Goal: Register for event/course: Sign up to attend an event or enroll in a course

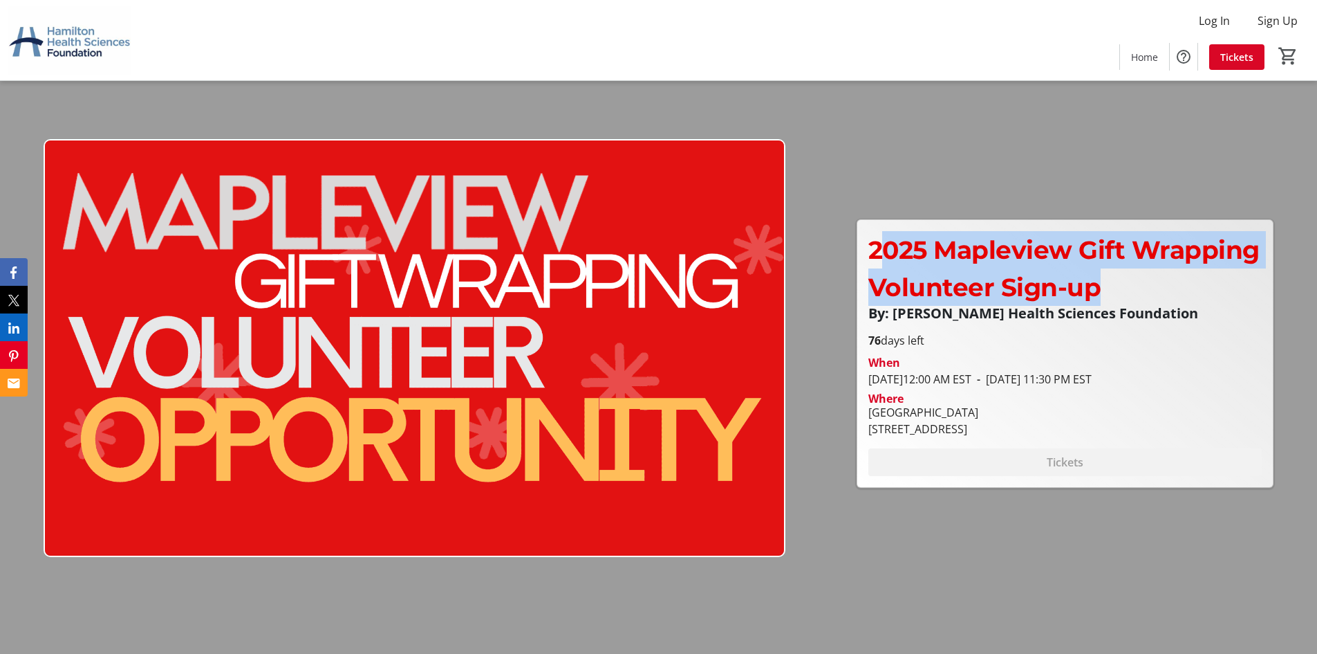
drag, startPoint x: 1003, startPoint y: 276, endPoint x: 1121, endPoint y: 348, distance: 138.4
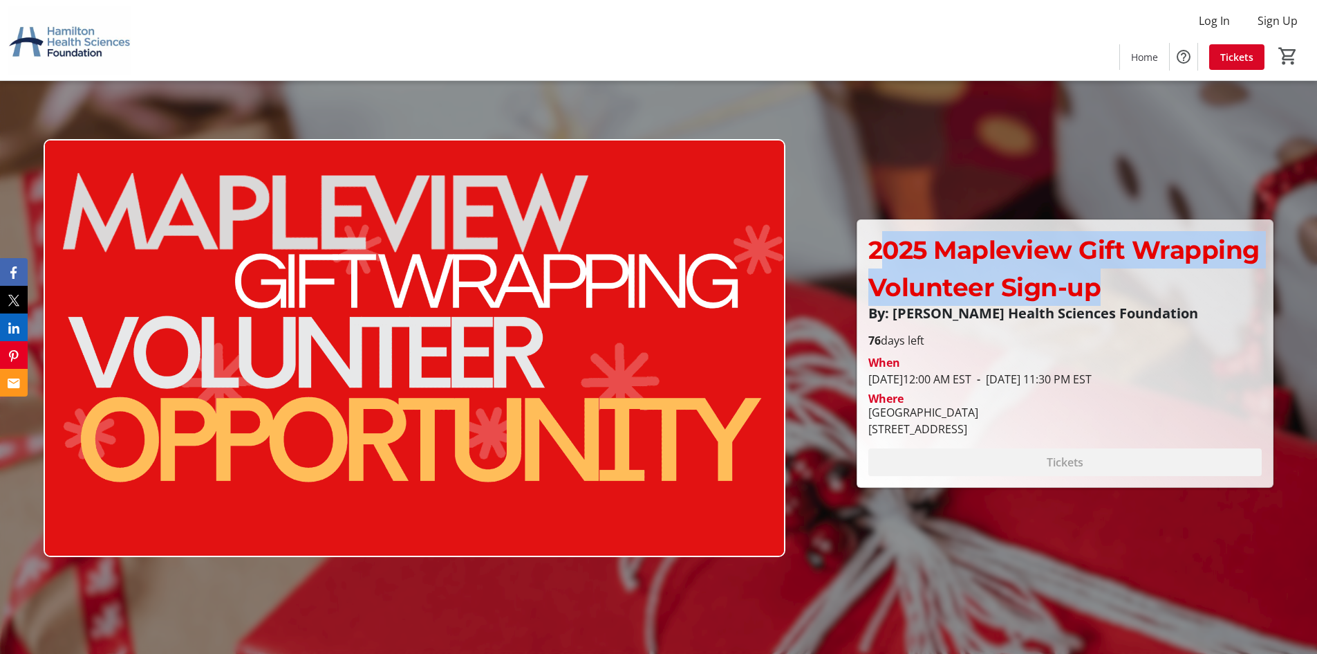
click at [1140, 312] on div "2025 Mapleview Gift Wrapping Volunteer Sign-up By: [PERSON_NAME] Health Science…" at bounding box center [1066, 276] width 394 height 90
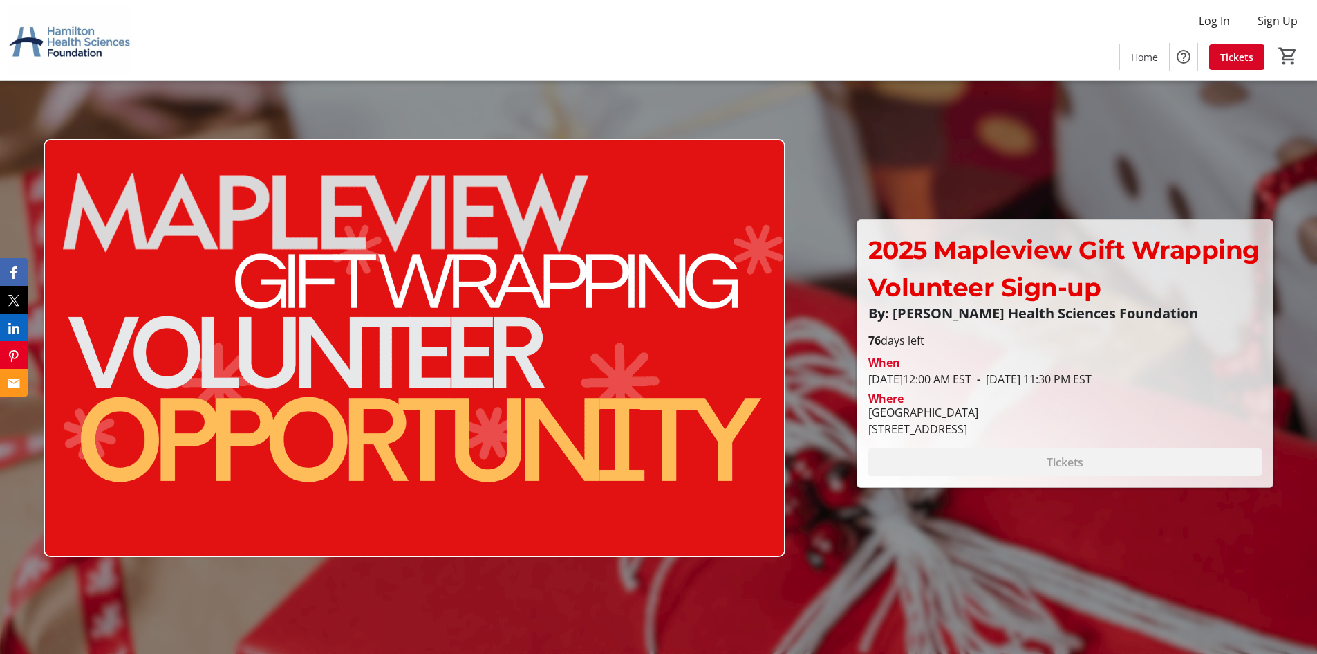
click at [1091, 377] on span "- [DATE] 11:30 PM EST" at bounding box center [1032, 378] width 120 height 15
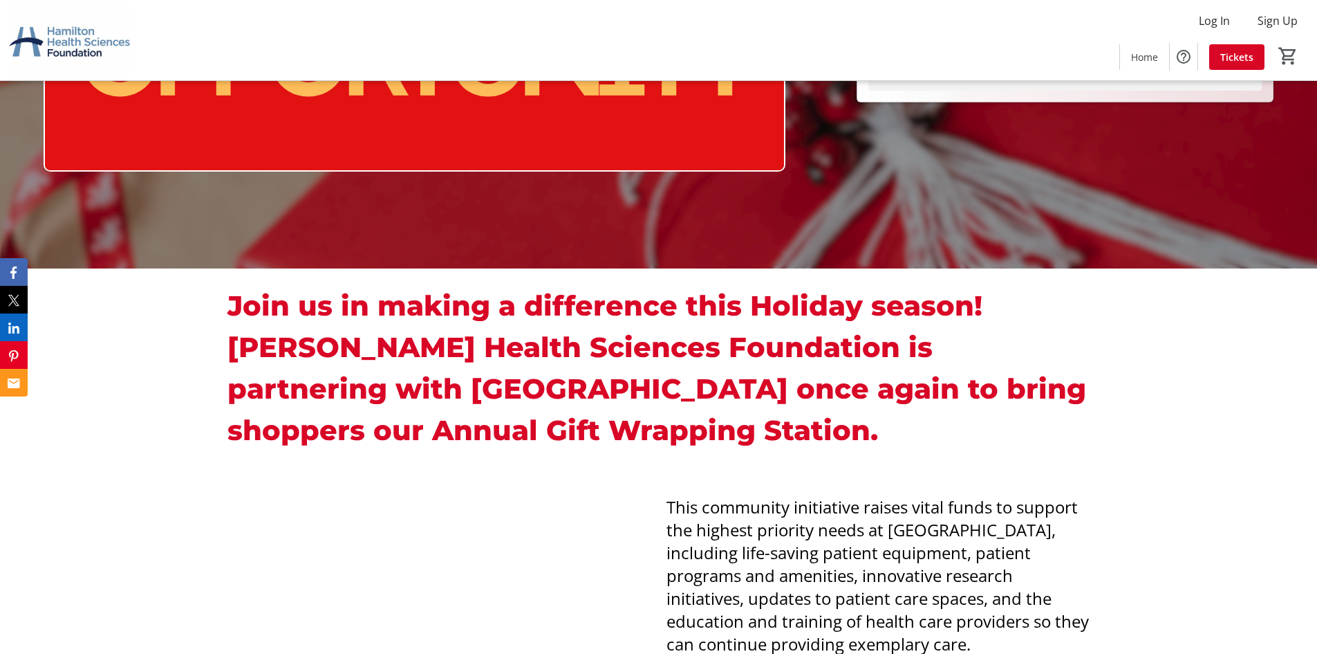
scroll to position [553, 0]
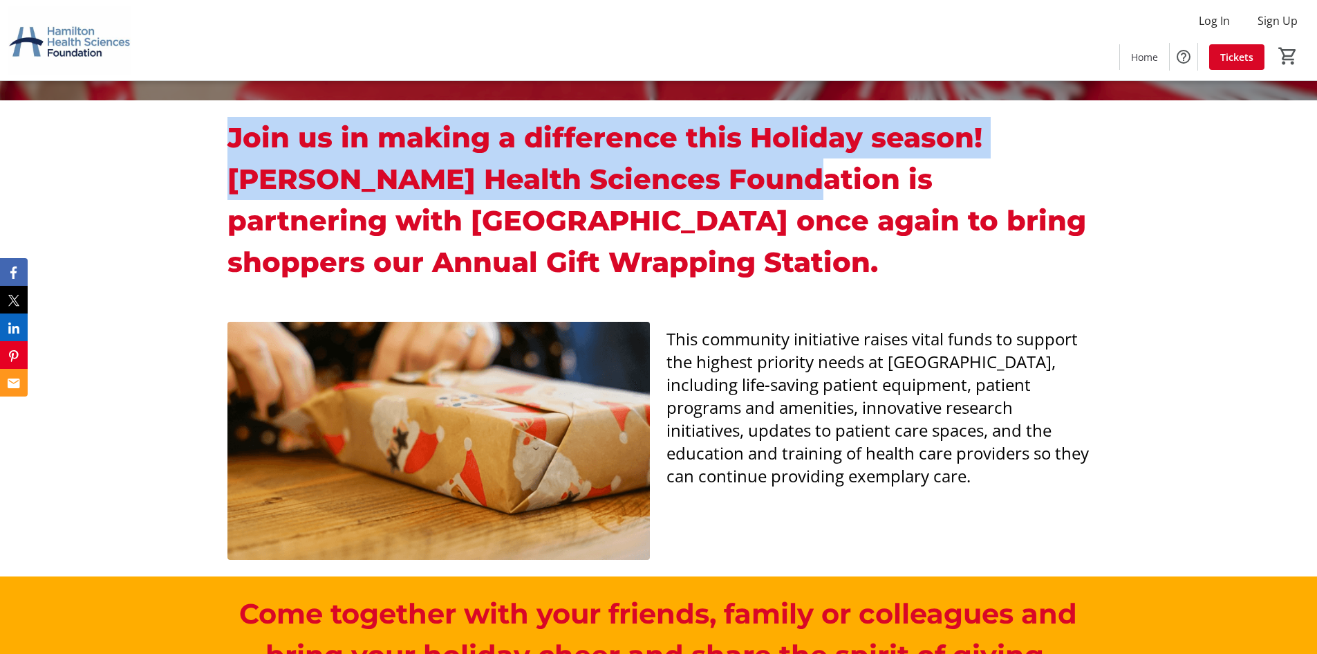
drag, startPoint x: 553, startPoint y: 131, endPoint x: 914, endPoint y: 183, distance: 364.7
click at [829, 171] on div "Join us in making a difference this Holiday season! [PERSON_NAME] Health Scienc…" at bounding box center [658, 202] width 1317 height 205
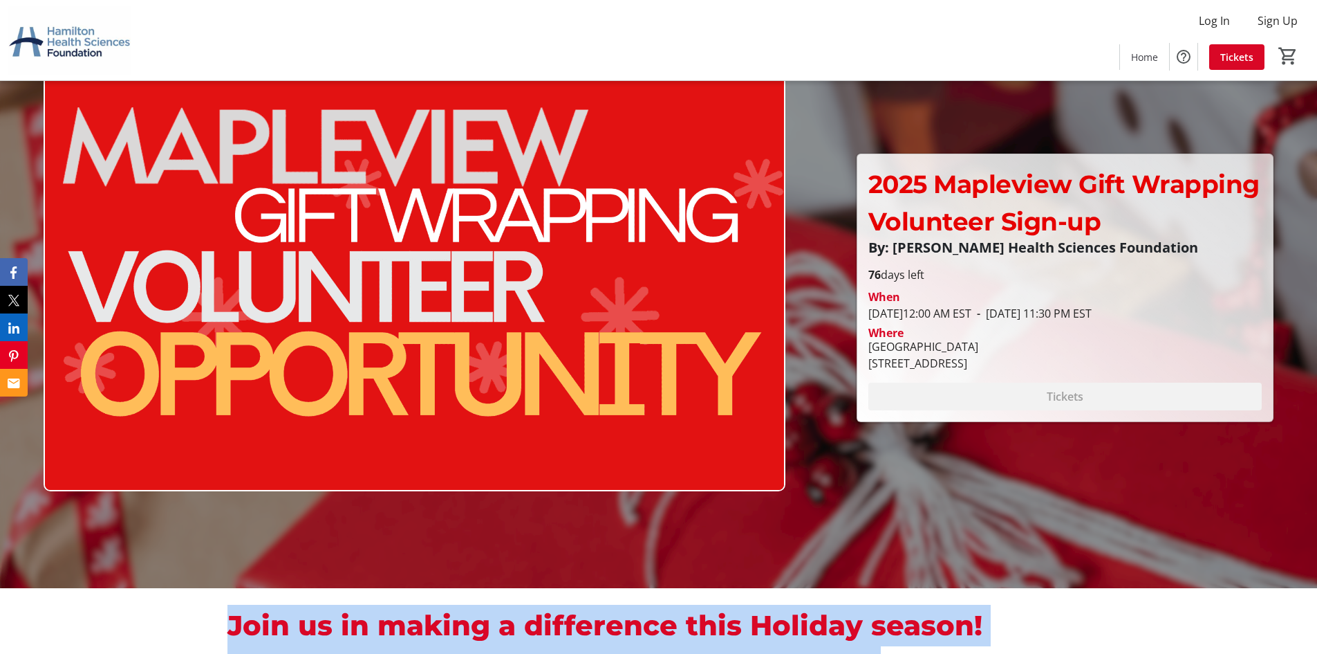
scroll to position [0, 0]
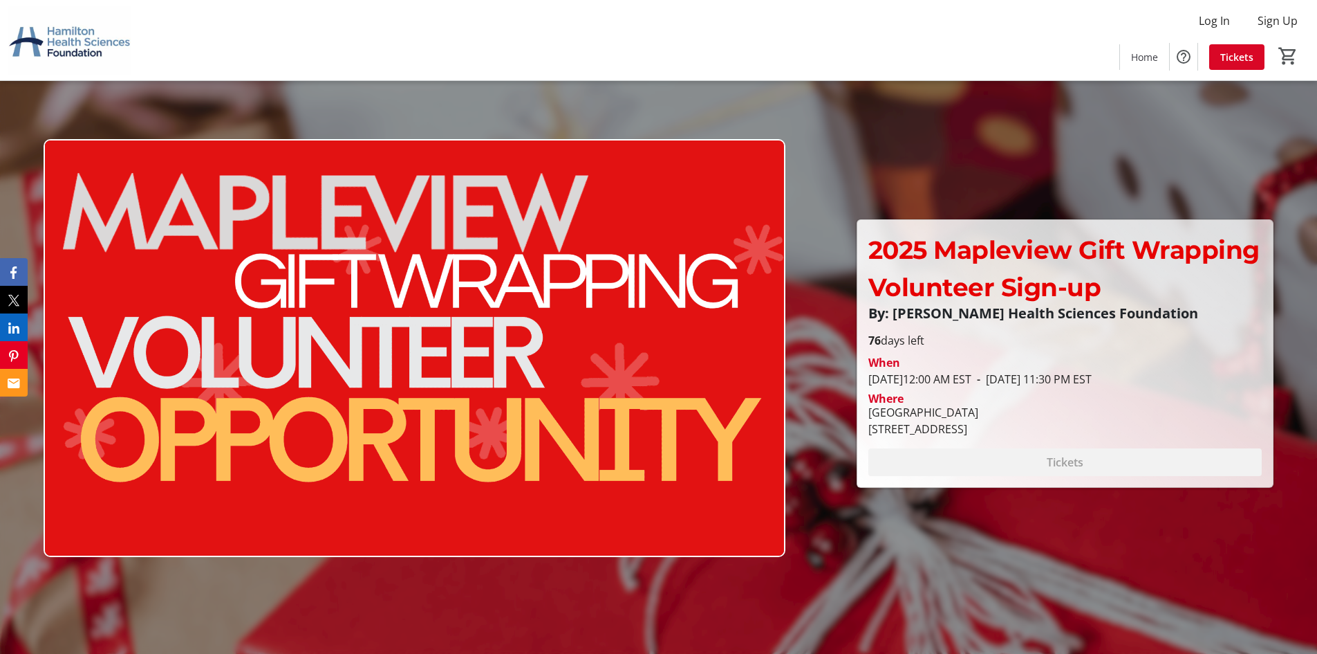
click at [68, 42] on img at bounding box center [69, 40] width 123 height 69
click at [1010, 285] on span "2025 Mapleview Gift Wrapping Volunteer Sign-up" at bounding box center [1064, 268] width 391 height 68
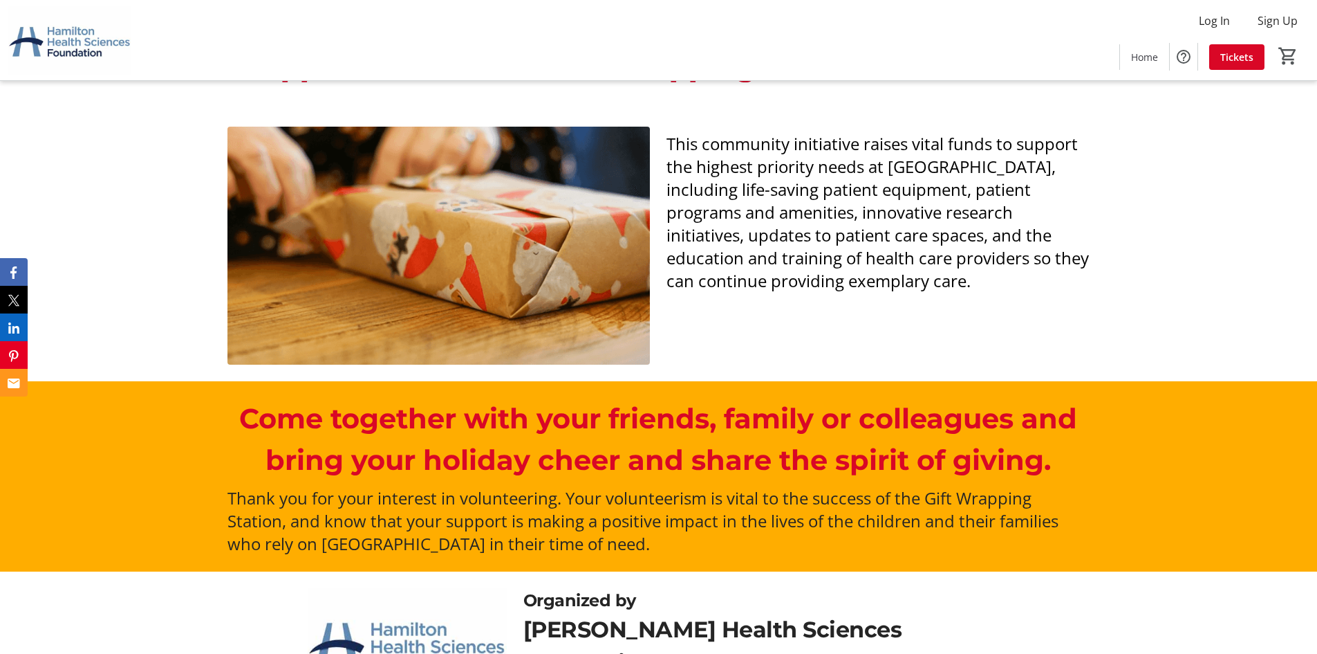
scroll to position [948, 0]
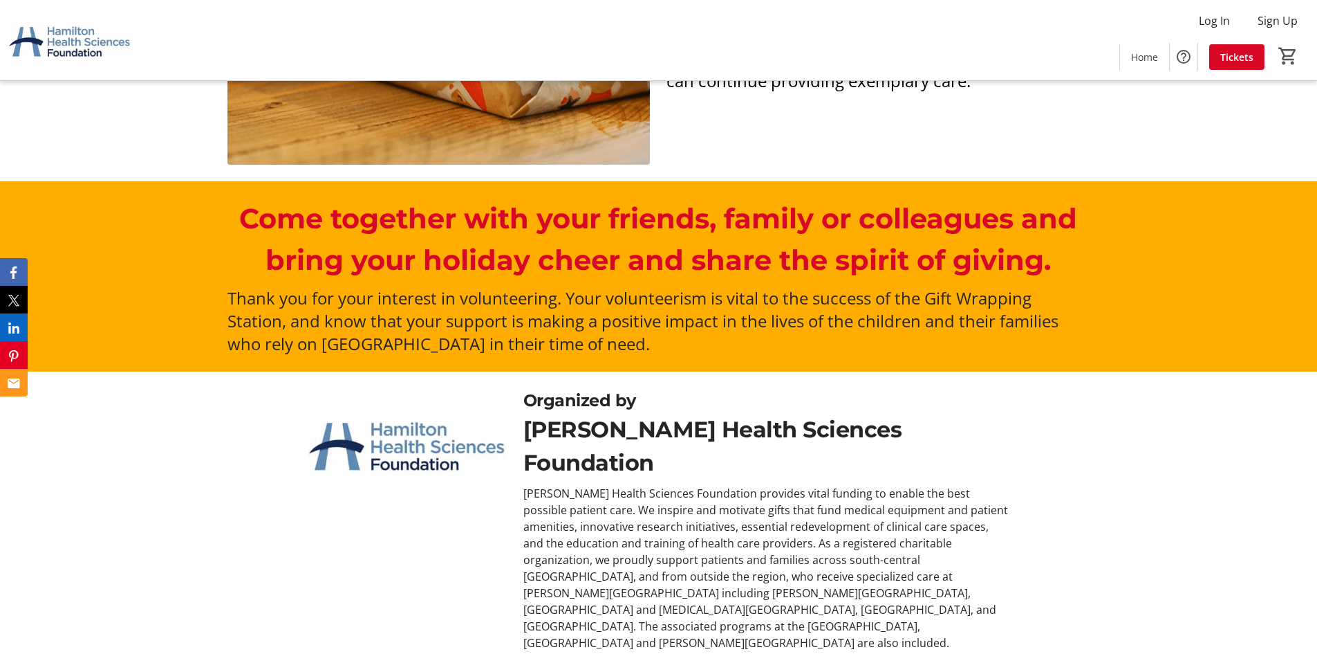
drag, startPoint x: 230, startPoint y: 304, endPoint x: 793, endPoint y: 352, distance: 564.3
click at [793, 352] on p "Thank you for your interest in volunteering. Your volunteerism is vital to the …" at bounding box center [659, 320] width 862 height 68
click at [794, 349] on p "Thank you for your interest in volunteering. Your volunteerism is vital to the …" at bounding box center [659, 320] width 862 height 68
click at [662, 485] on div "[PERSON_NAME] Health Sciences Foundation provides vital funding to enable the b…" at bounding box center [767, 568] width 486 height 166
drag, startPoint x: 885, startPoint y: 594, endPoint x: 596, endPoint y: 494, distance: 306.0
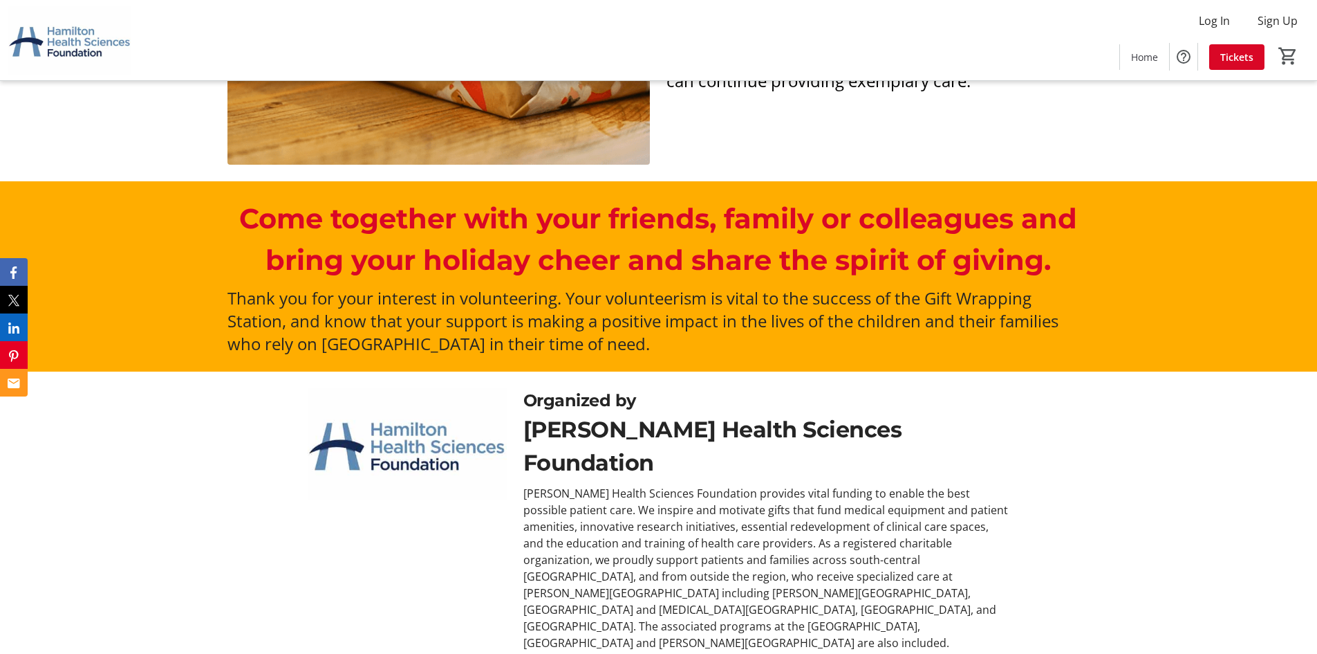
click at [596, 497] on div "[PERSON_NAME] Health Sciences Foundation provides vital funding to enable the b…" at bounding box center [767, 568] width 486 height 166
click at [661, 558] on div "[PERSON_NAME] Health Sciences Foundation provides vital funding to enable the b…" at bounding box center [767, 568] width 486 height 166
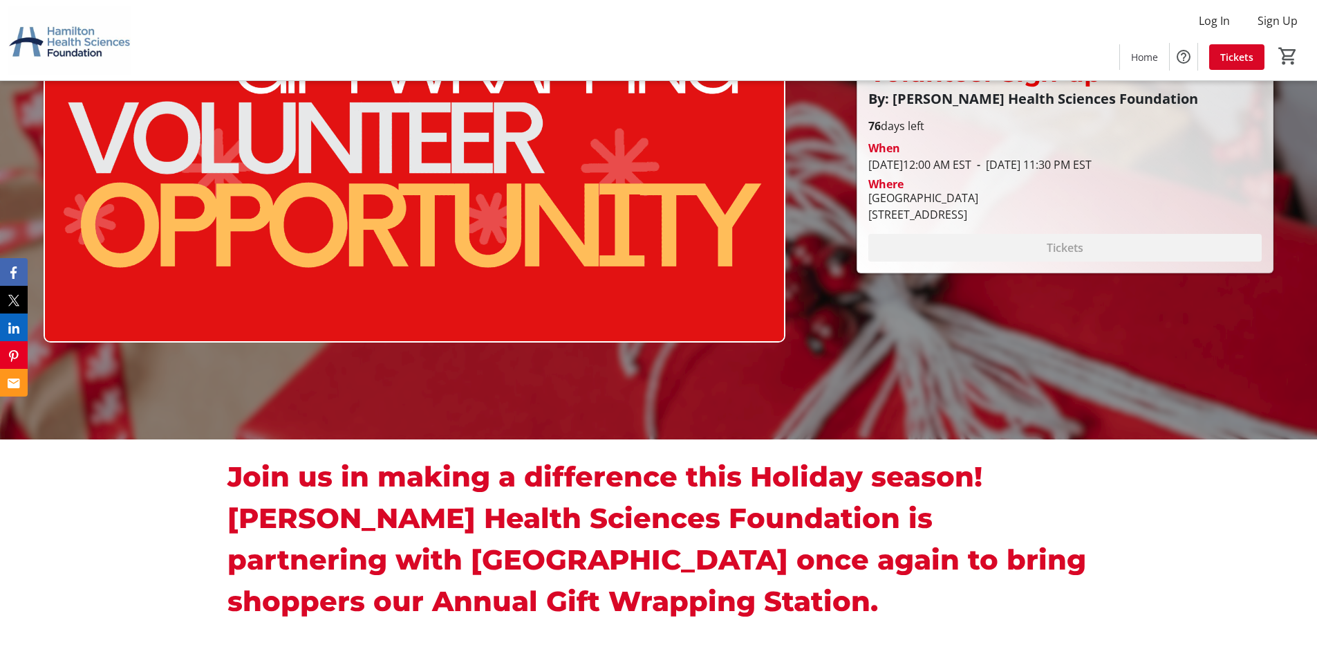
scroll to position [415, 0]
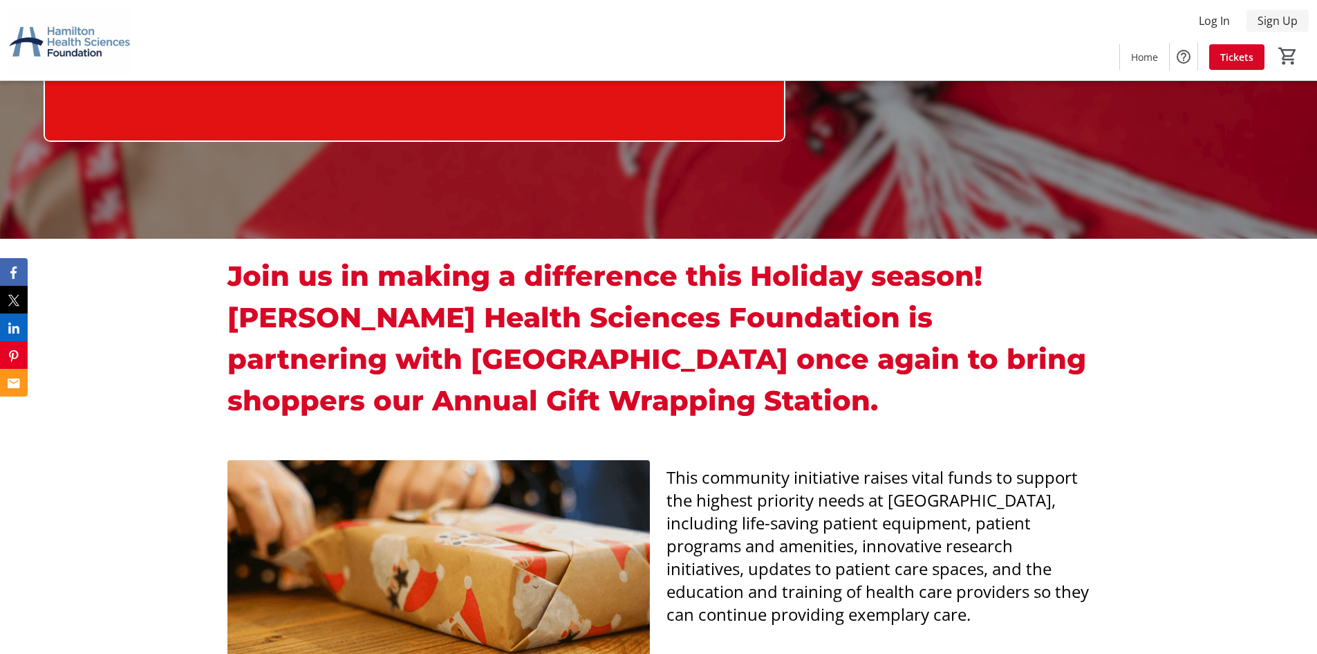
click at [1267, 17] on span "Sign Up" at bounding box center [1278, 20] width 40 height 17
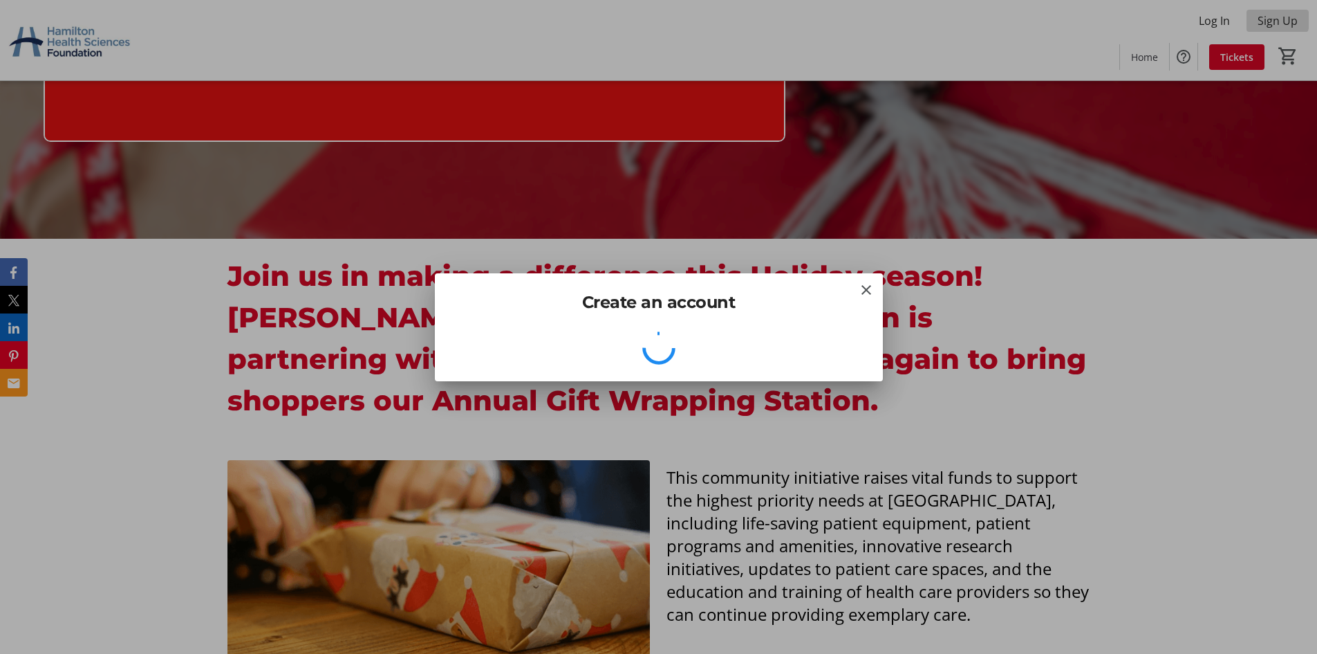
scroll to position [0, 0]
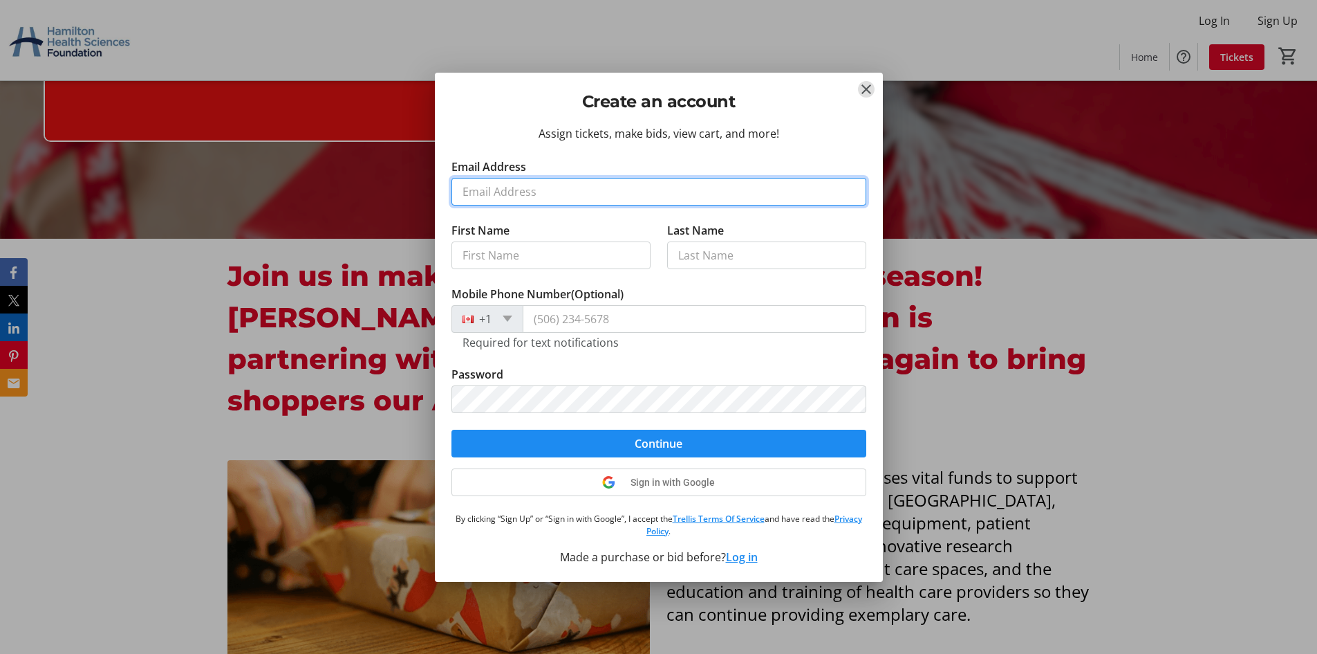
click at [562, 185] on input "Email Address" at bounding box center [659, 192] width 415 height 28
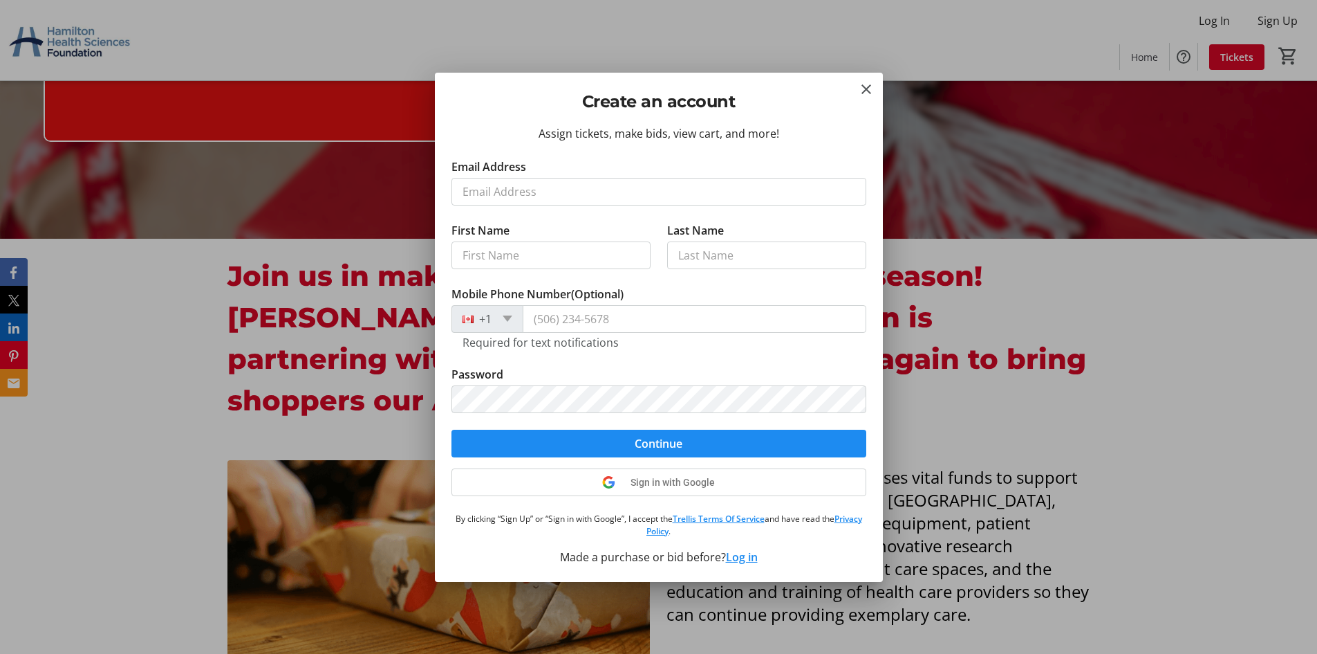
click at [632, 347] on div "Required for text notifications" at bounding box center [659, 341] width 393 height 17
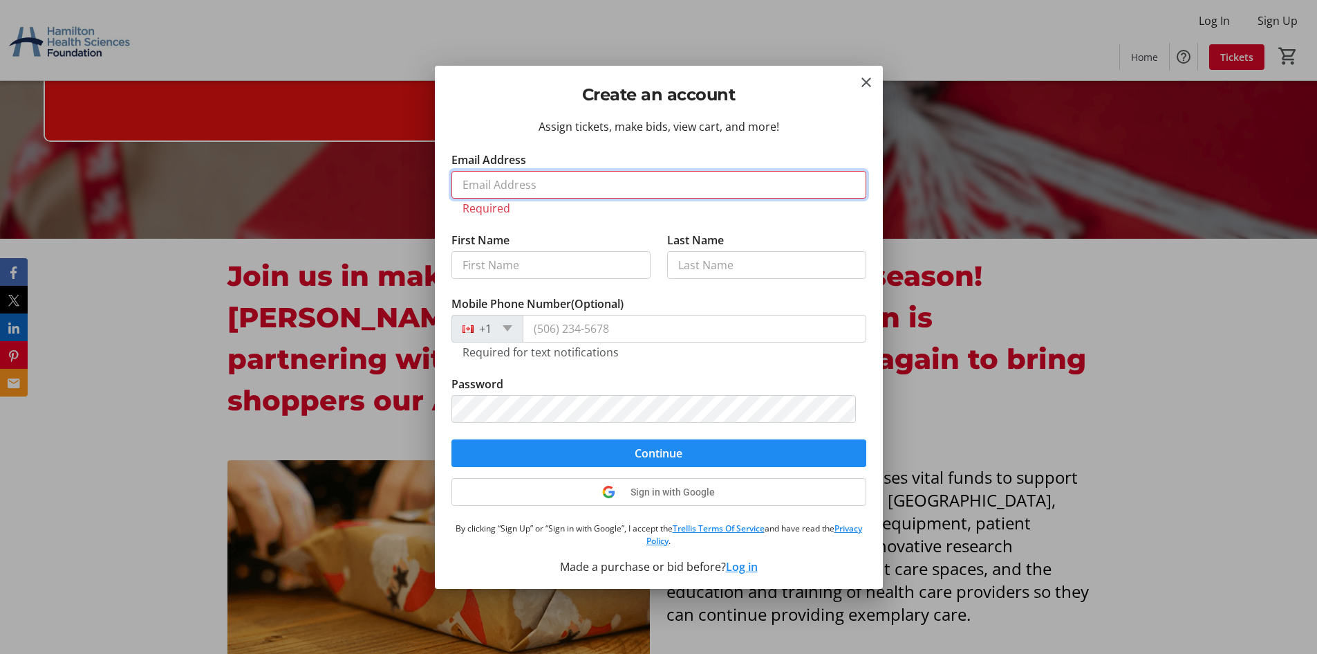
drag, startPoint x: 542, startPoint y: 183, endPoint x: 728, endPoint y: 169, distance: 185.8
click at [542, 182] on input "Email Address" at bounding box center [659, 185] width 415 height 28
click at [1103, 55] on div at bounding box center [658, 327] width 1317 height 654
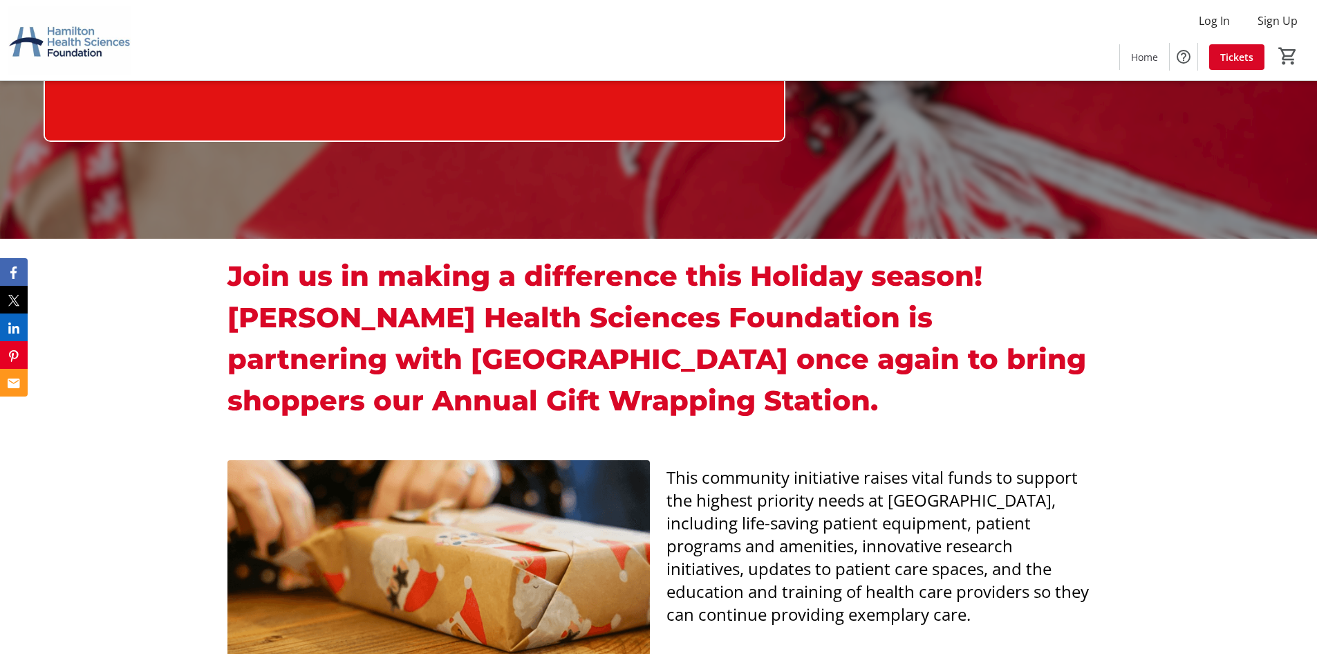
scroll to position [415, 0]
click at [1270, 57] on div "0" at bounding box center [1287, 57] width 44 height 27
click at [1261, 60] on span at bounding box center [1237, 56] width 55 height 33
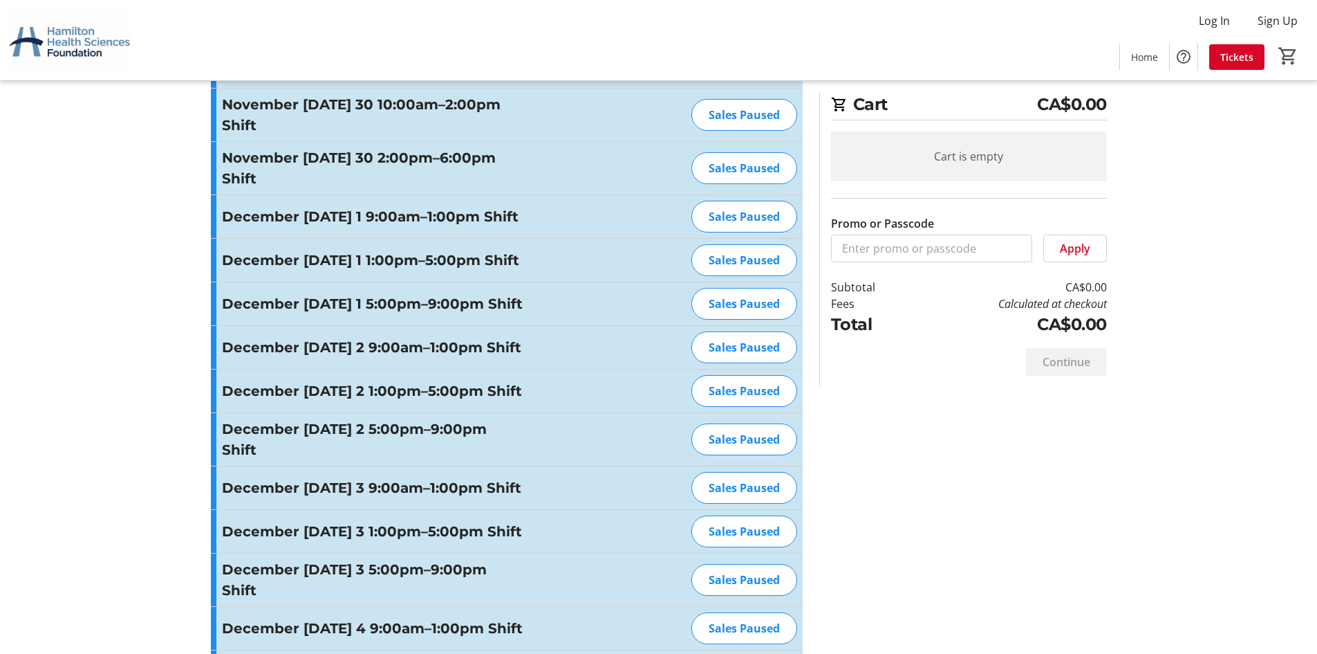
scroll to position [69, 0]
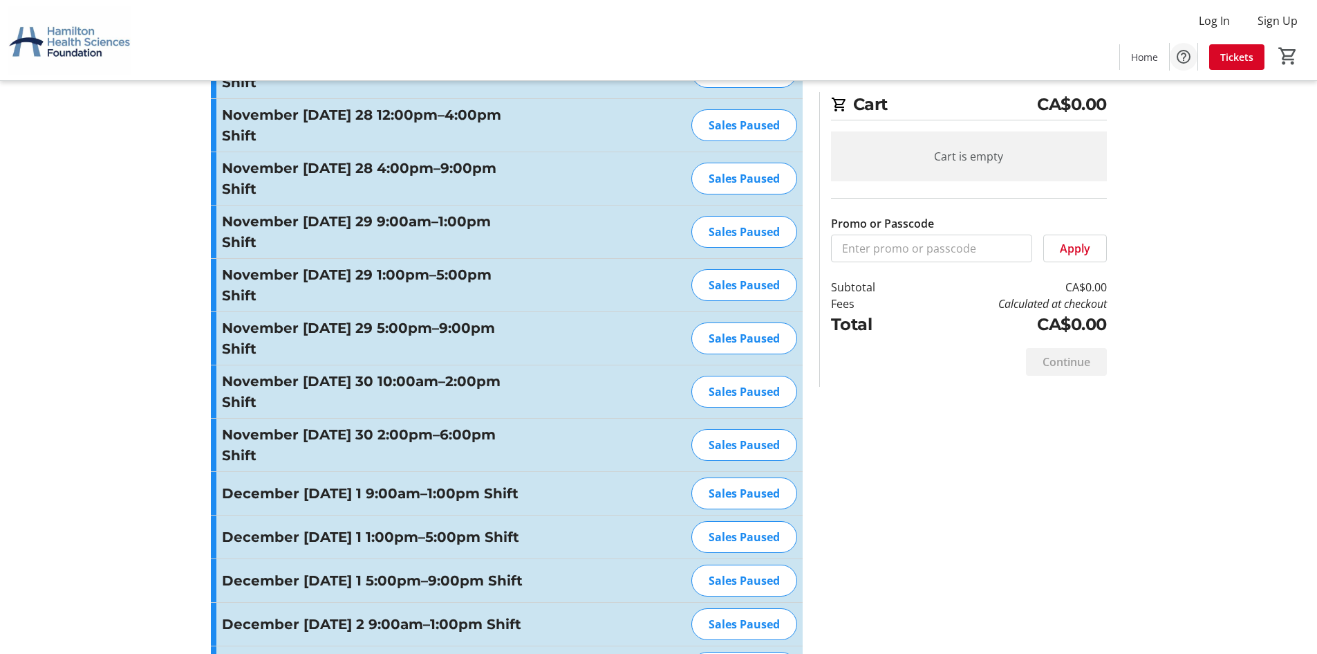
click at [1185, 52] on mat-icon "Help" at bounding box center [1184, 56] width 17 height 17
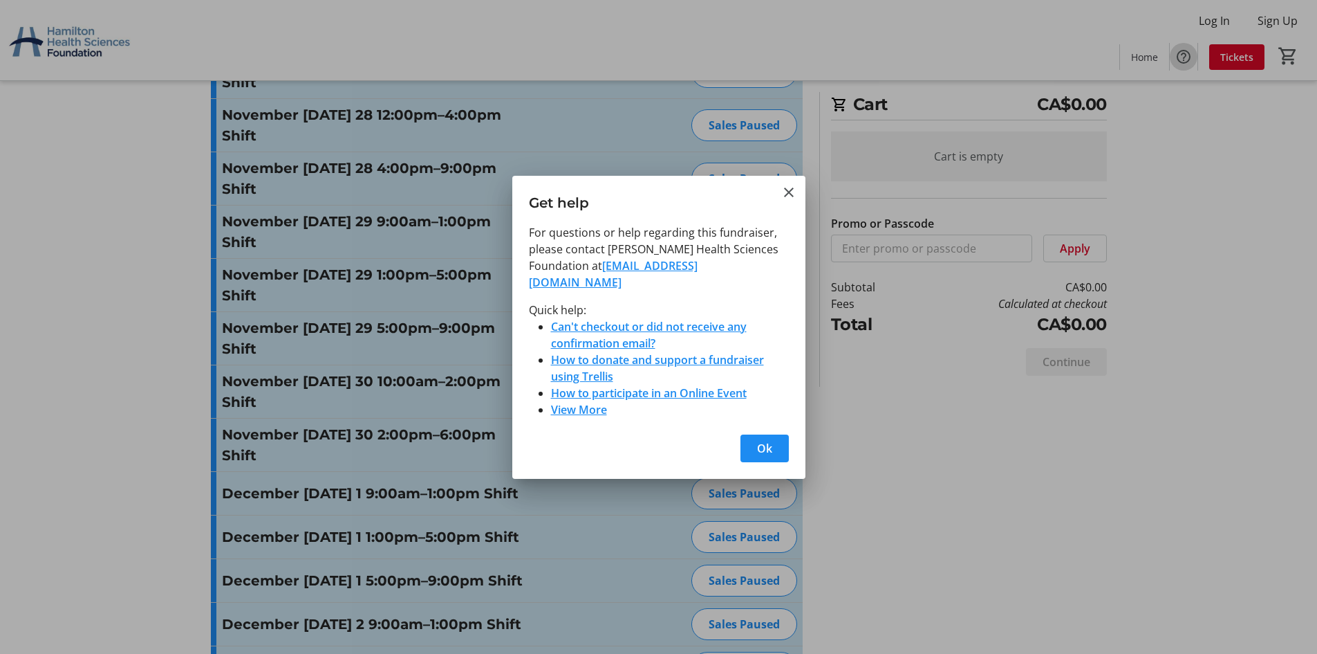
scroll to position [0, 0]
click at [641, 331] on link "Can't checkout or did not receive any confirmation email?" at bounding box center [649, 335] width 196 height 32
click at [584, 352] on link "How to donate and support a fundraiser using Trellis" at bounding box center [657, 368] width 213 height 32
click at [587, 385] on link "How to participate in an Online Event" at bounding box center [649, 392] width 196 height 15
click at [601, 402] on link "View More" at bounding box center [579, 409] width 56 height 15
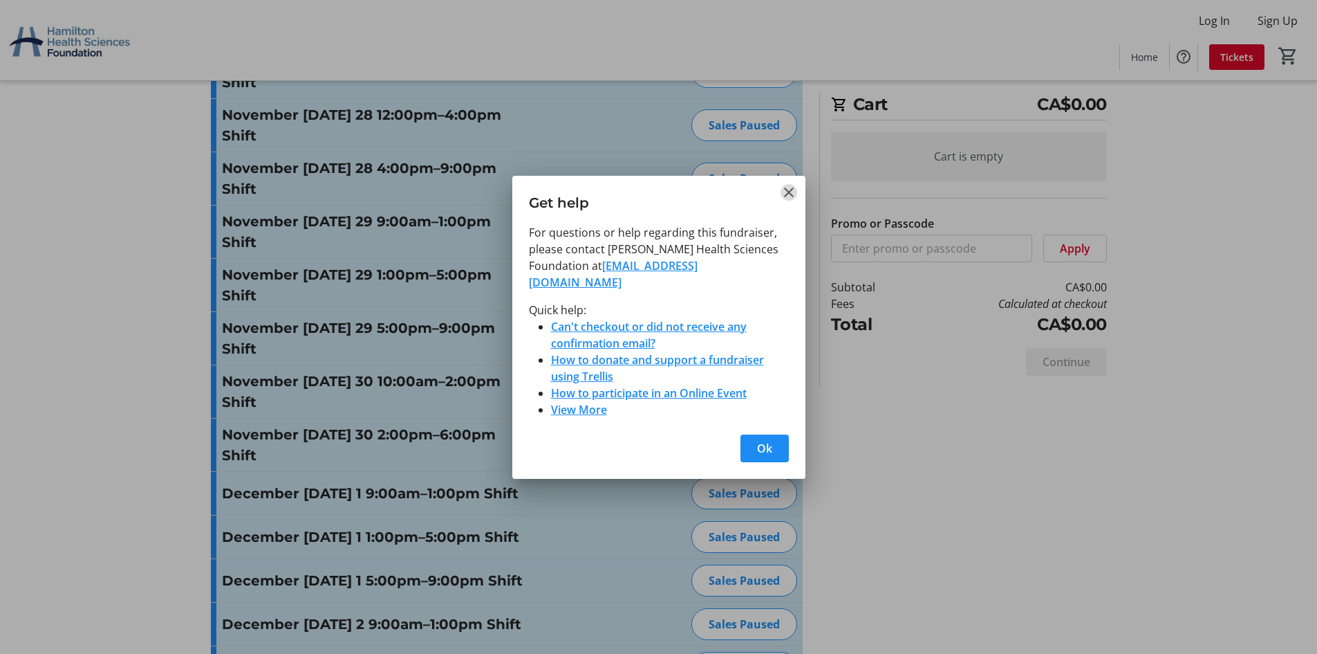
click at [795, 201] on mat-icon "Close" at bounding box center [789, 192] width 17 height 17
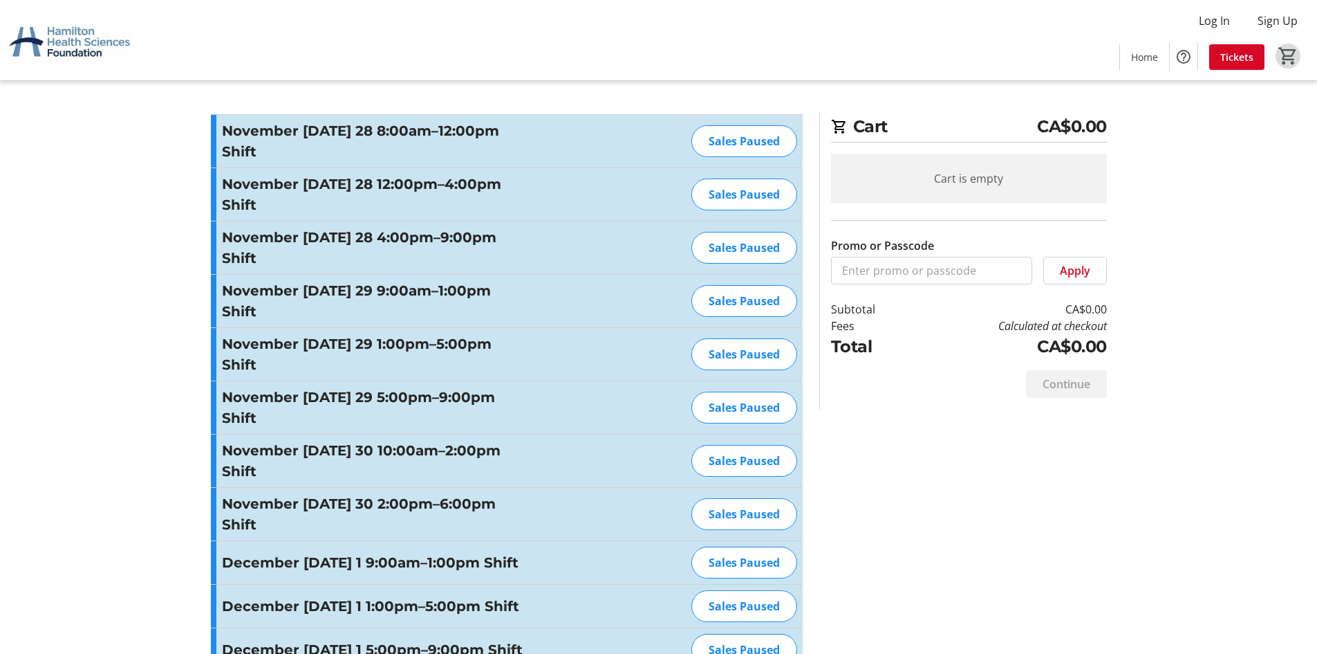
click at [1279, 61] on mat-icon "0" at bounding box center [1288, 56] width 21 height 21
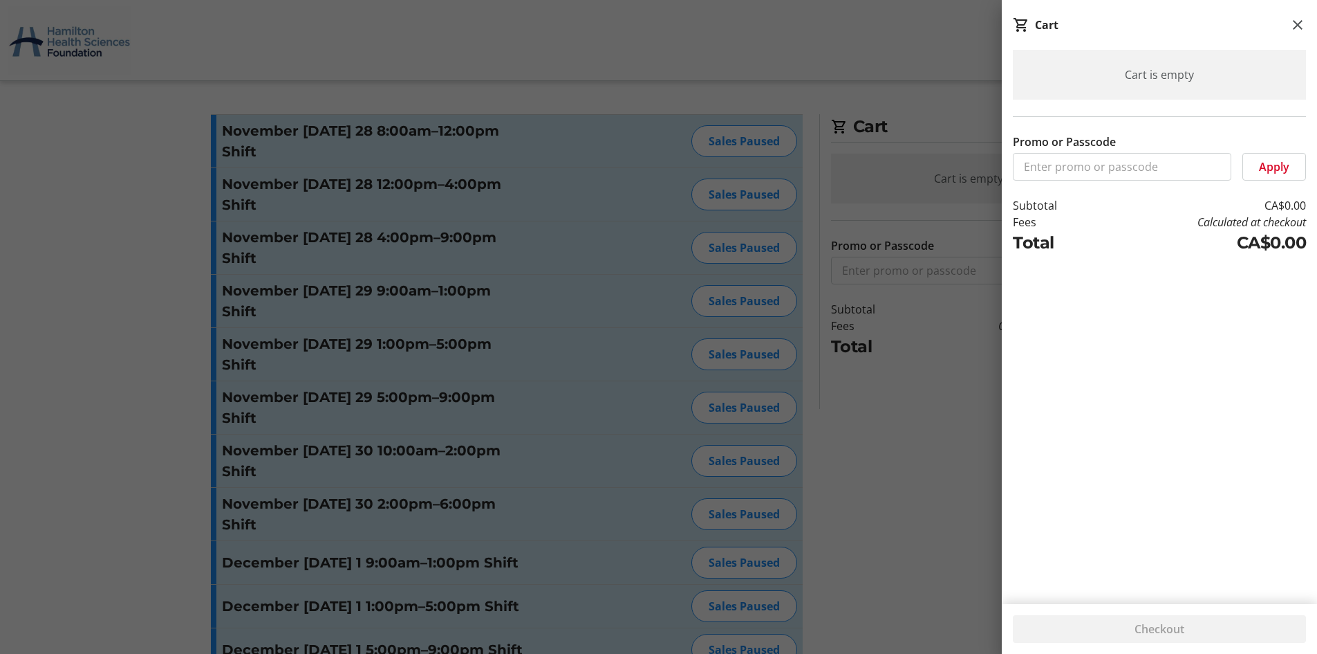
click at [1144, 183] on div "Cart is empty Promo or Passcode Apply Subtotal CA$0.00 Fees Calculated at check…" at bounding box center [1159, 318] width 315 height 537
click at [1145, 170] on input "Promo or Passcode" at bounding box center [1122, 167] width 219 height 28
type input "H"
type input "I"
type input "Discount"
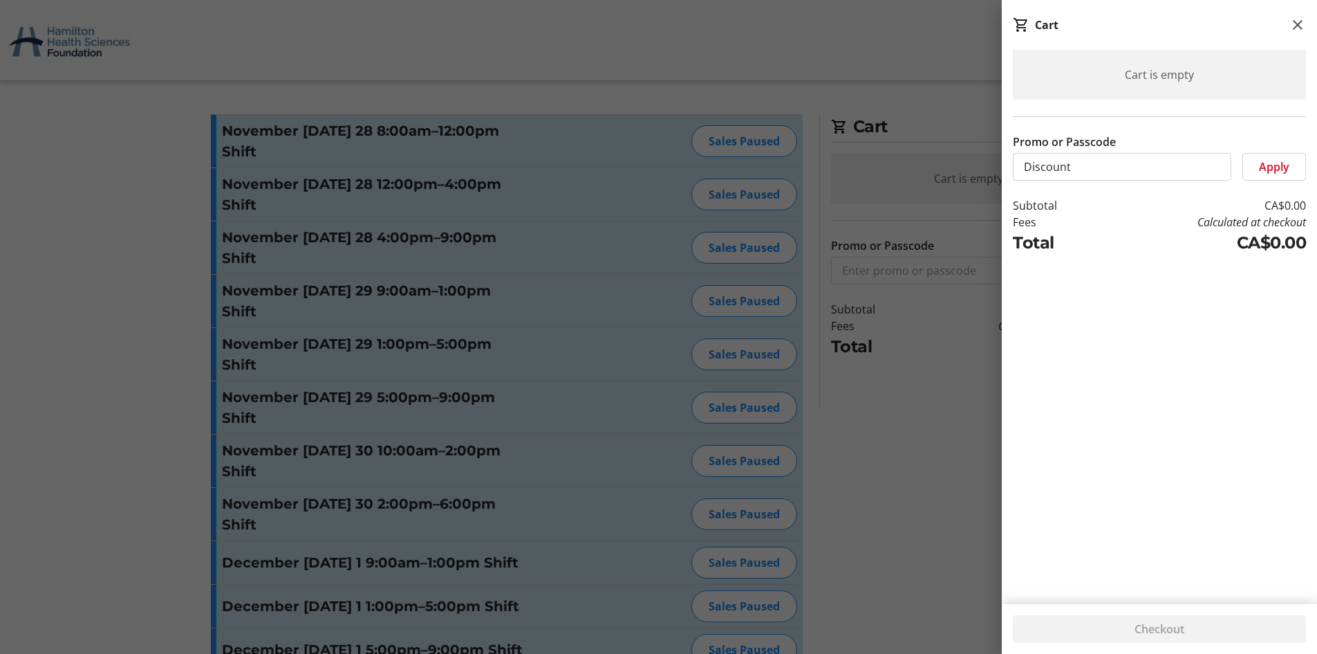
click at [1279, 170] on span "Apply" at bounding box center [1274, 166] width 30 height 17
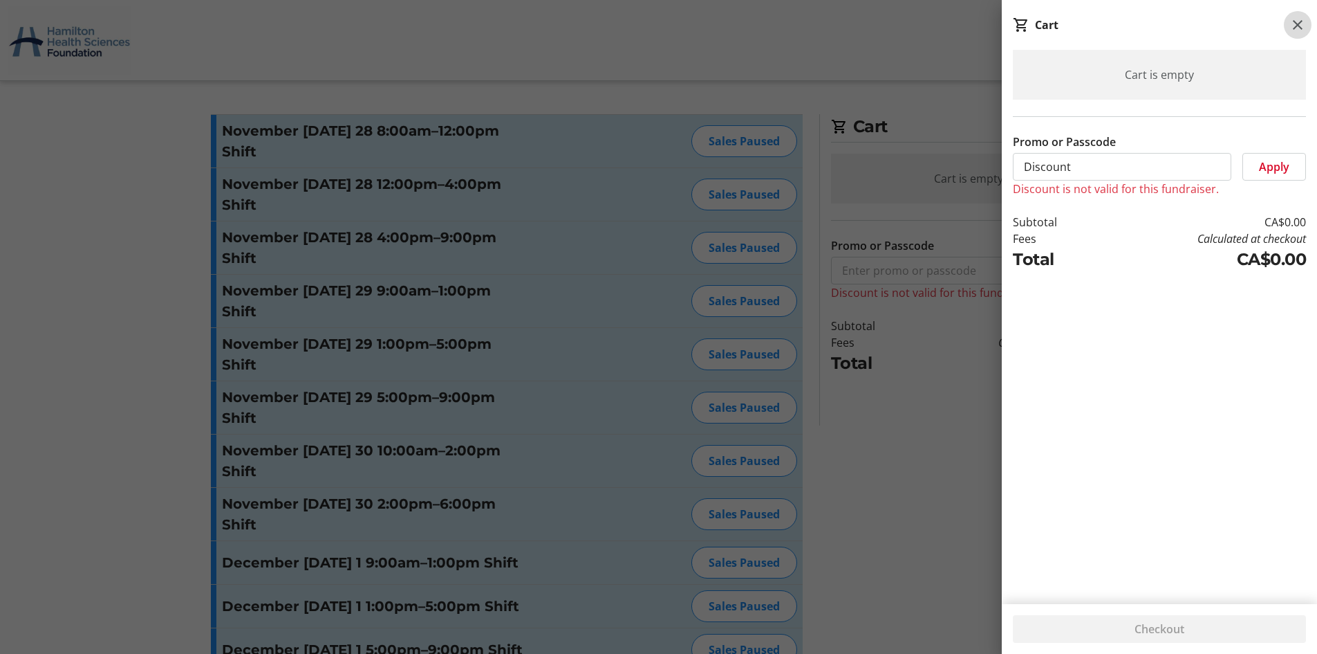
click at [1302, 24] on mat-icon at bounding box center [1298, 25] width 17 height 17
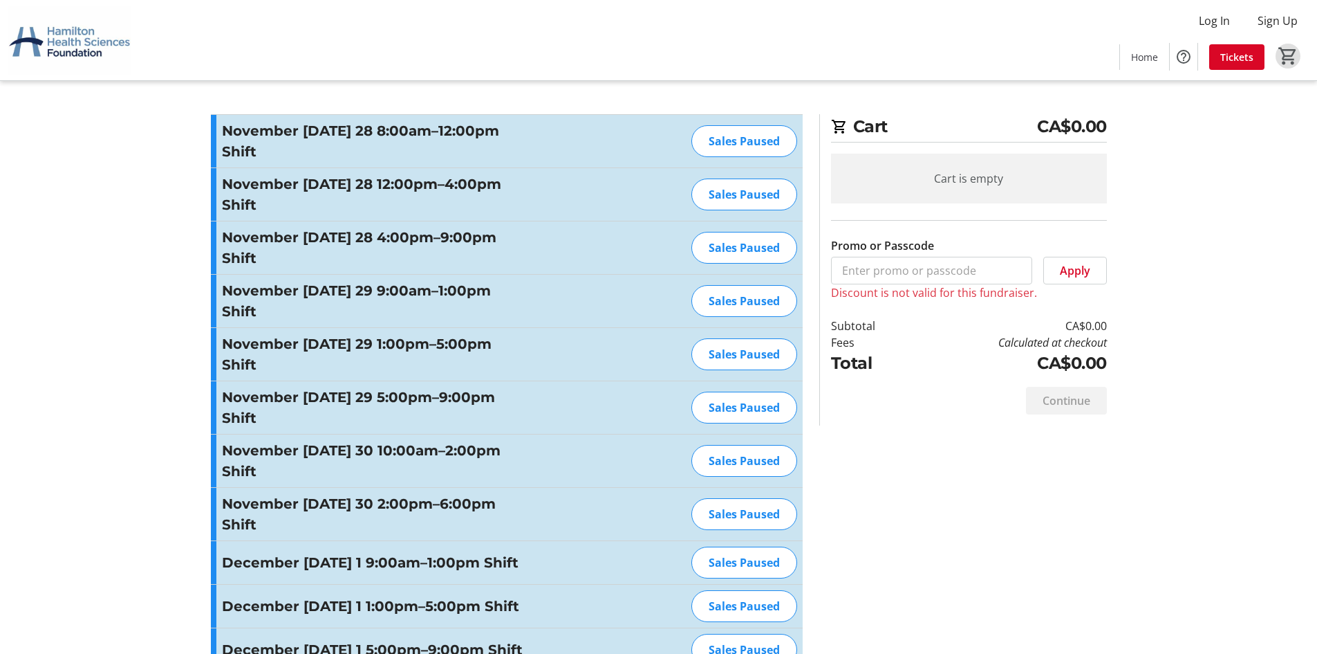
click at [59, 40] on img at bounding box center [69, 40] width 123 height 69
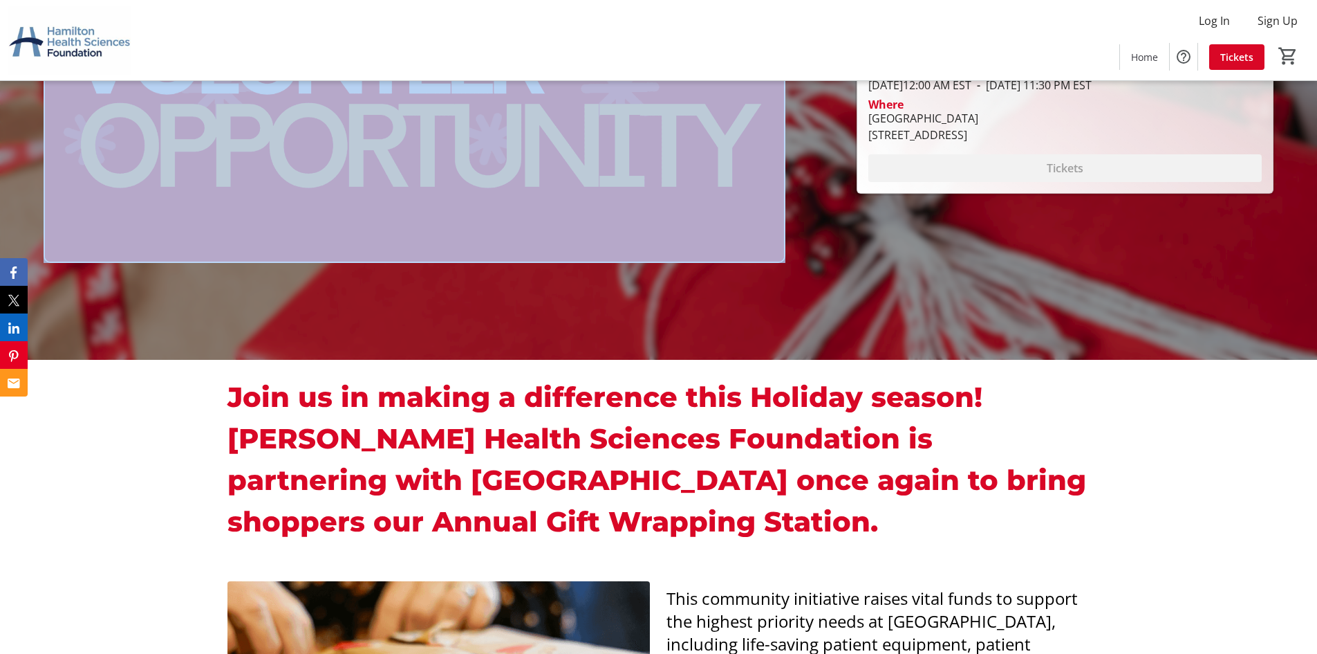
scroll to position [484, 0]
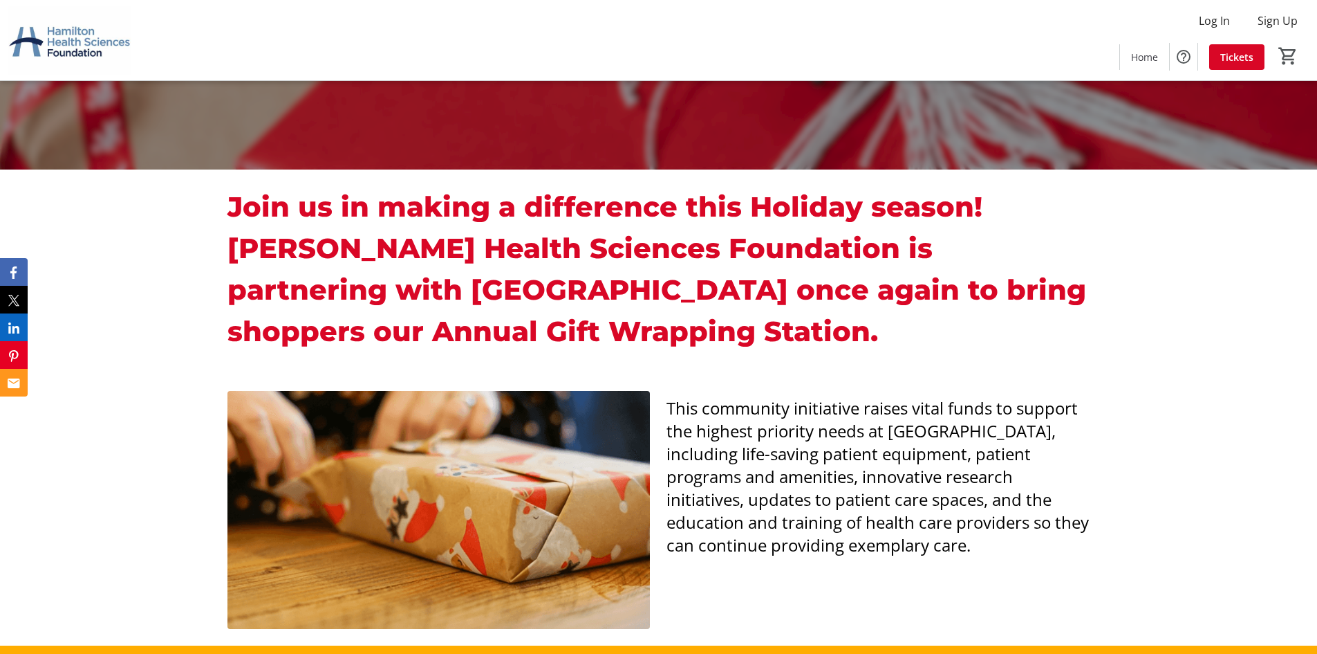
click at [70, 48] on img at bounding box center [69, 40] width 123 height 69
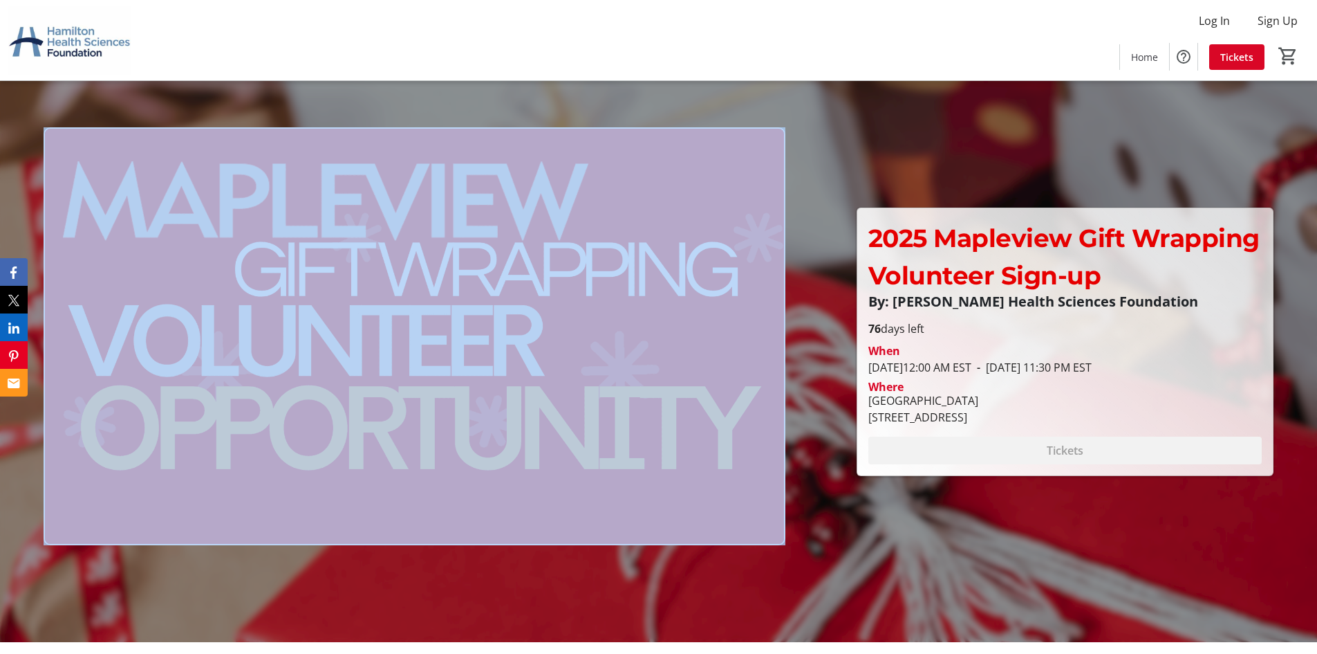
scroll to position [0, 0]
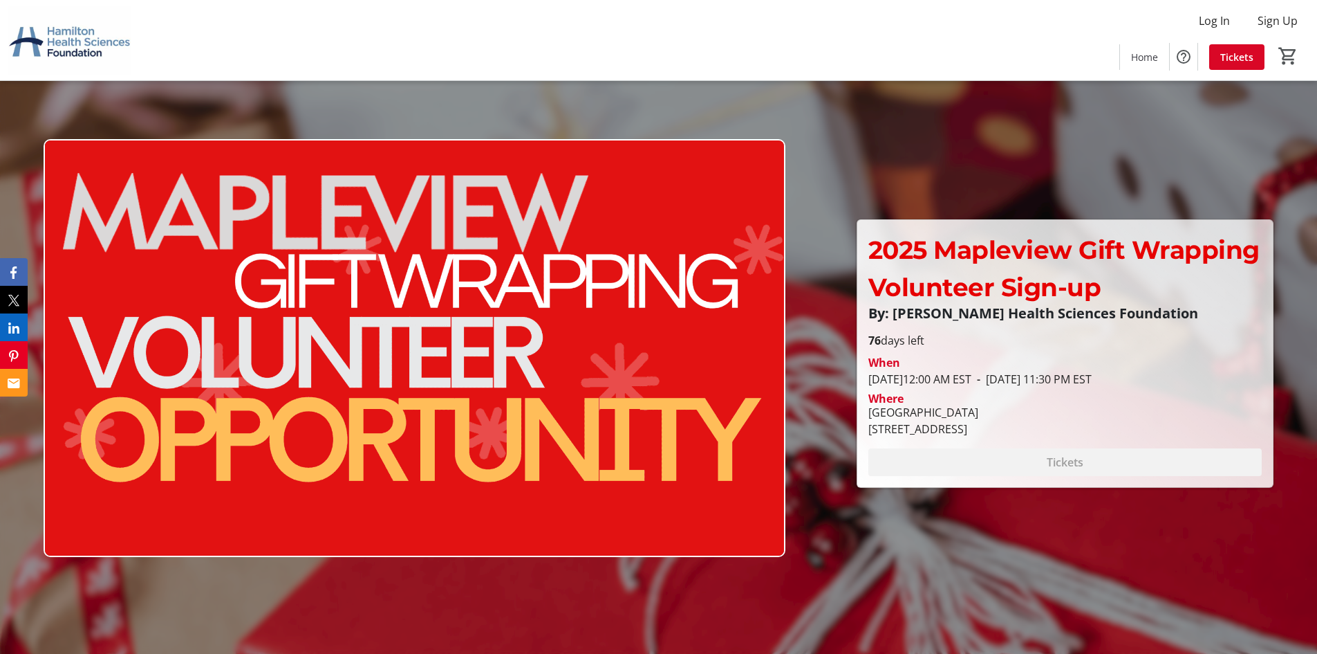
click at [885, 187] on div at bounding box center [658, 327] width 1317 height 654
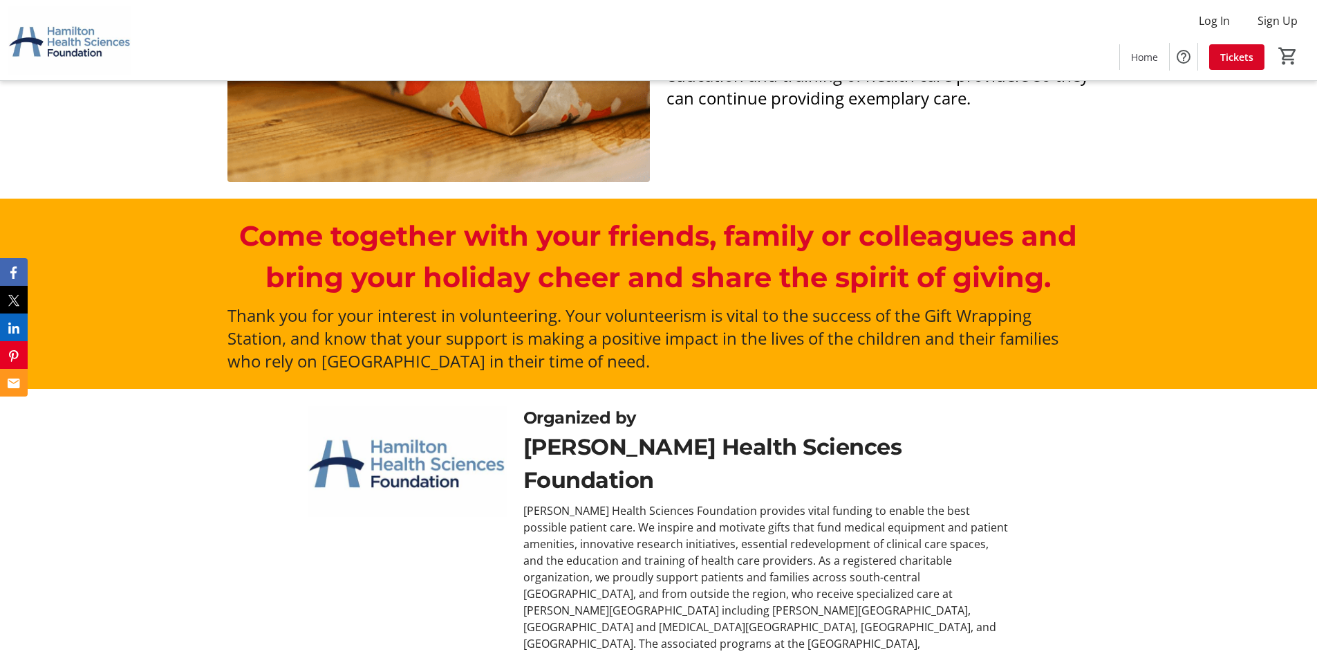
scroll to position [948, 0]
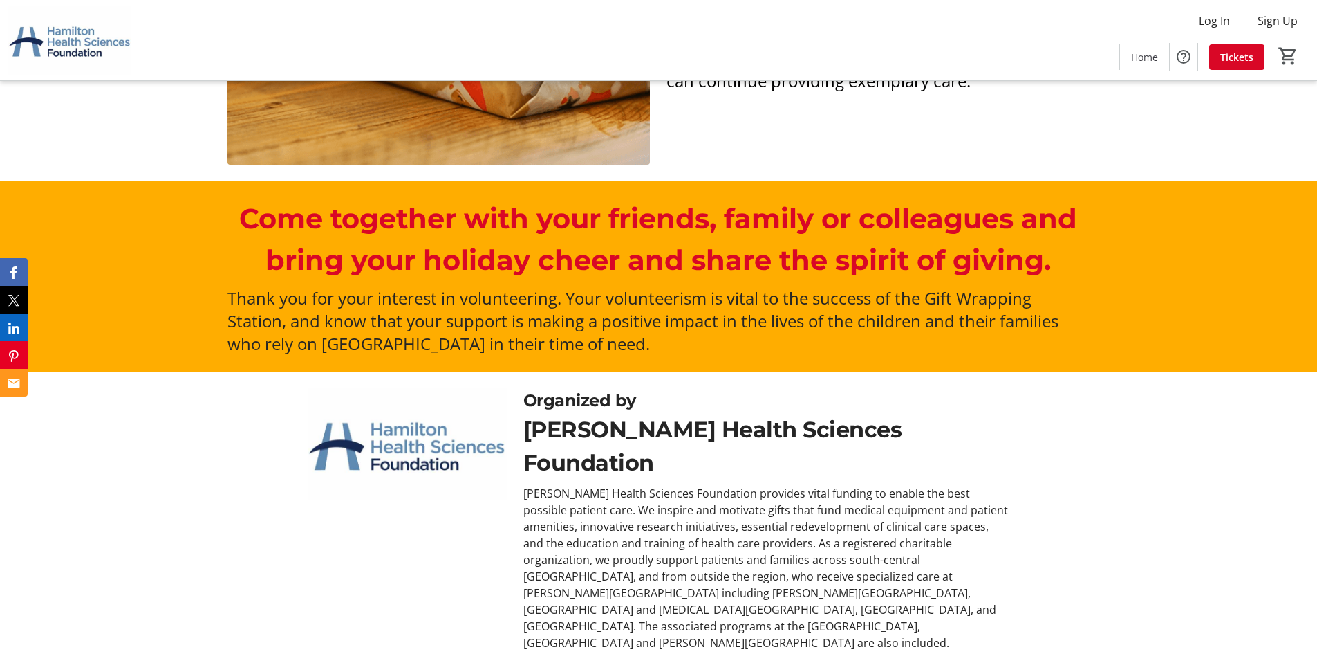
click at [622, 407] on div "Organized by" at bounding box center [767, 400] width 486 height 25
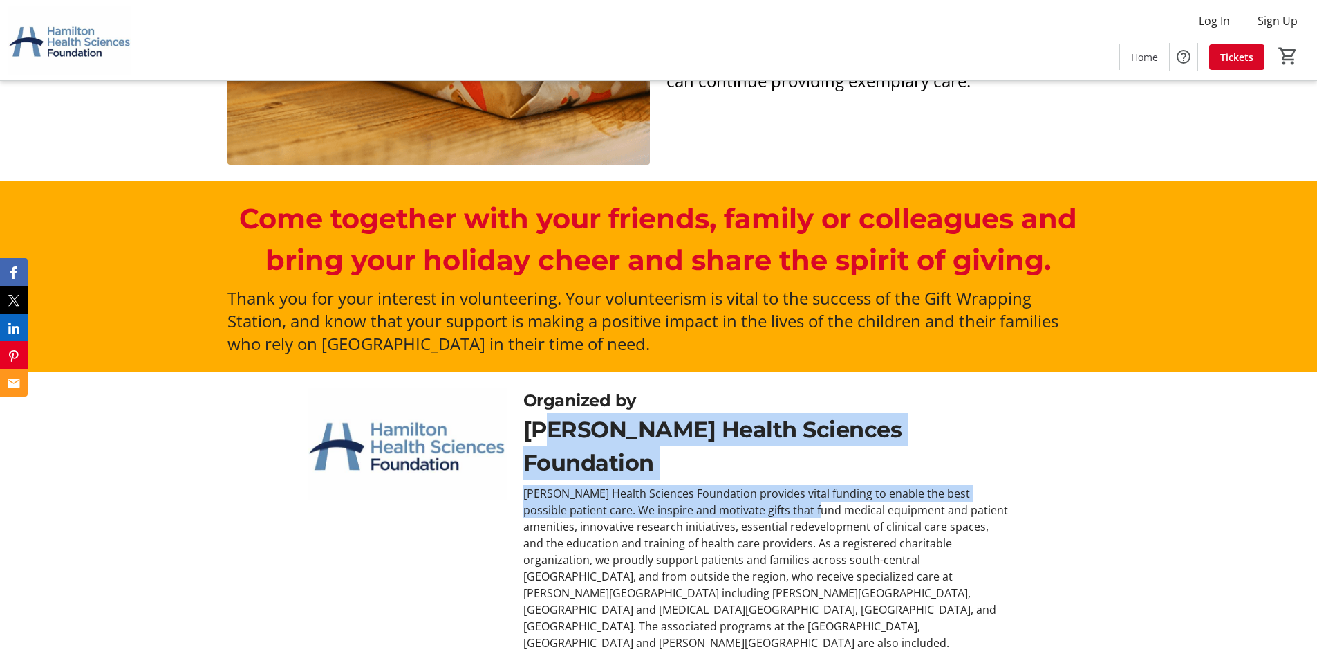
drag, startPoint x: 766, startPoint y: 474, endPoint x: 846, endPoint y: 494, distance: 81.9
click at [833, 489] on div "Organized by [PERSON_NAME] Health Sciences Foundation [PERSON_NAME] Health Scie…" at bounding box center [766, 519] width 503 height 263
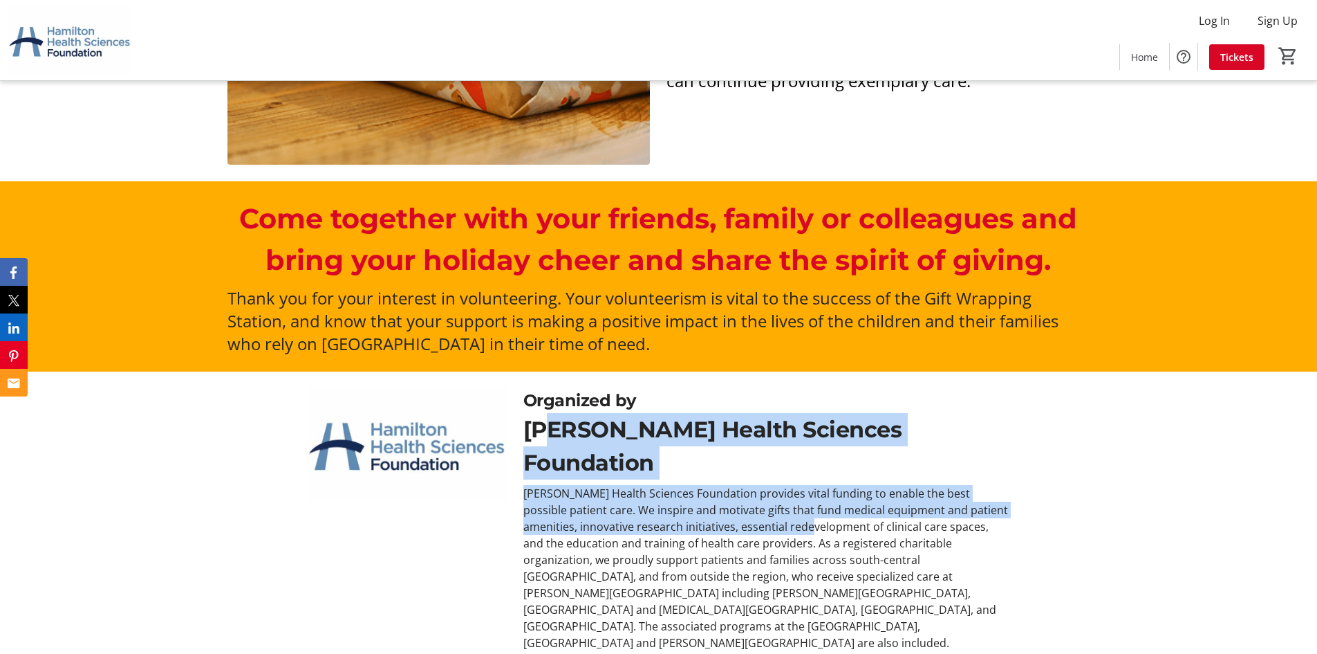
drag, startPoint x: 593, startPoint y: 499, endPoint x: 579, endPoint y: 488, distance: 17.3
click at [592, 500] on div "[PERSON_NAME] Health Sciences Foundation provides vital funding to enable the b…" at bounding box center [767, 568] width 486 height 166
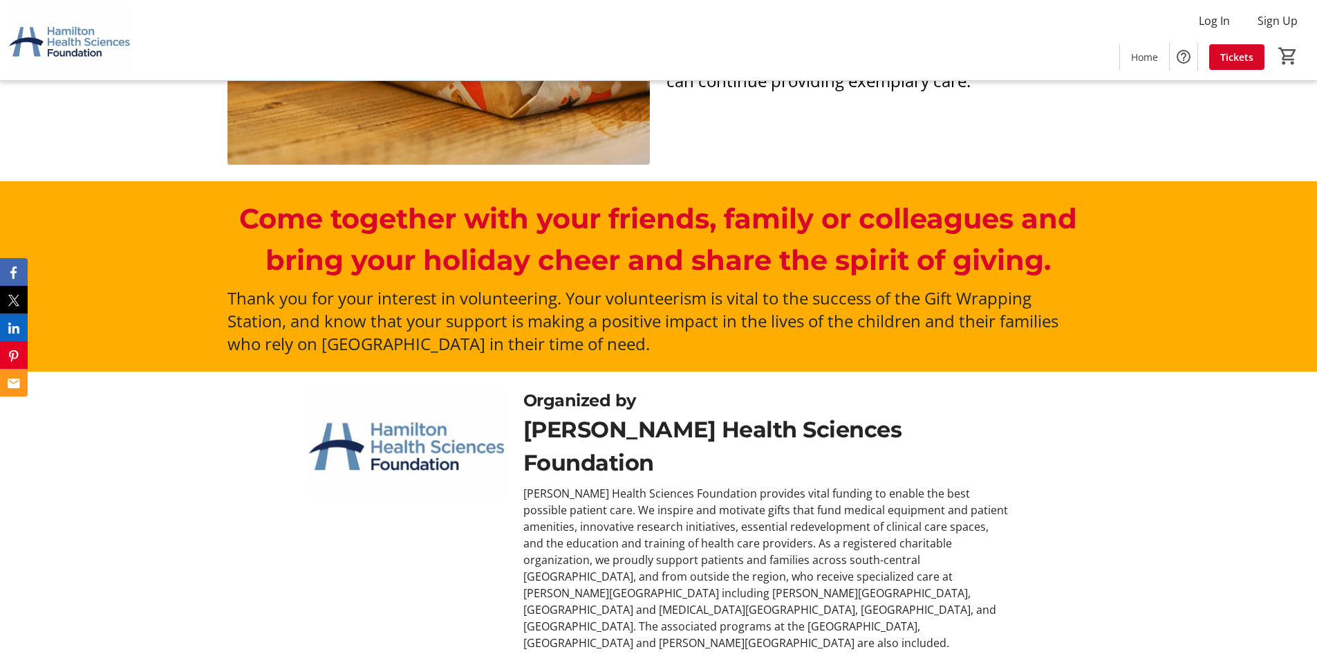
click at [528, 406] on div "Organized by" at bounding box center [767, 400] width 486 height 25
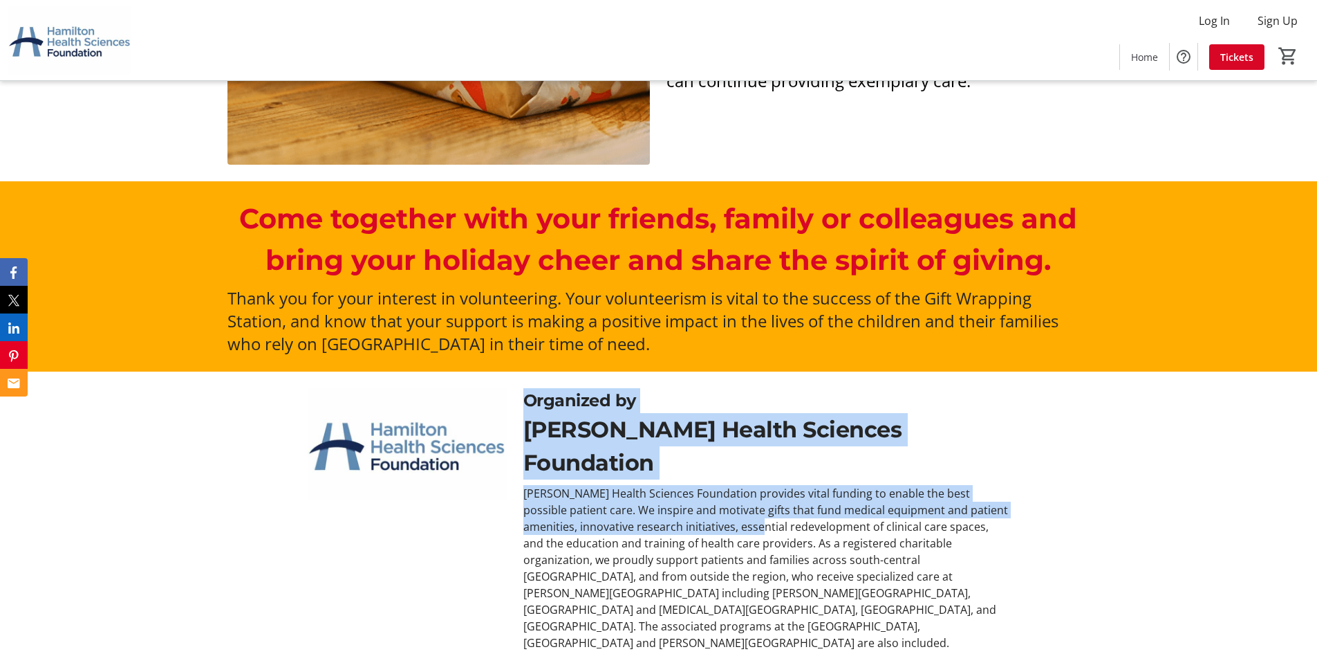
drag, startPoint x: 540, startPoint y: 407, endPoint x: 828, endPoint y: 499, distance: 302.0
click at [800, 495] on div "Organized by [PERSON_NAME] Health Sciences Foundation [PERSON_NAME] Health Scie…" at bounding box center [766, 519] width 503 height 263
click at [1086, 447] on div "Organized by [PERSON_NAME] Health Sciences Foundation [PERSON_NAME] Health Scie…" at bounding box center [659, 519] width 862 height 263
click at [550, 499] on div "[PERSON_NAME] Health Sciences Foundation provides vital funding to enable the b…" at bounding box center [767, 568] width 486 height 166
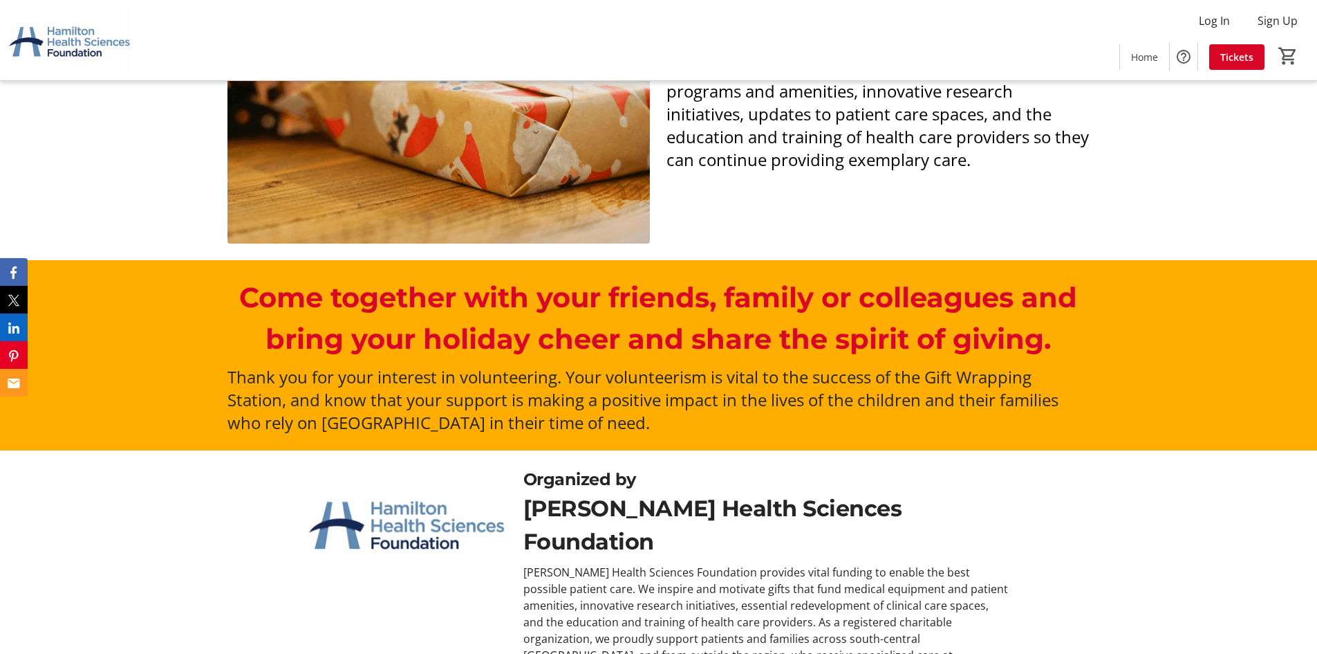
scroll to position [741, 0]
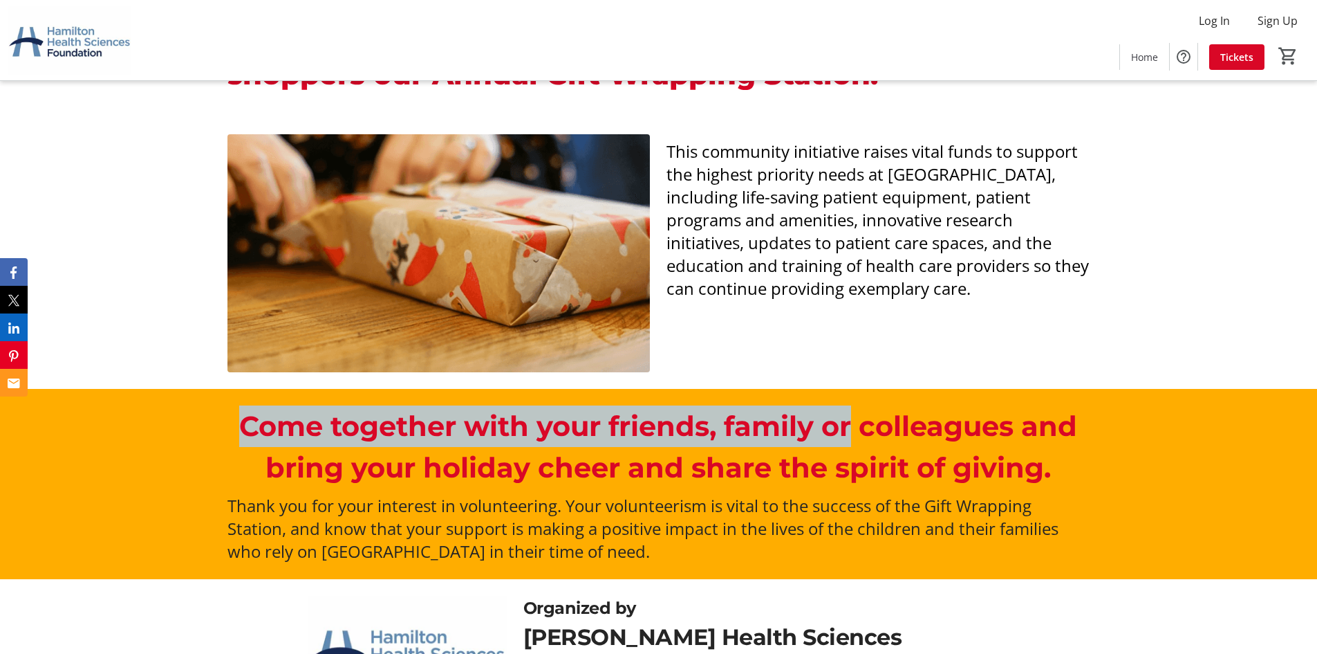
drag, startPoint x: 260, startPoint y: 423, endPoint x: 862, endPoint y: 438, distance: 601.9
click at [858, 438] on p "Come together with your friends, family or colleagues and bring your holiday ch…" at bounding box center [659, 446] width 862 height 83
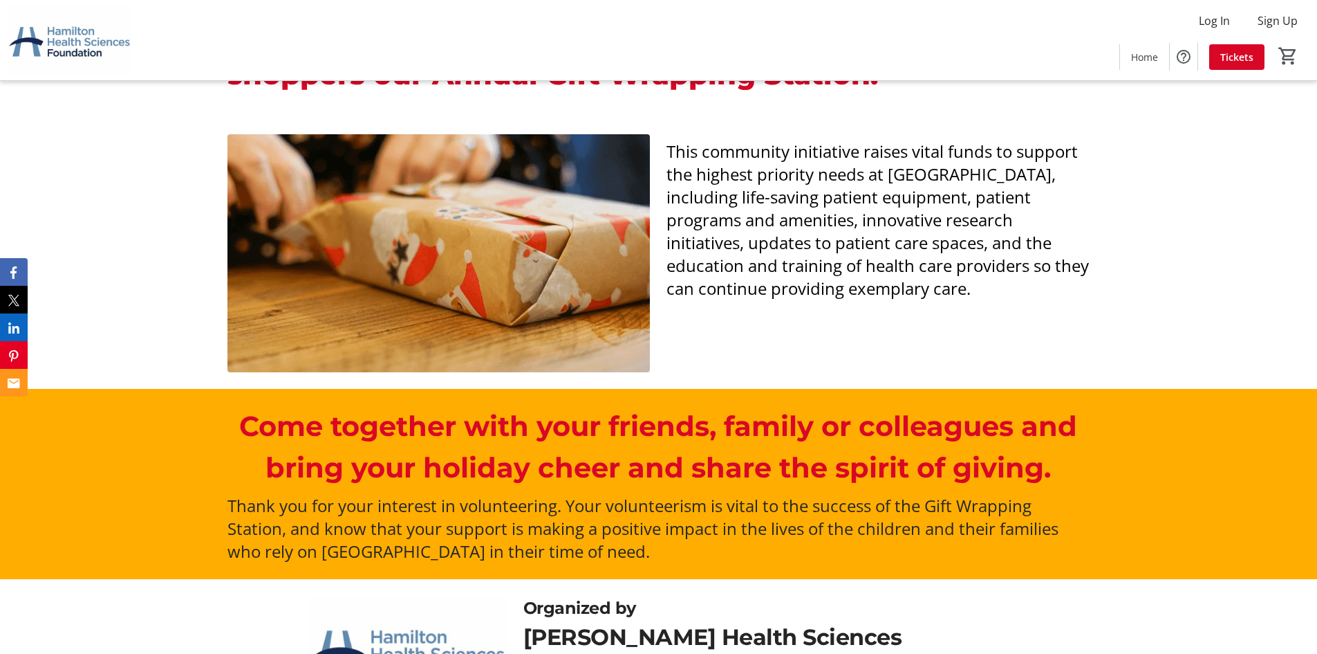
drag, startPoint x: 978, startPoint y: 453, endPoint x: 992, endPoint y: 458, distance: 15.3
click at [982, 456] on p "Come together with your friends, family or colleagues and bring your holiday ch…" at bounding box center [659, 446] width 862 height 83
drag, startPoint x: 672, startPoint y: 155, endPoint x: 1017, endPoint y: 291, distance: 370.4
click at [1017, 291] on p "This community initiative raises vital funds to support the highest priority ne…" at bounding box center [878, 220] width 423 height 160
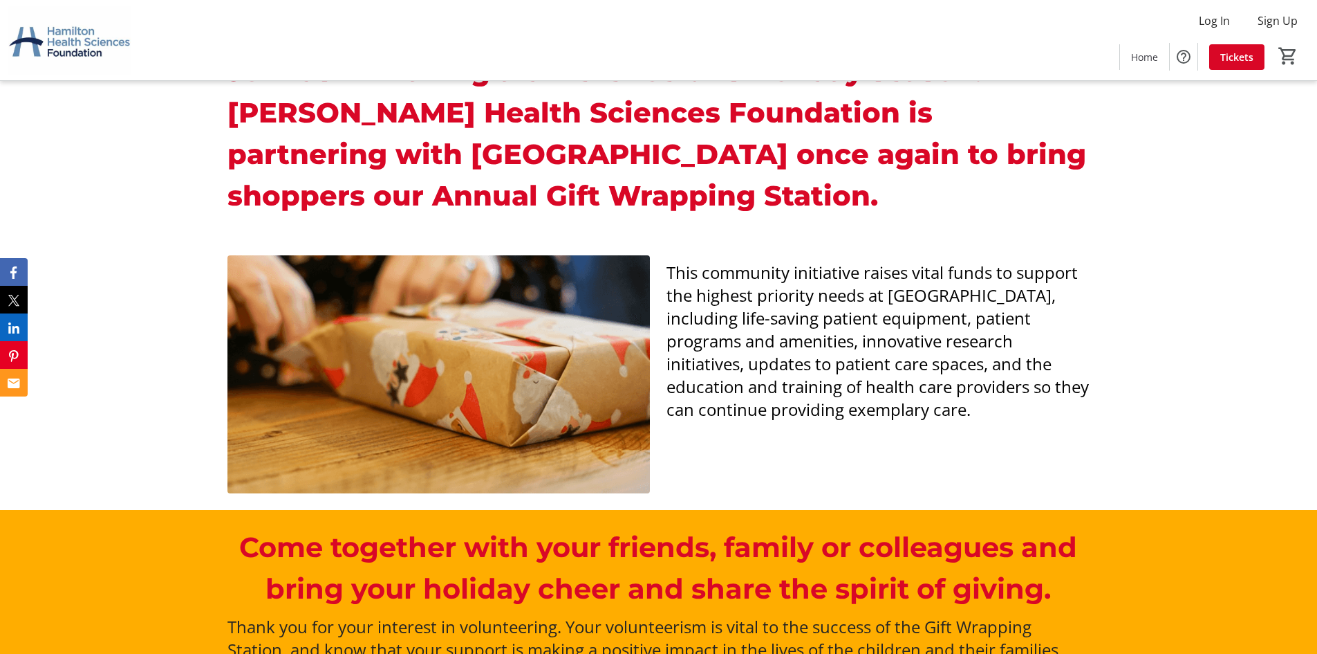
scroll to position [464, 0]
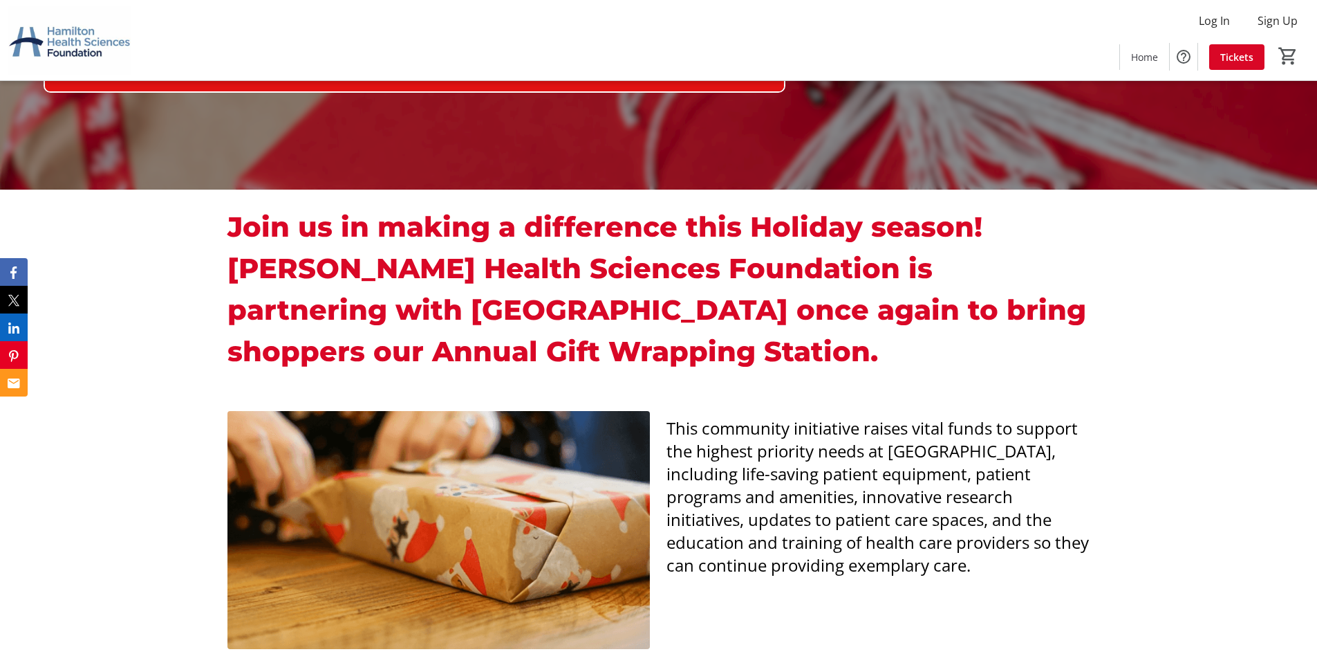
drag, startPoint x: 788, startPoint y: 355, endPoint x: 782, endPoint y: 362, distance: 9.8
click at [788, 360] on p "Join us in making a difference this Holiday season! [PERSON_NAME] Health Scienc…" at bounding box center [659, 289] width 862 height 166
drag, startPoint x: 671, startPoint y: 423, endPoint x: 1104, endPoint y: 607, distance: 470.8
click at [1104, 607] on div "This community initiative raises vital funds to support the highest priority ne…" at bounding box center [658, 529] width 1317 height 271
click at [921, 335] on p "Join us in making a difference this Holiday season! [PERSON_NAME] Health Scienc…" at bounding box center [659, 289] width 862 height 166
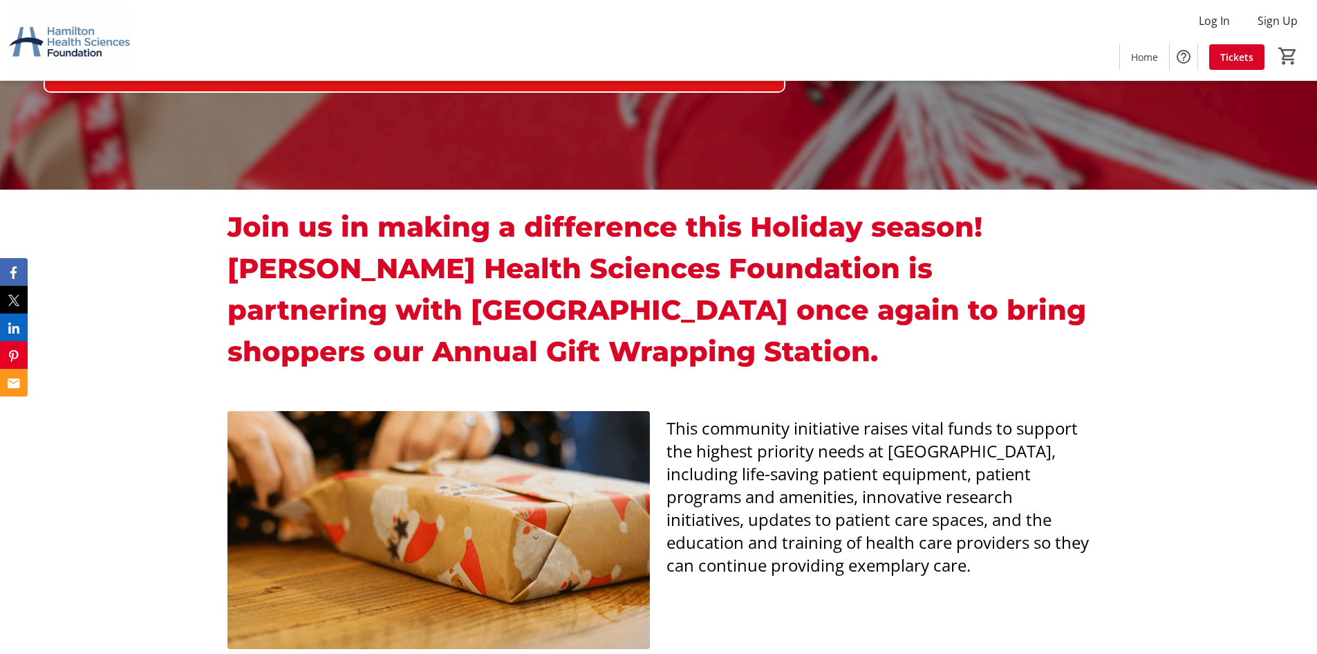
click at [674, 432] on span "This community initiative raises vital funds to support the highest priority ne…" at bounding box center [878, 496] width 423 height 160
drag, startPoint x: 673, startPoint y: 431, endPoint x: 658, endPoint y: 433, distance: 14.7
click at [658, 433] on div "This community initiative raises vital funds to support the highest priority ne…" at bounding box center [877, 496] width 439 height 160
click at [746, 396] on div "This community initiative raises vital funds to support the highest priority ne…" at bounding box center [658, 529] width 1317 height 271
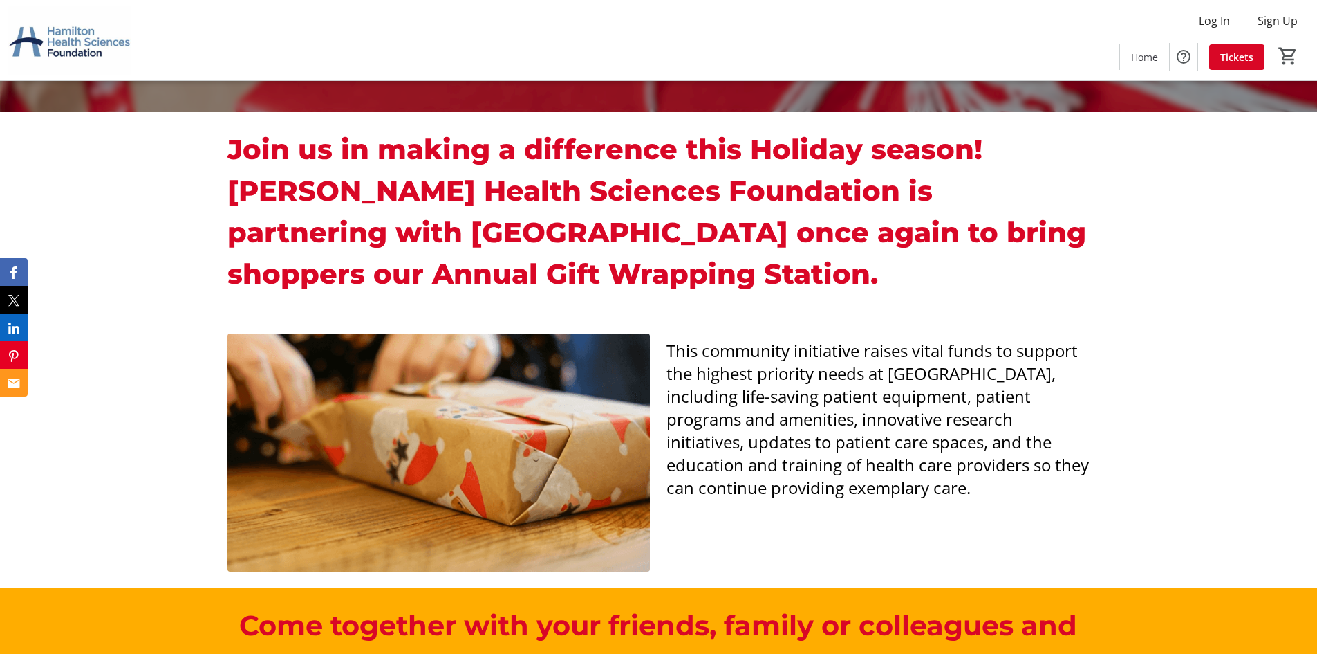
scroll to position [533, 0]
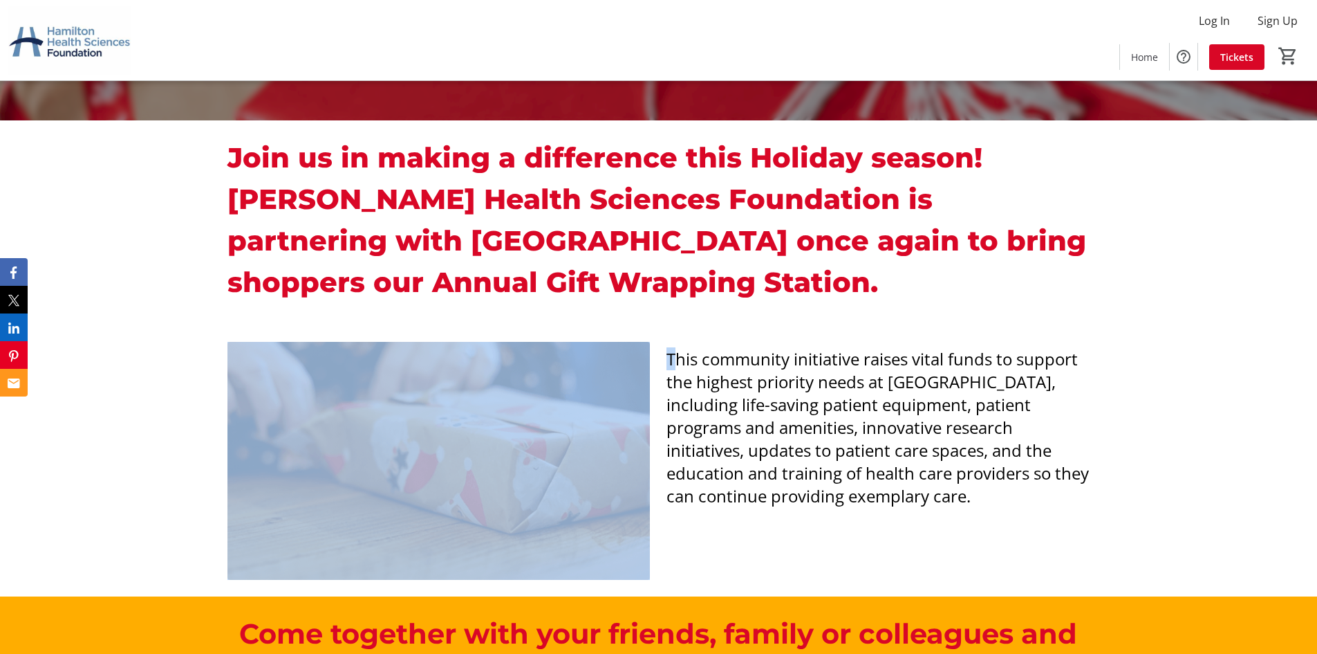
drag, startPoint x: 676, startPoint y: 359, endPoint x: 649, endPoint y: 360, distance: 26.3
click at [649, 360] on div "This community initiative raises vital funds to support the highest priority ne…" at bounding box center [658, 461] width 878 height 238
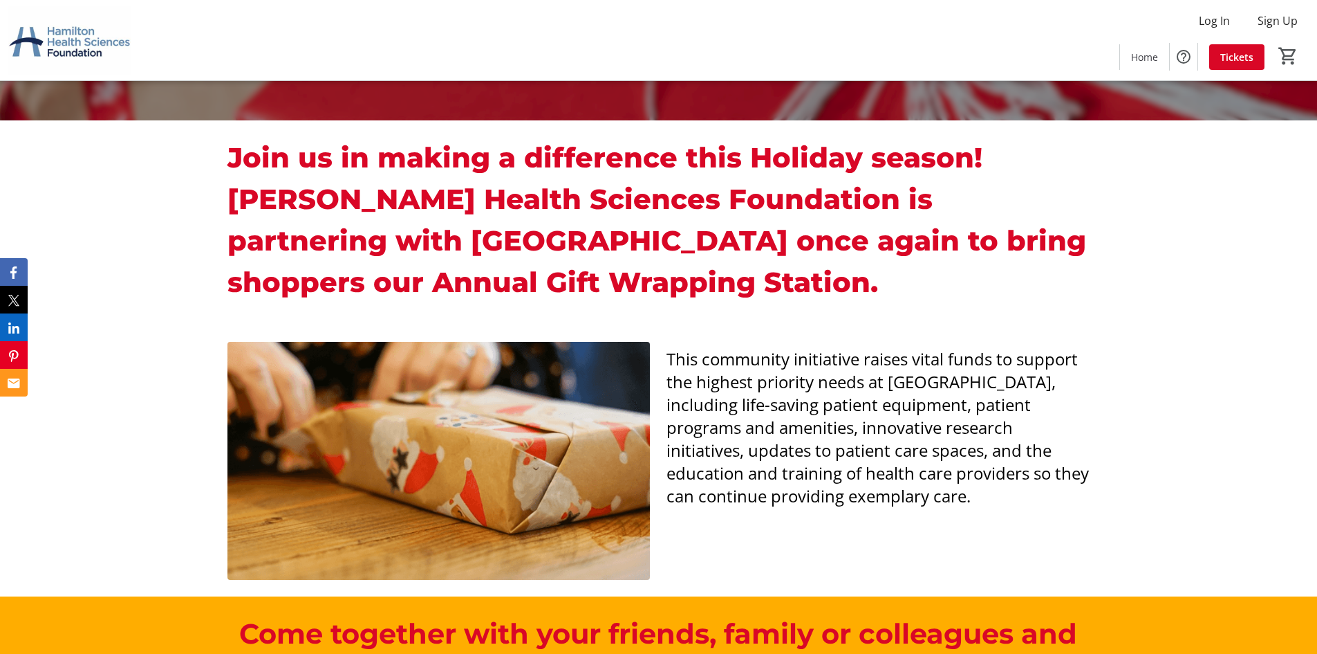
click at [878, 271] on span at bounding box center [882, 282] width 8 height 34
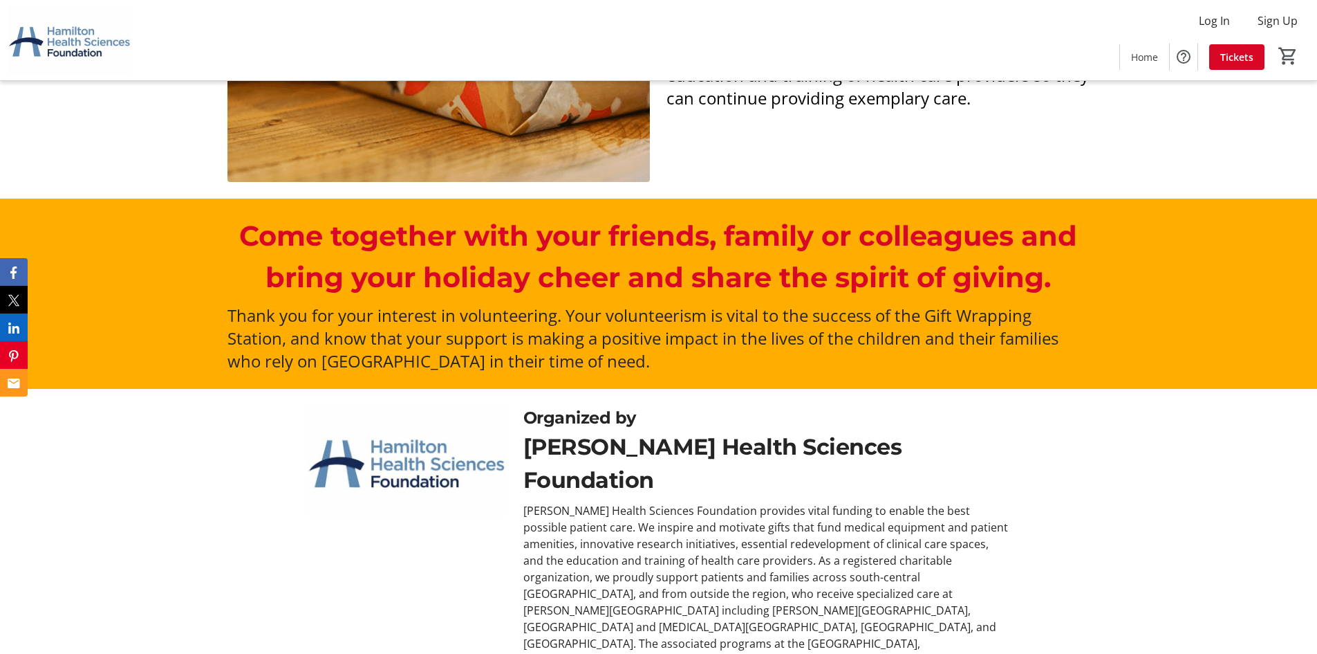
scroll to position [948, 0]
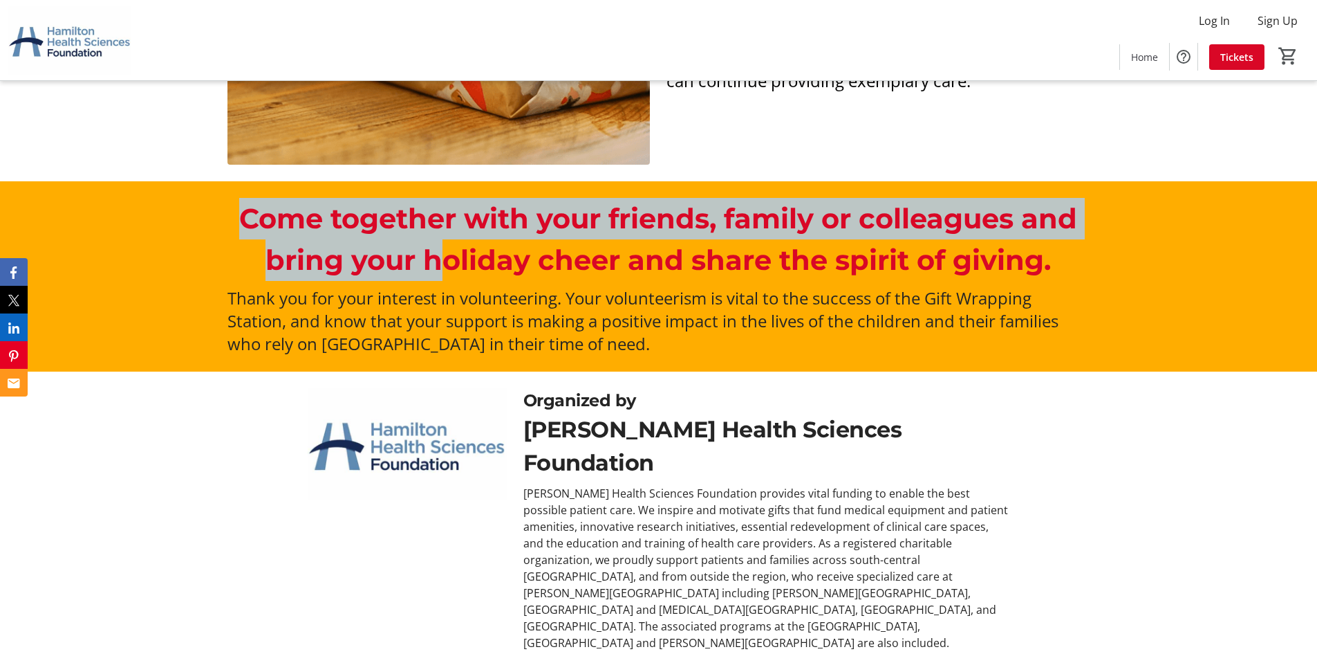
drag, startPoint x: 245, startPoint y: 223, endPoint x: 452, endPoint y: 252, distance: 208.7
click at [452, 252] on p "Come together with your friends, family or colleagues and bring your holiday ch…" at bounding box center [659, 239] width 862 height 83
click at [437, 275] on p "Come together with your friends, family or colleagues and bring your holiday ch…" at bounding box center [659, 239] width 862 height 83
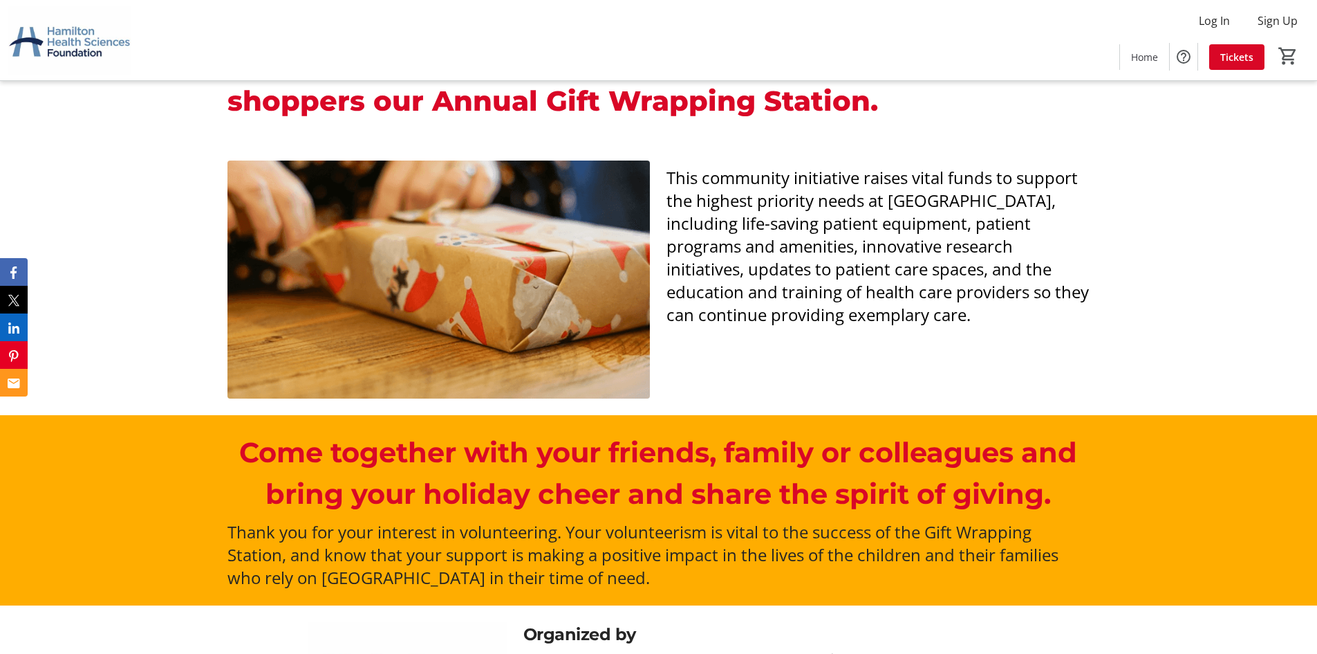
scroll to position [602, 0]
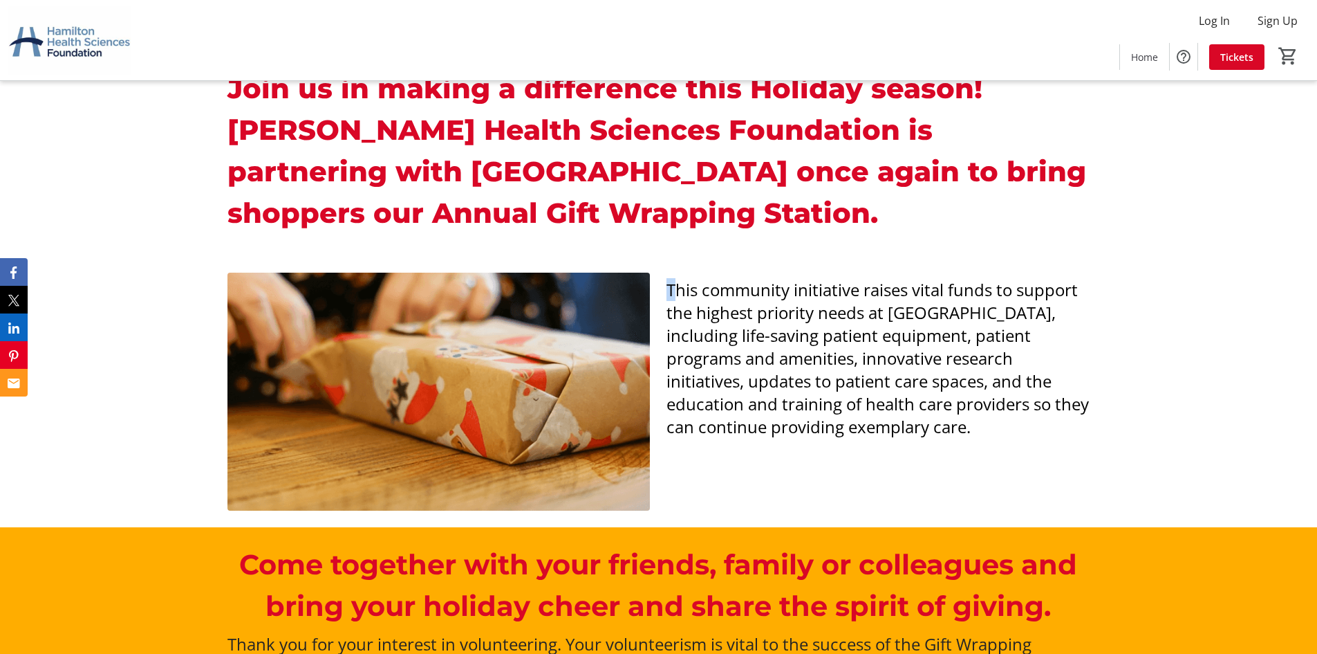
click at [667, 292] on span "This community initiative raises vital funds to support the highest priority ne…" at bounding box center [878, 358] width 423 height 160
click at [718, 248] on div "Join us in making a difference this Holiday season! [PERSON_NAME] Health Scienc…" at bounding box center [658, 153] width 1317 height 205
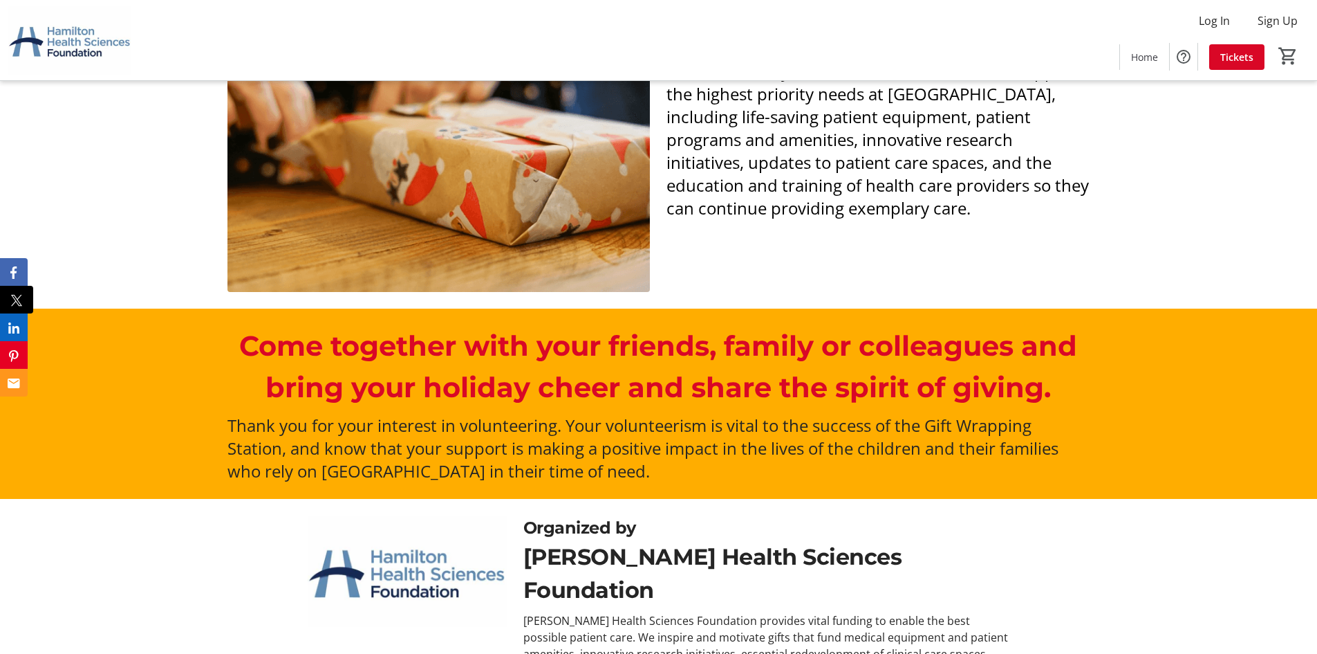
scroll to position [948, 0]
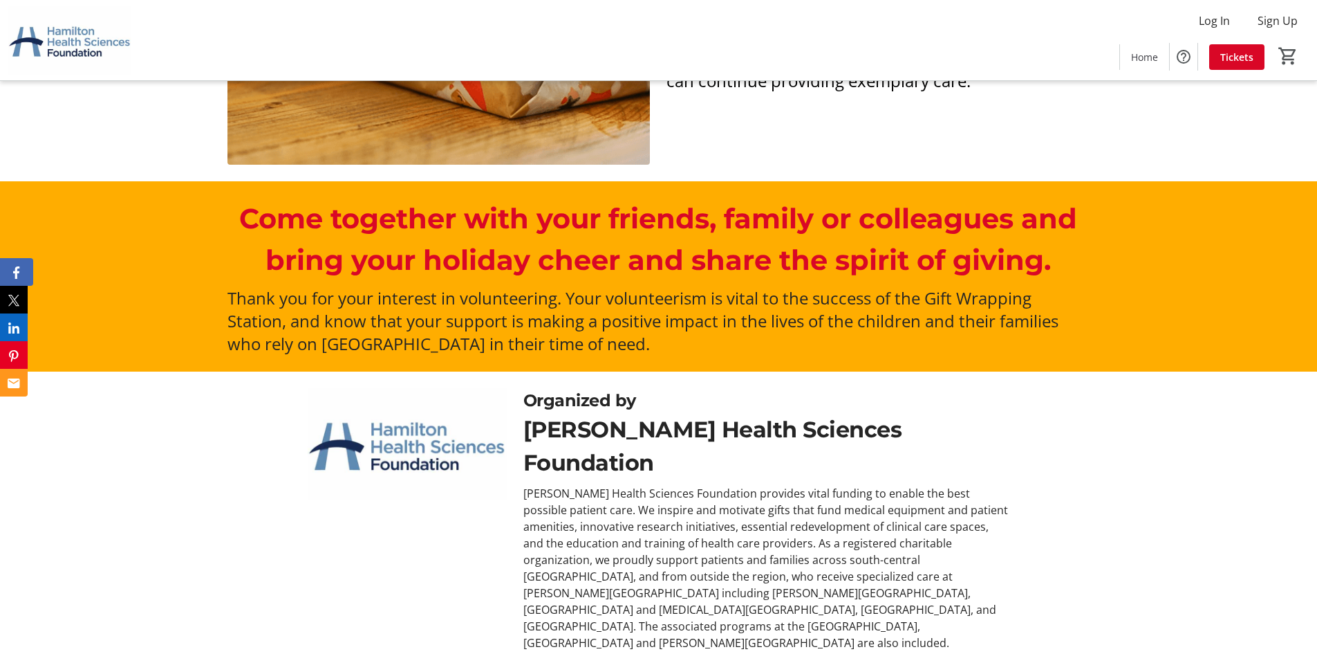
click at [10, 277] on button "Facebook" at bounding box center [16, 272] width 33 height 28
click at [20, 288] on button "X" at bounding box center [16, 300] width 33 height 28
click at [21, 322] on icon "LinkedIn" at bounding box center [16, 327] width 11 height 11
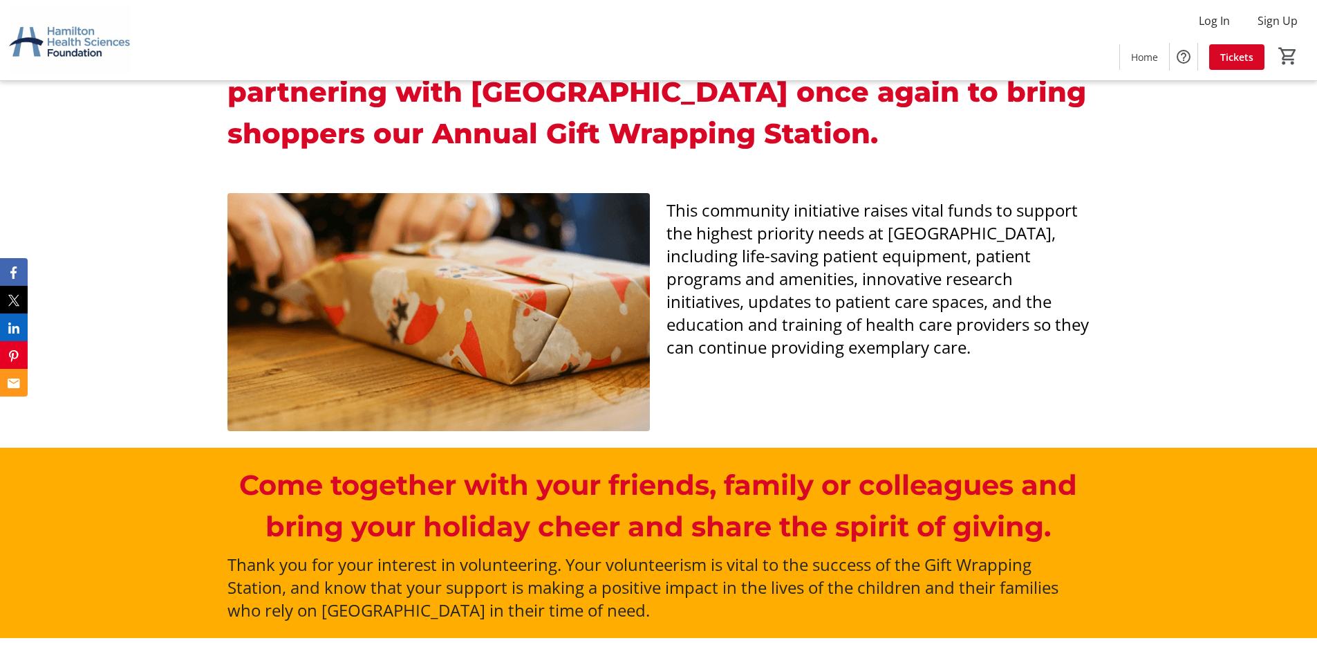
scroll to position [464, 0]
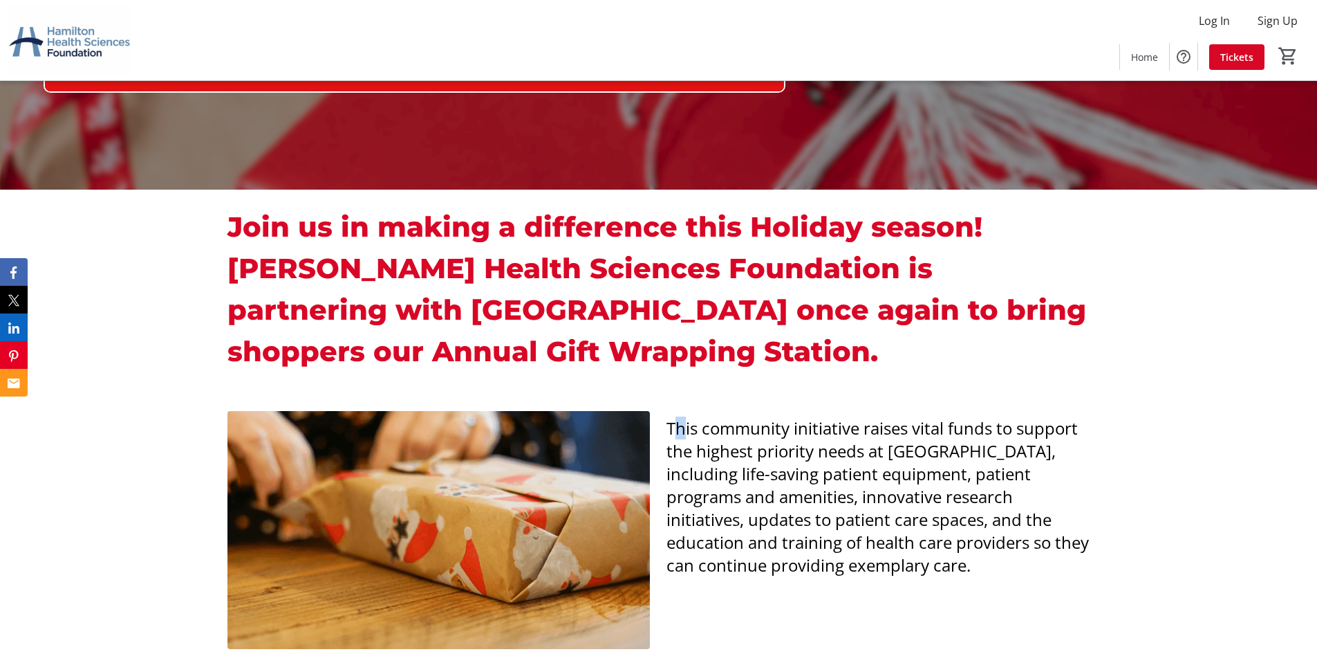
click at [676, 434] on span "This community initiative raises vital funds to support the highest priority ne…" at bounding box center [878, 496] width 423 height 160
click at [671, 436] on span "This community initiative raises vital funds to support the highest priority ne…" at bounding box center [878, 496] width 423 height 160
drag, startPoint x: 665, startPoint y: 432, endPoint x: 684, endPoint y: 424, distance: 20.8
click at [676, 432] on div "This community initiative raises vital funds to support the highest priority ne…" at bounding box center [877, 496] width 439 height 160
click at [725, 378] on div "Join us in making a difference this Holiday season! [PERSON_NAME] Health Scienc…" at bounding box center [658, 291] width 1317 height 205
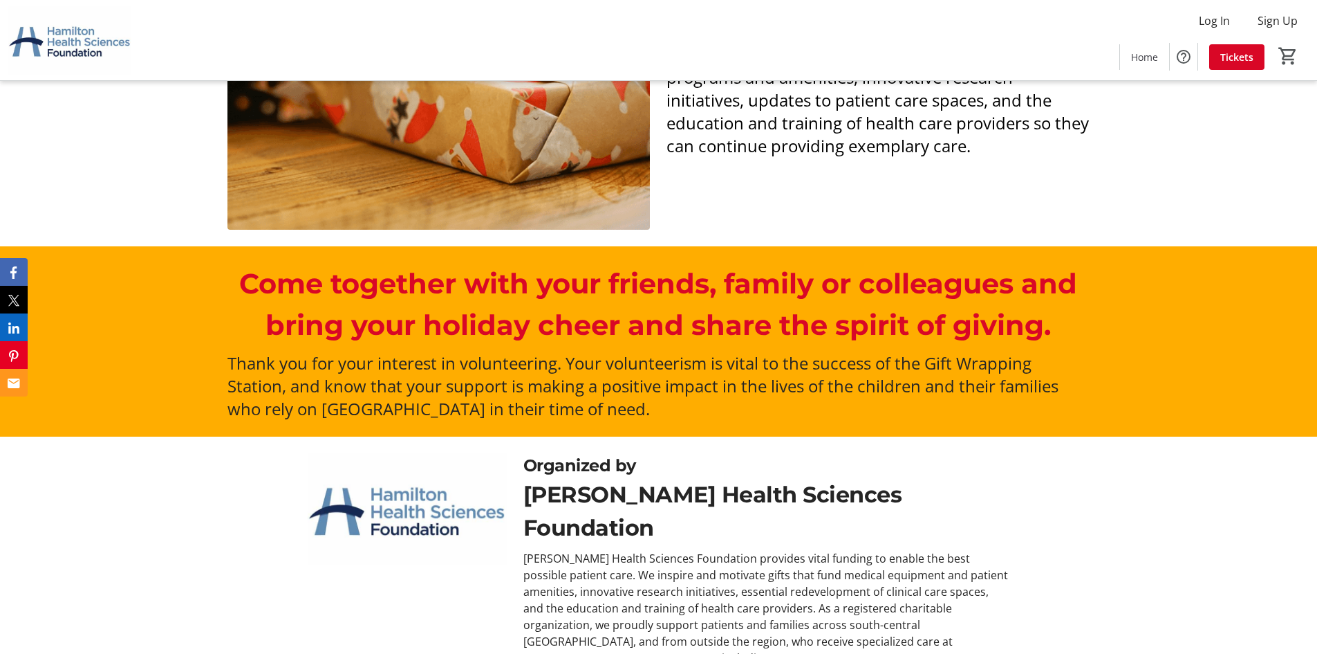
scroll to position [948, 0]
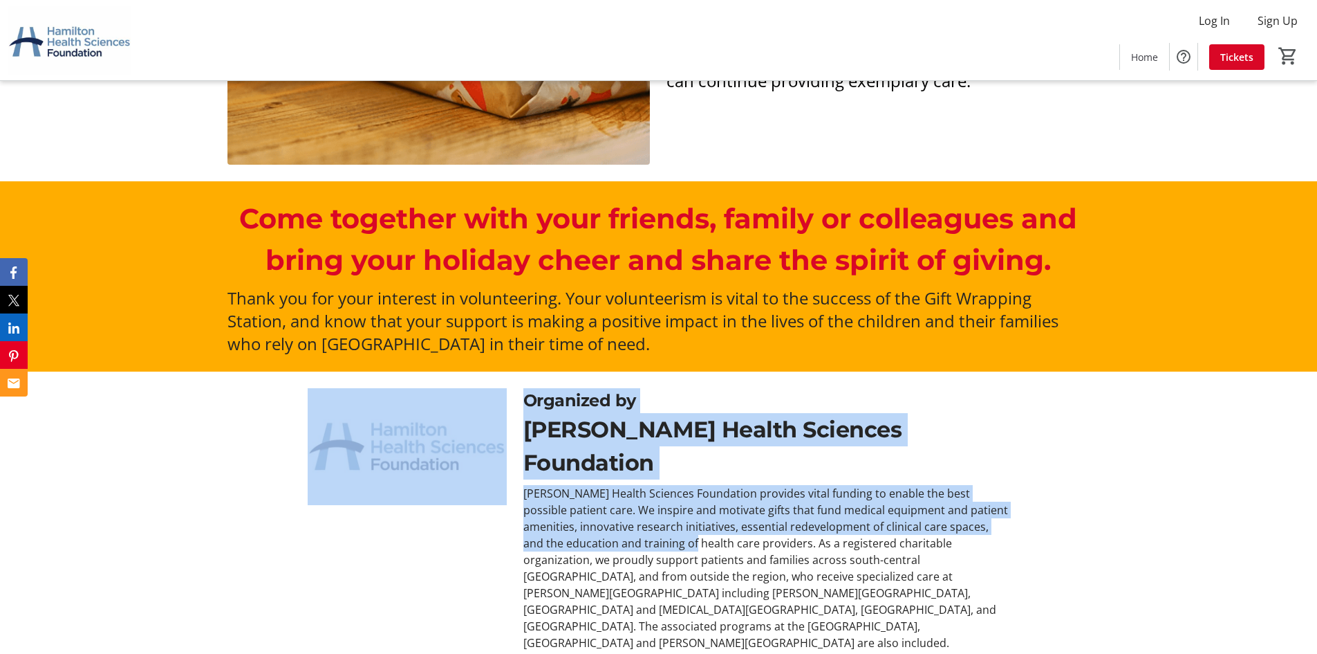
drag, startPoint x: 520, startPoint y: 401, endPoint x: 728, endPoint y: 500, distance: 229.8
click at [701, 503] on div "Organized by [PERSON_NAME] Health Sciences Foundation [PERSON_NAME] Health Scie…" at bounding box center [659, 519] width 862 height 263
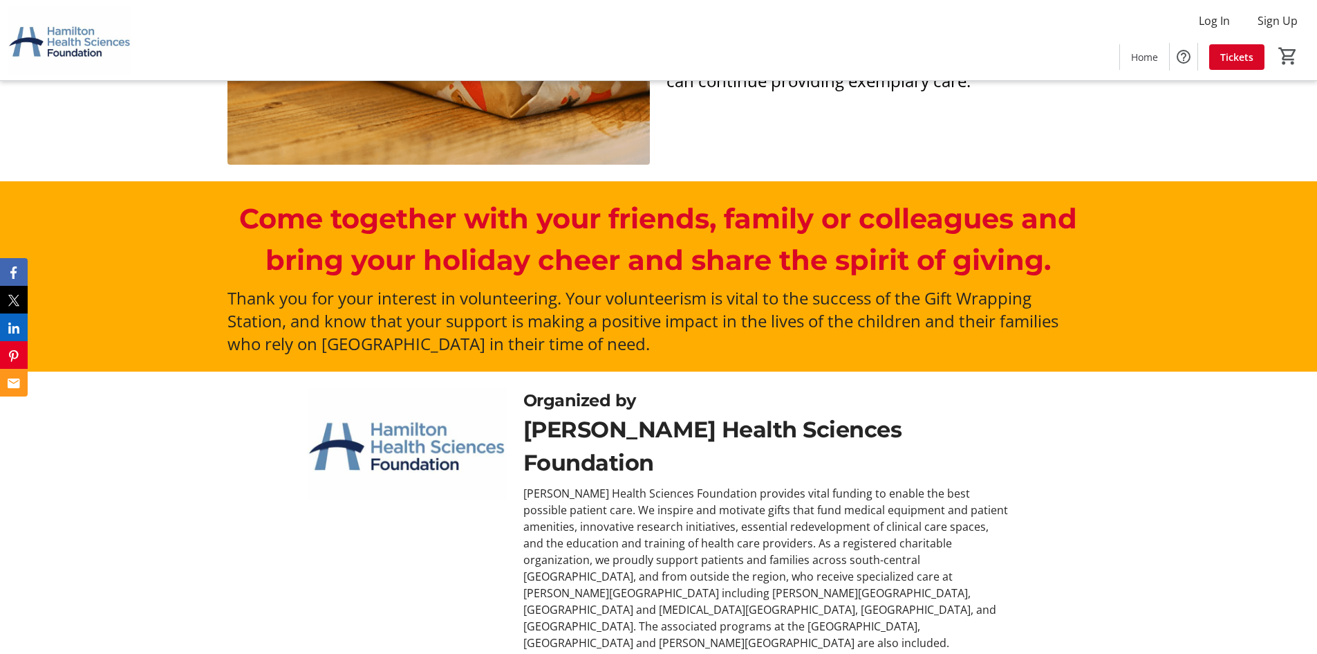
click at [936, 586] on div "[PERSON_NAME] Health Sciences Foundation provides vital funding to enable the b…" at bounding box center [767, 568] width 486 height 166
drag, startPoint x: 909, startPoint y: 600, endPoint x: 558, endPoint y: 406, distance: 400.9
click at [534, 406] on div "Organized by [PERSON_NAME] Health Sciences Foundation [PERSON_NAME] Health Scie…" at bounding box center [766, 519] width 503 height 263
click at [887, 400] on div "Organized by" at bounding box center [767, 400] width 486 height 25
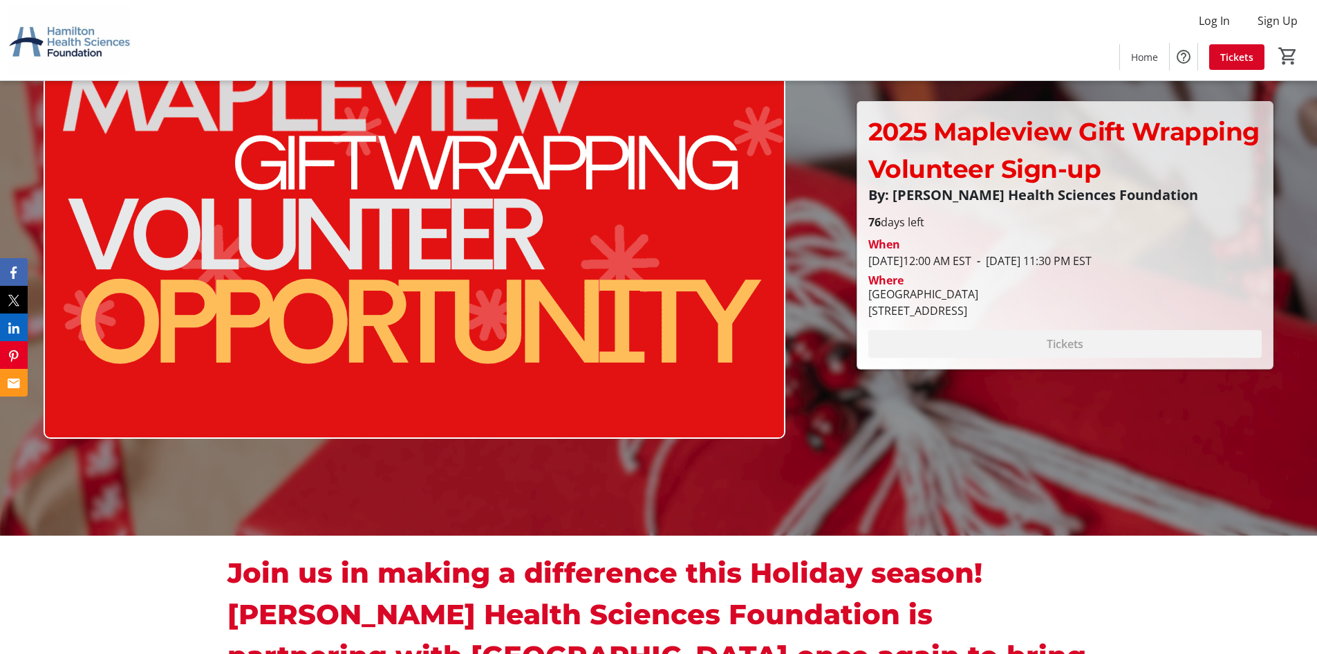
click at [911, 459] on div at bounding box center [658, 209] width 1317 height 654
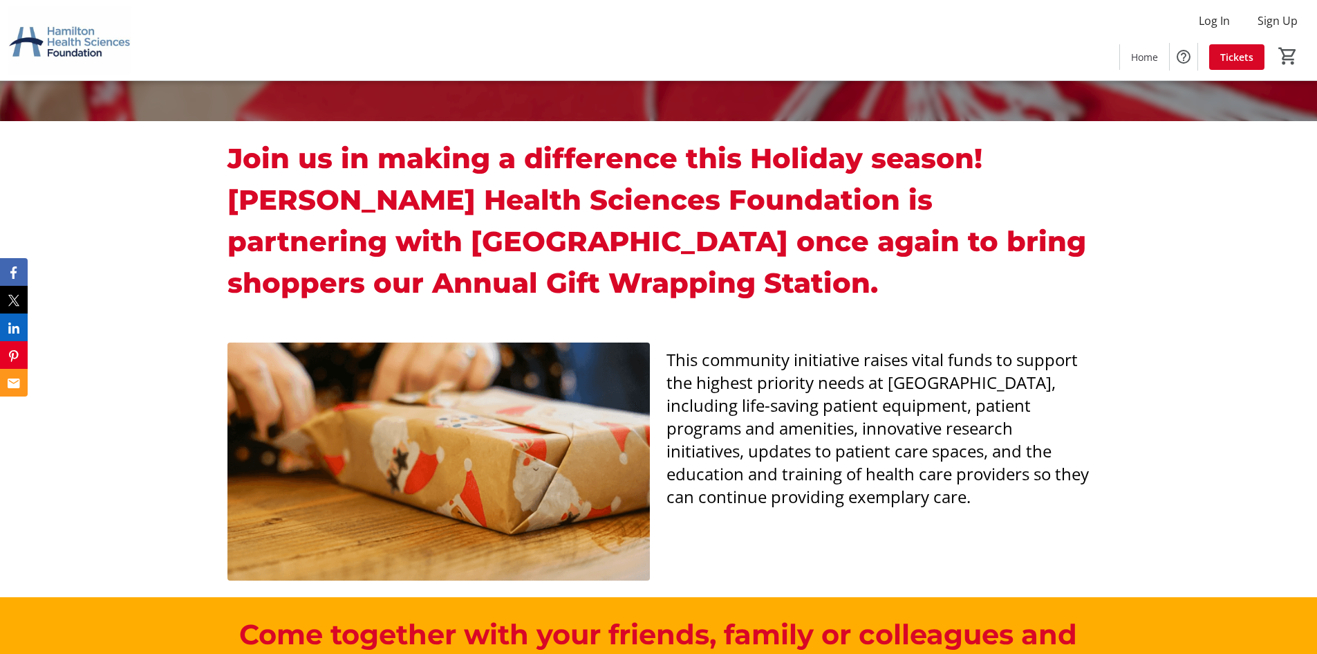
scroll to position [533, 0]
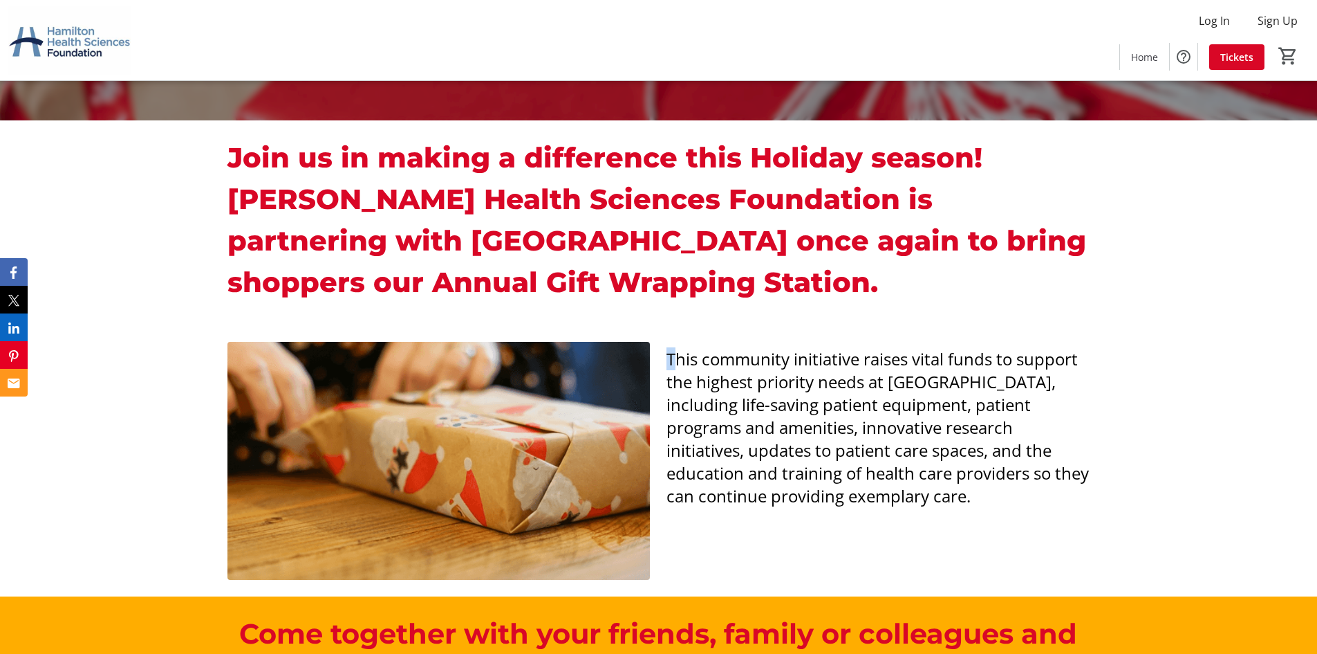
drag, startPoint x: 673, startPoint y: 361, endPoint x: 703, endPoint y: 328, distance: 44.1
click at [663, 359] on div "This community initiative raises vital funds to support the highest priority ne…" at bounding box center [877, 427] width 439 height 160
click at [712, 326] on div "This community initiative raises vital funds to support the highest priority ne…" at bounding box center [658, 460] width 1317 height 271
click at [694, 364] on span "This community initiative raises vital funds to support the highest priority ne…" at bounding box center [878, 427] width 423 height 160
click at [666, 363] on div "This community initiative raises vital funds to support the highest priority ne…" at bounding box center [877, 427] width 439 height 160
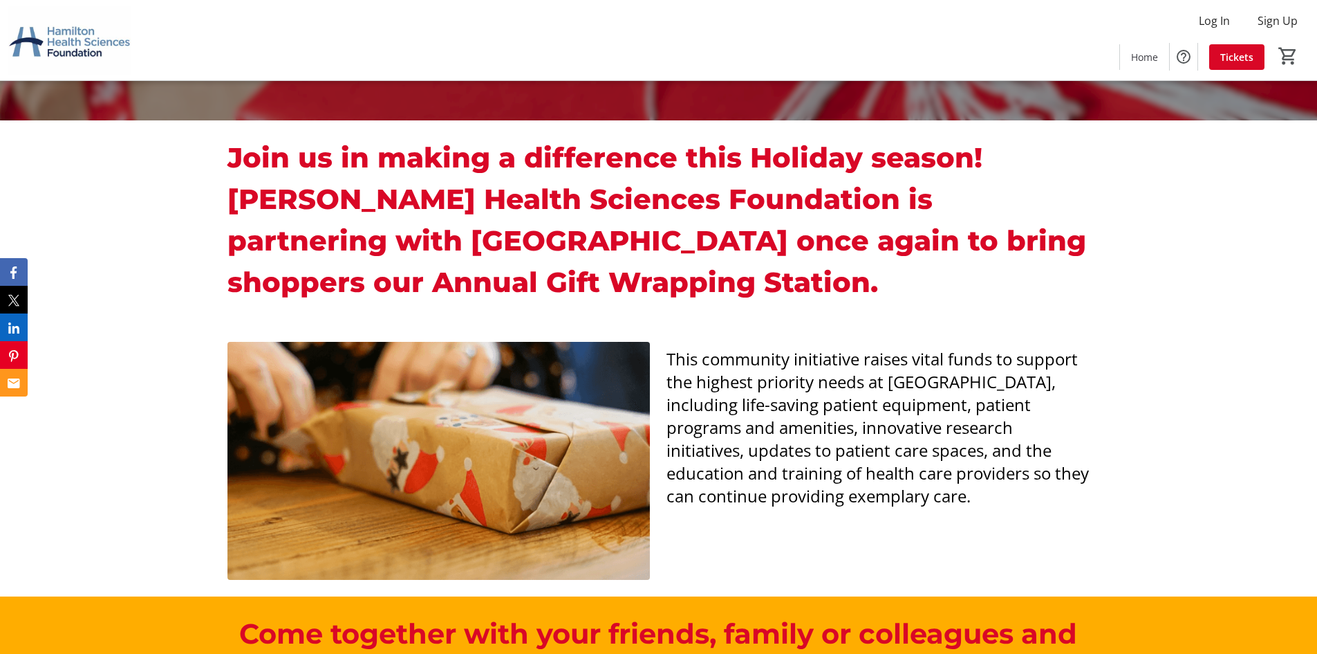
click at [740, 312] on div "Join us in making a difference this Holiday season! [PERSON_NAME] Health Scienc…" at bounding box center [658, 222] width 1317 height 205
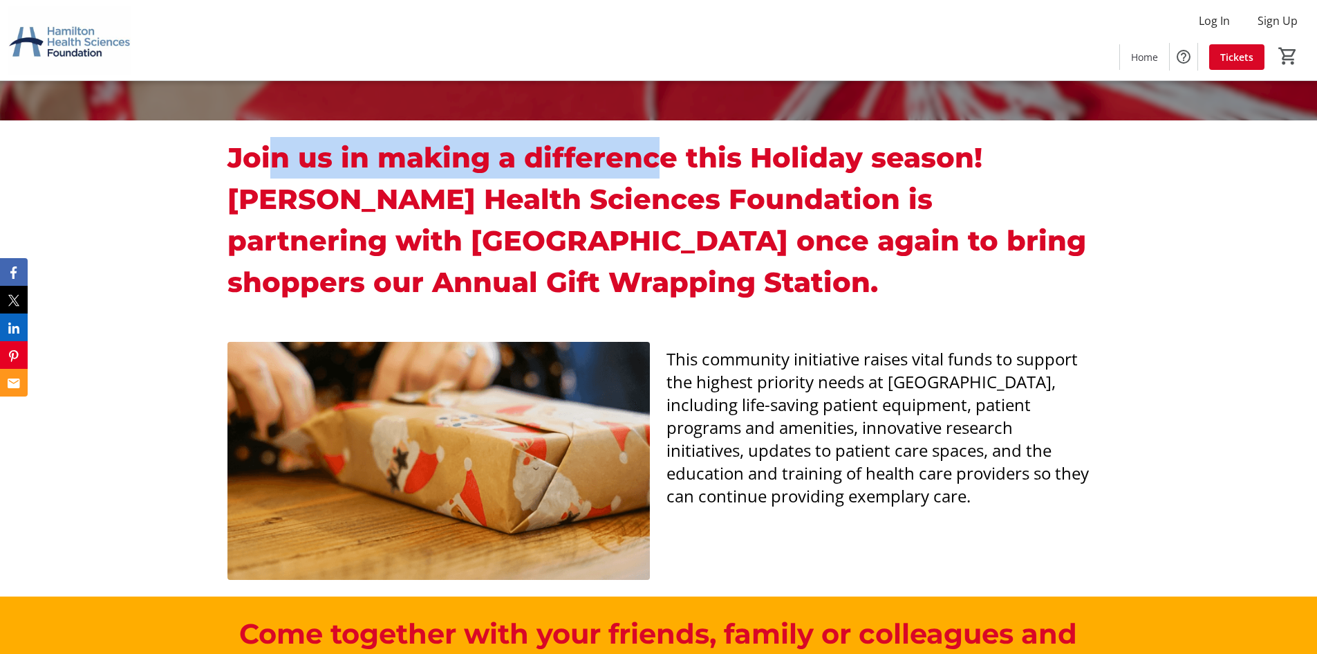
drag, startPoint x: 389, startPoint y: 165, endPoint x: 789, endPoint y: 189, distance: 400.4
click at [683, 174] on strong "Join us in making a difference this Holiday season! [PERSON_NAME] Health Scienc…" at bounding box center [657, 219] width 859 height 158
click at [869, 207] on strong "Join us in making a difference this Holiday season! [PERSON_NAME] Health Scienc…" at bounding box center [657, 219] width 859 height 158
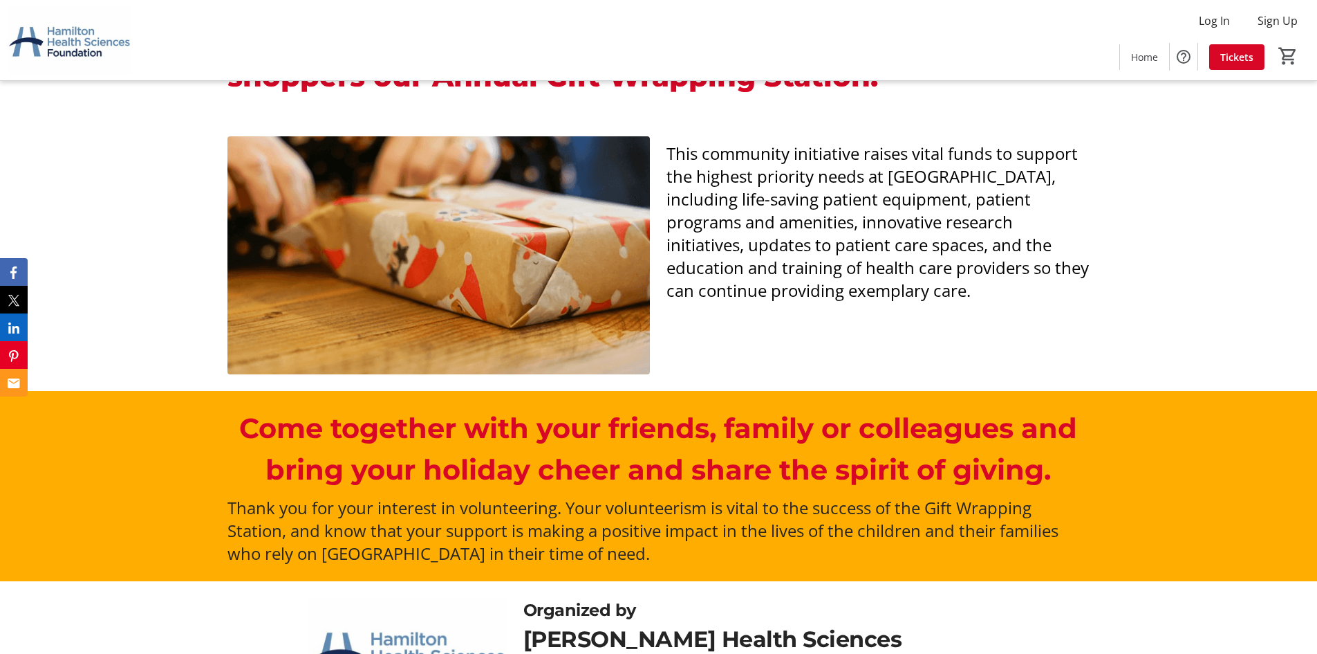
scroll to position [602, 0]
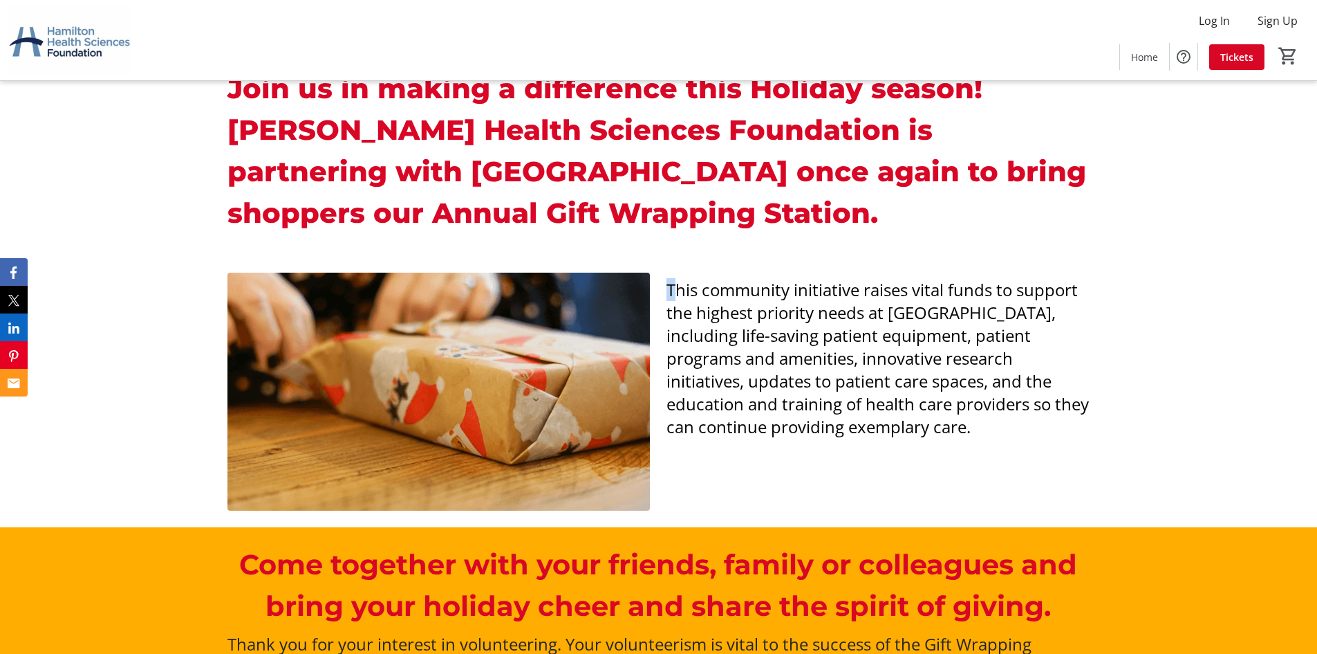
drag, startPoint x: 676, startPoint y: 290, endPoint x: 690, endPoint y: 252, distance: 40.5
click at [663, 296] on div "This community initiative raises vital funds to support the highest priority ne…" at bounding box center [877, 358] width 439 height 160
click at [707, 239] on div "Join us in making a difference this Holiday season! [PERSON_NAME] Health Scienc…" at bounding box center [658, 153] width 1317 height 205
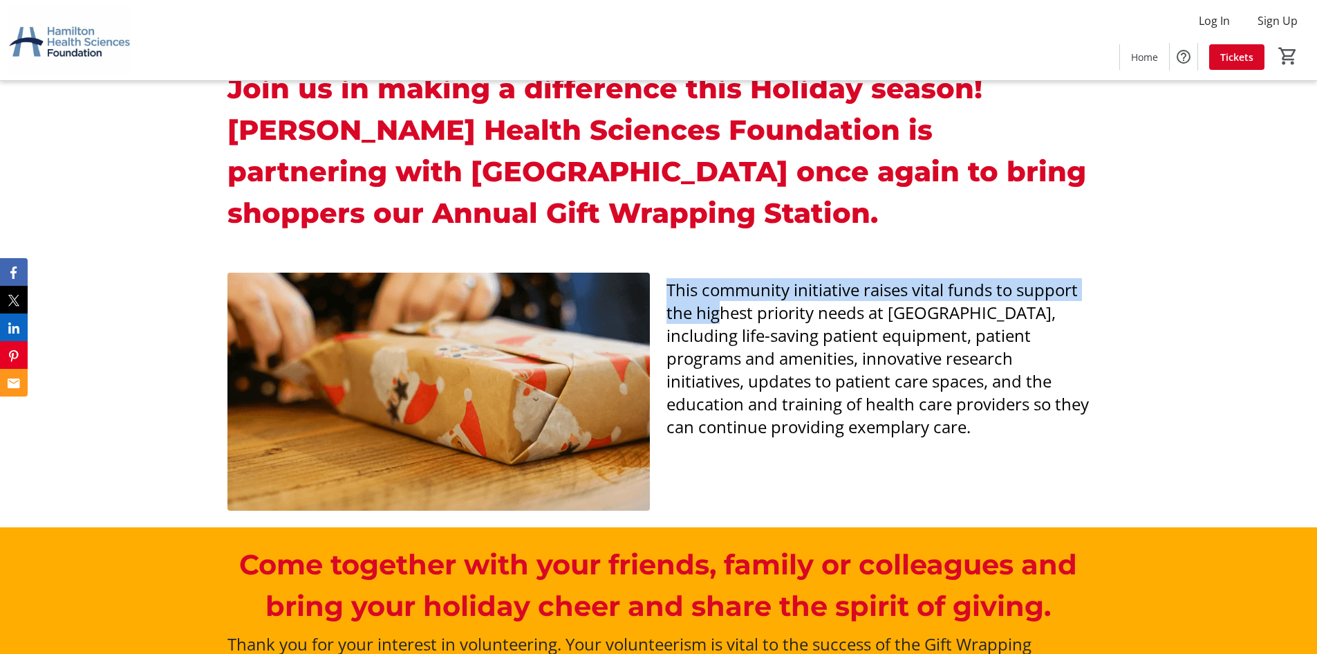
drag, startPoint x: 663, startPoint y: 280, endPoint x: 733, endPoint y: 307, distance: 74.9
click at [719, 307] on div "This community initiative raises vital funds to support the highest priority ne…" at bounding box center [877, 358] width 439 height 160
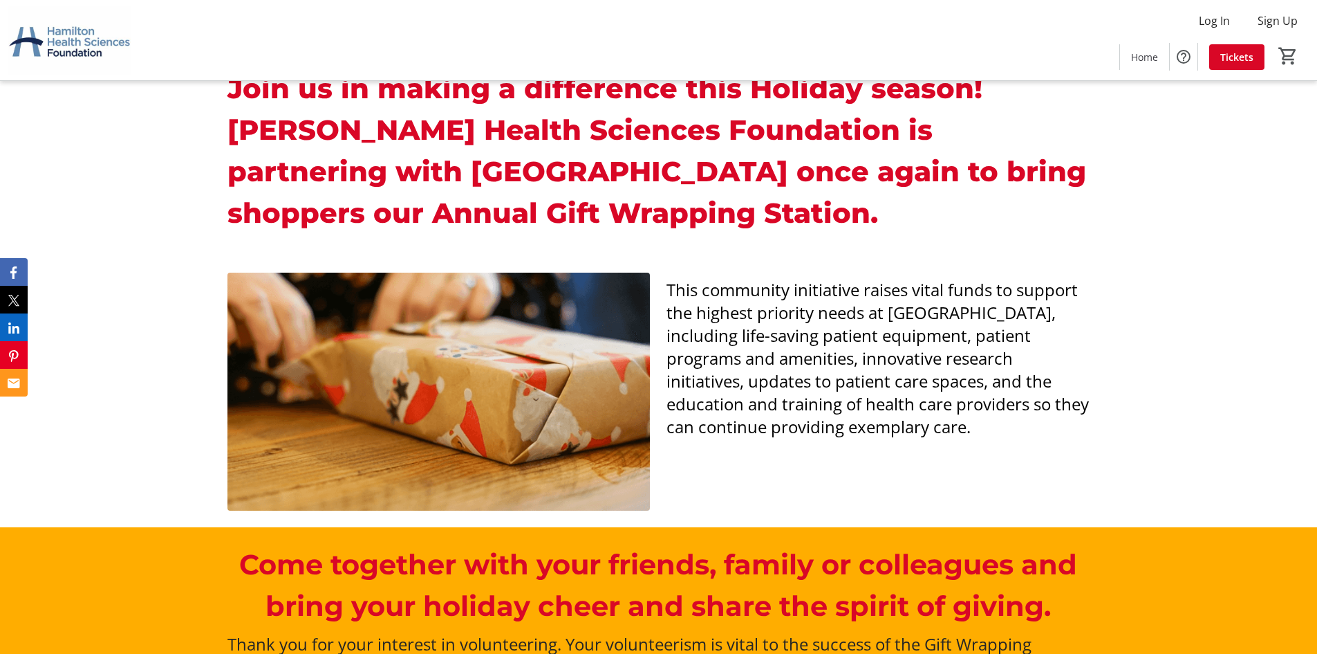
click at [756, 237] on div "Join us in making a difference this Holiday season! [PERSON_NAME] Health Scienc…" at bounding box center [659, 154] width 862 height 172
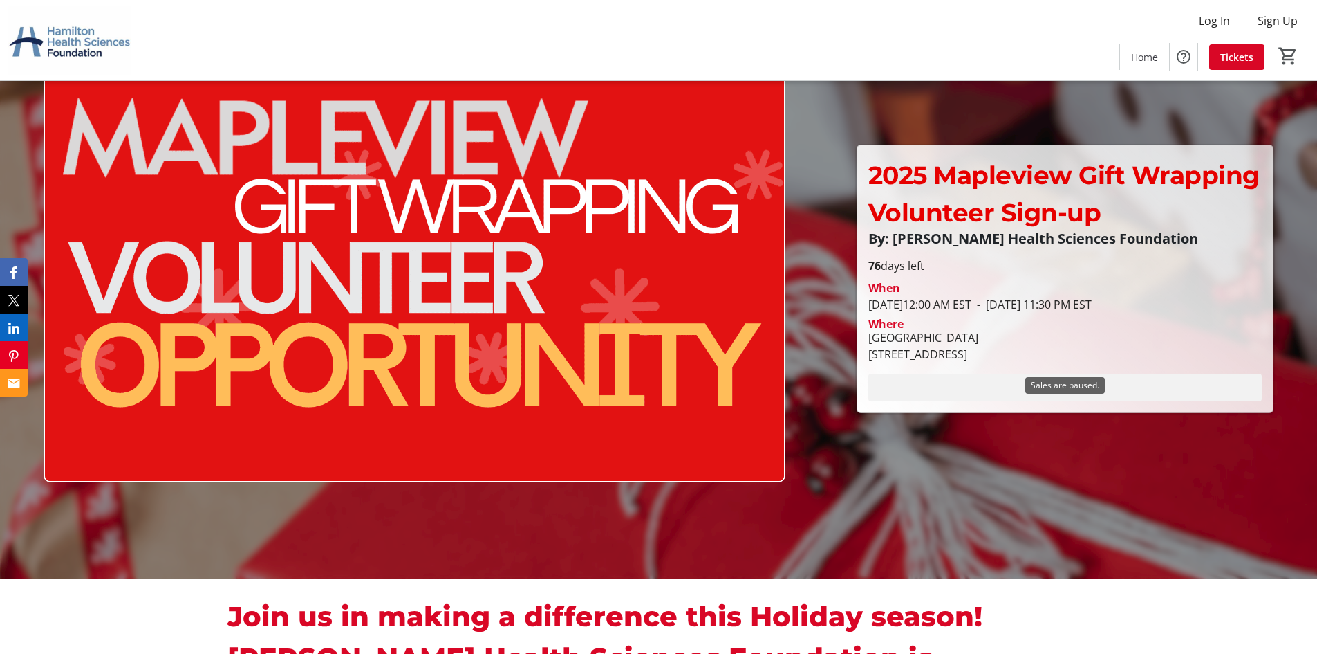
scroll to position [0, 0]
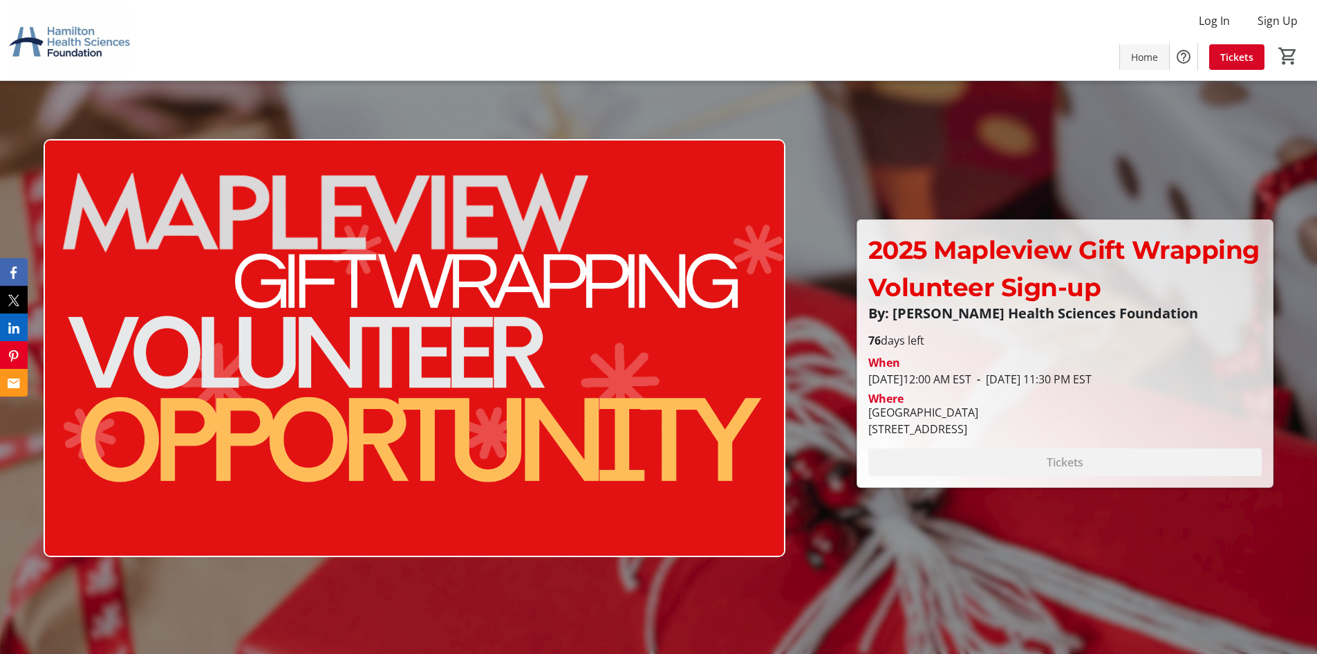
click at [1145, 61] on span "Home" at bounding box center [1144, 57] width 27 height 15
click at [1250, 59] on span "Tickets" at bounding box center [1237, 57] width 33 height 15
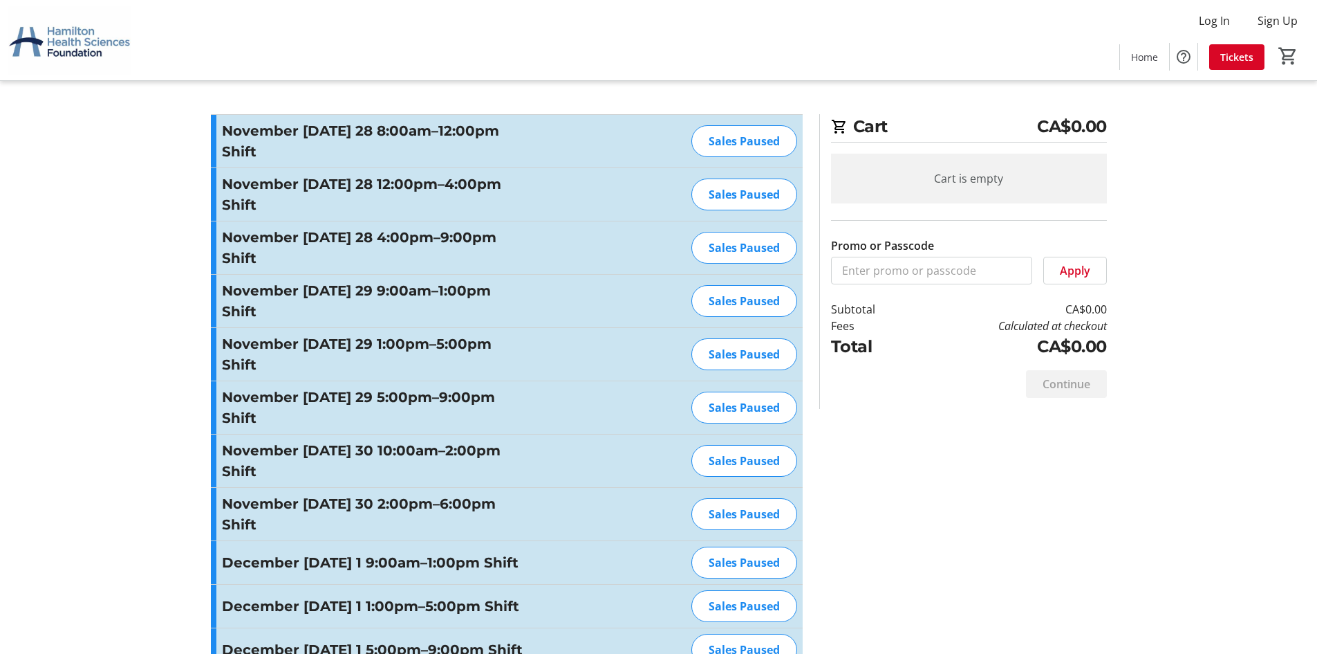
click at [1151, 64] on span at bounding box center [1144, 56] width 49 height 33
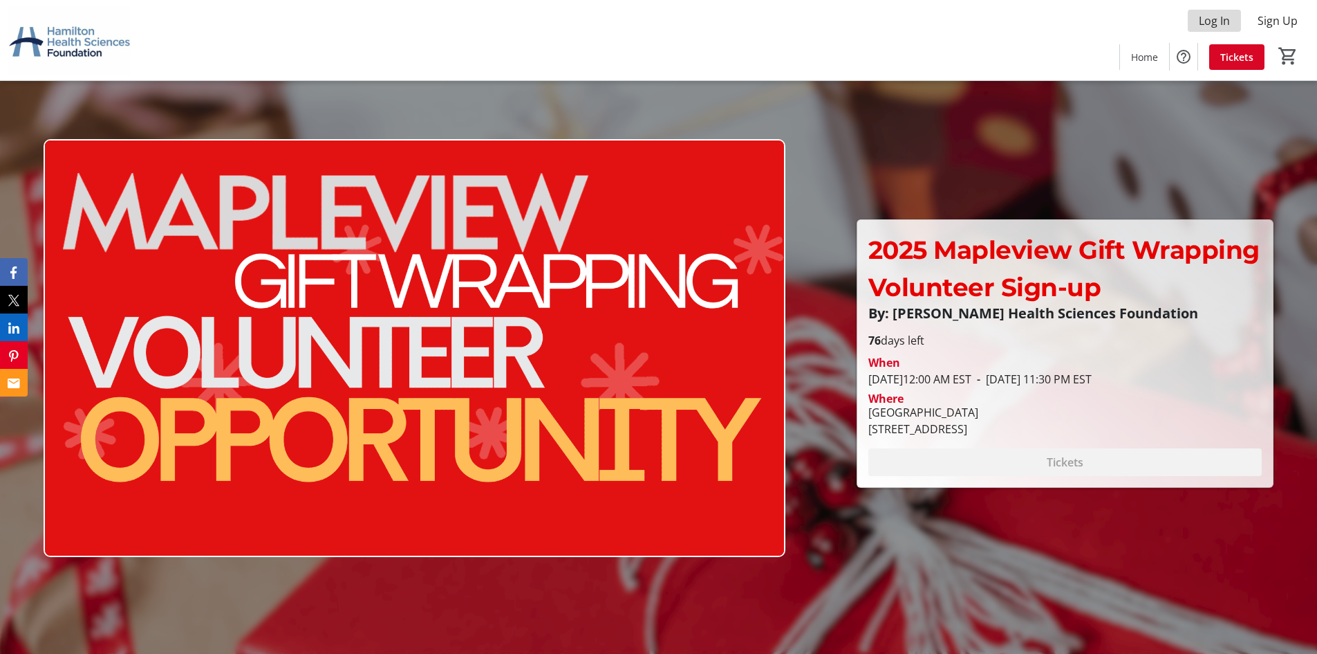
click at [1229, 23] on span "Log In" at bounding box center [1214, 20] width 31 height 17
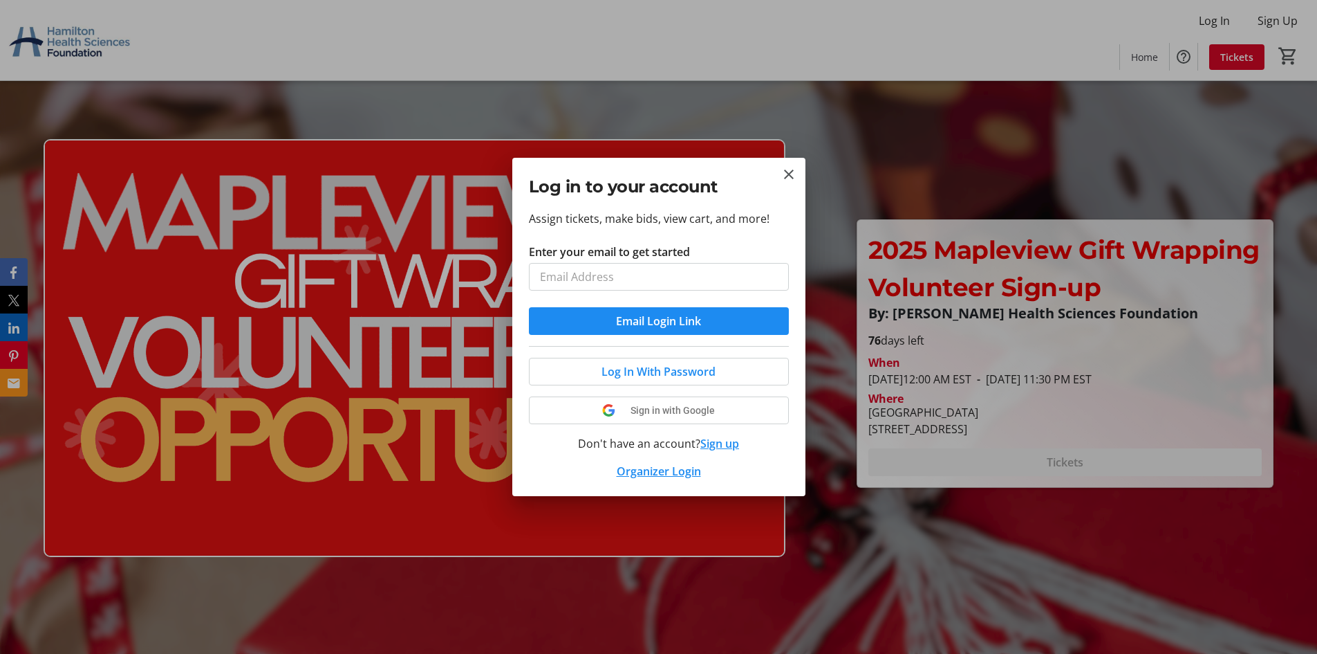
click at [0, 0] on tr-donor-auth-dialog-ui "Log in to your account Assign tickets, make bids, view cart, and more! Enter yo…" at bounding box center [0, 0] width 0 height 0
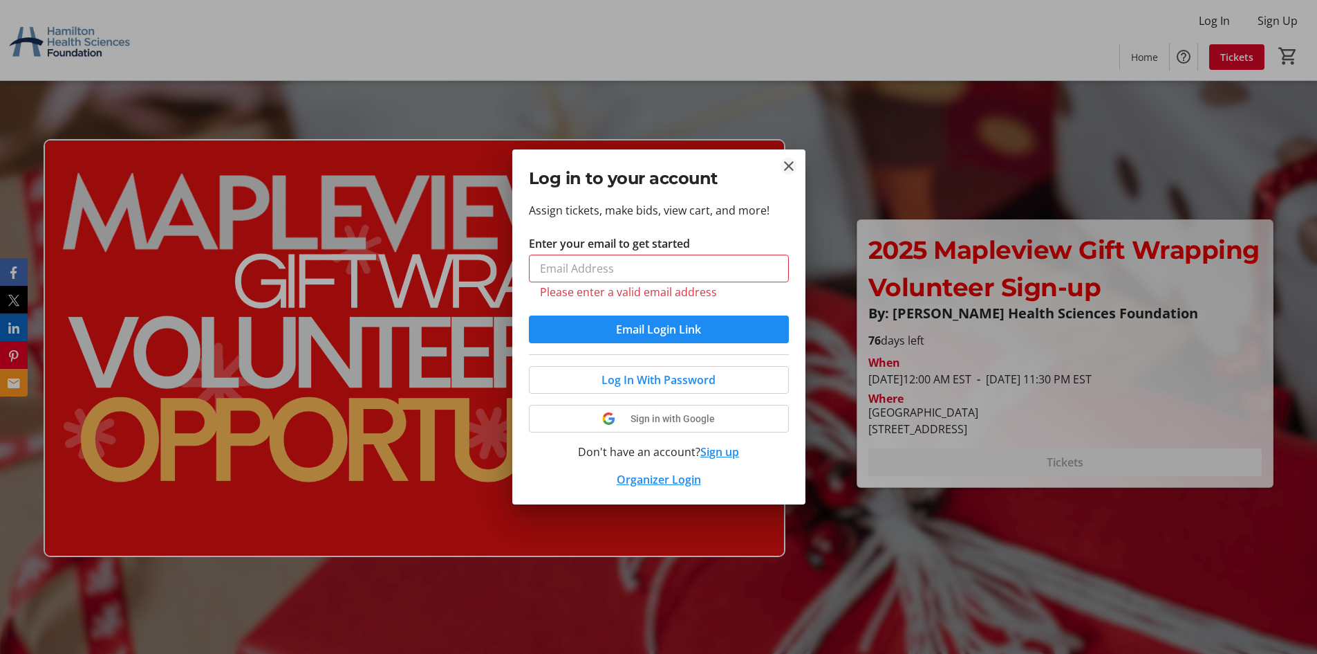
click at [781, 168] on mat-icon "Close" at bounding box center [789, 166] width 17 height 17
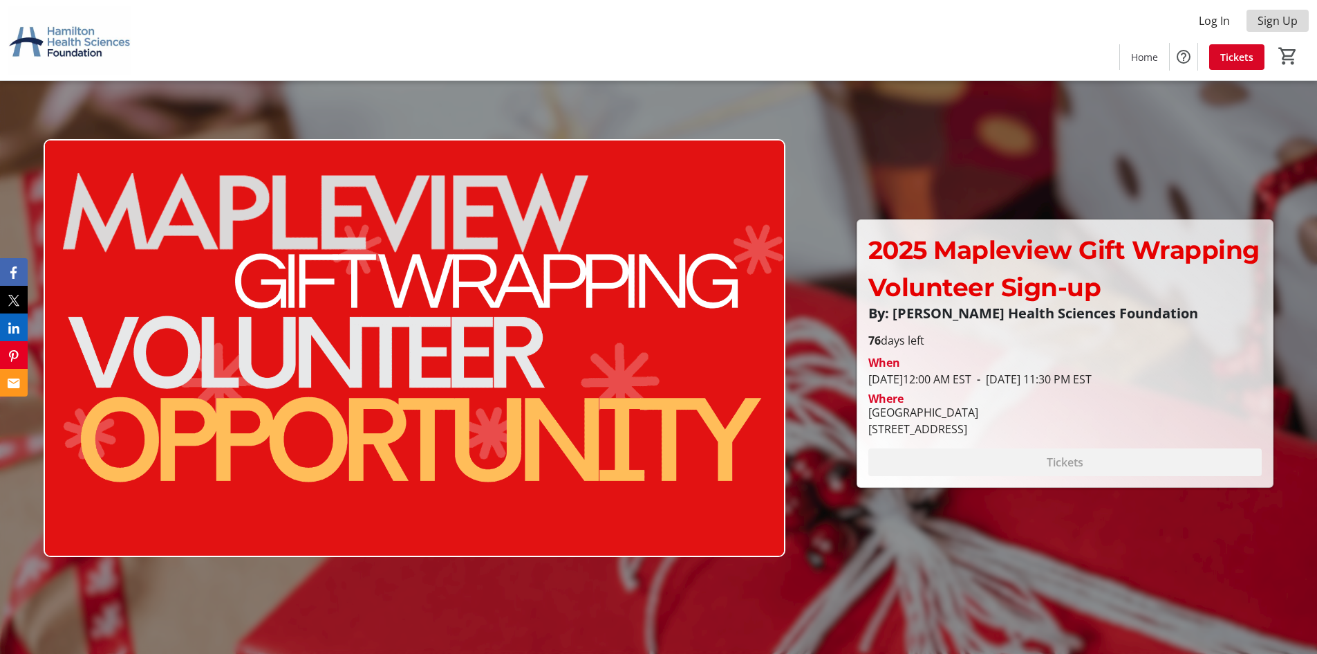
click at [1274, 21] on span "Sign Up" at bounding box center [1278, 20] width 40 height 17
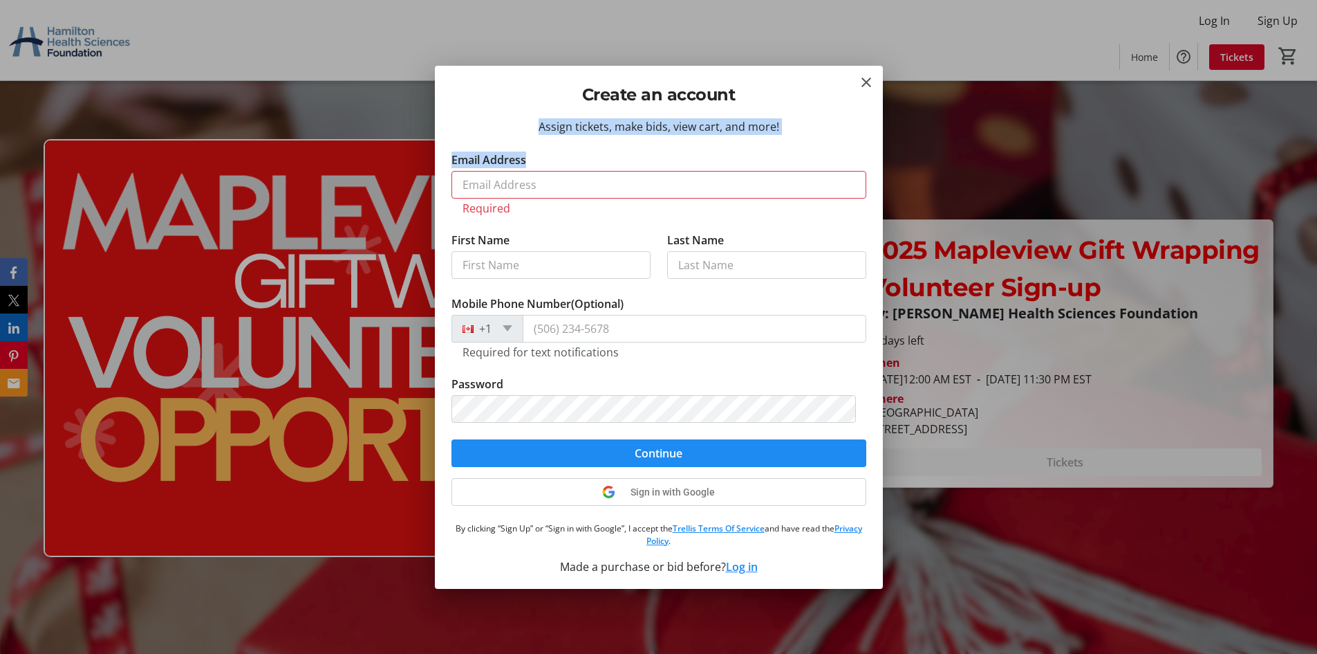
drag, startPoint x: 737, startPoint y: 110, endPoint x: 658, endPoint y: 160, distance: 94.2
click at [0, 0] on tr-donor-signup-ui "Create an account Assign tickets, make bids, view cart, and more! Email Address…" at bounding box center [0, 0] width 0 height 0
click at [828, 93] on h2 "Create an account" at bounding box center [659, 94] width 415 height 25
click at [838, 85] on h2 "Create an account" at bounding box center [659, 94] width 415 height 25
click at [834, 148] on div "Assign tickets, make bids, view cart, and more! Email Address Required First Na…" at bounding box center [659, 353] width 448 height 470
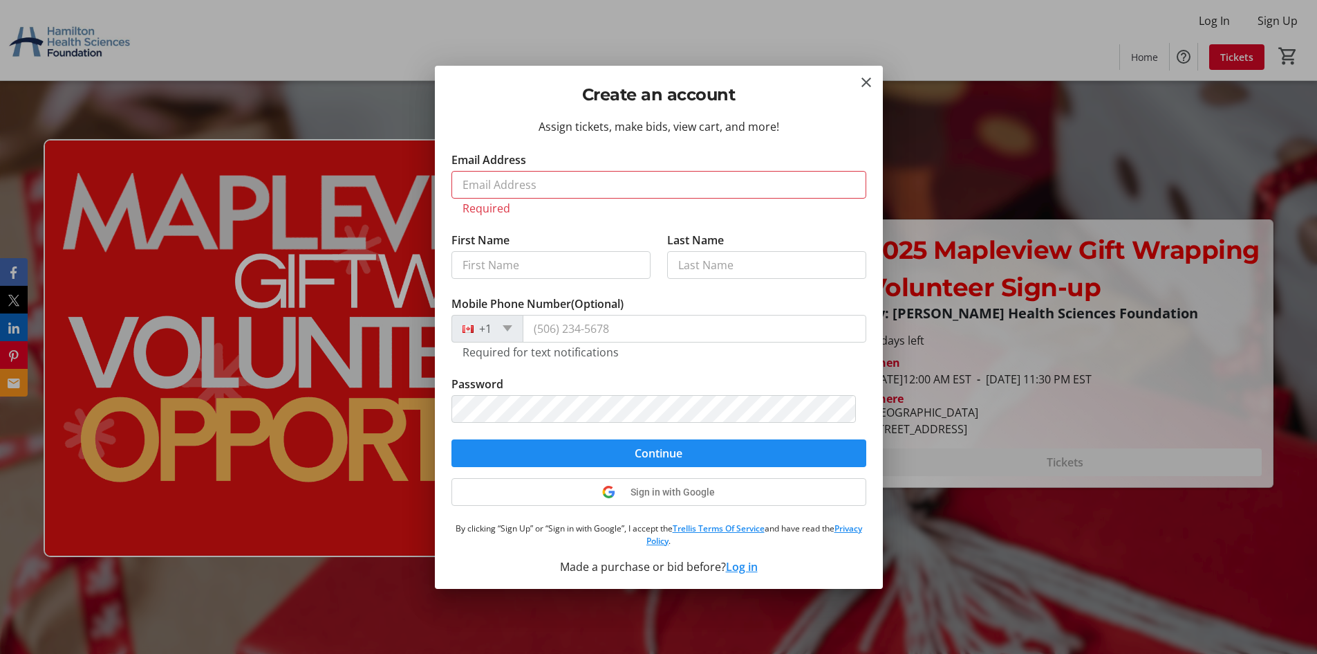
drag, startPoint x: 870, startPoint y: 82, endPoint x: 870, endPoint y: 111, distance: 29.7
click at [871, 80] on mat-icon "Close" at bounding box center [866, 82] width 17 height 17
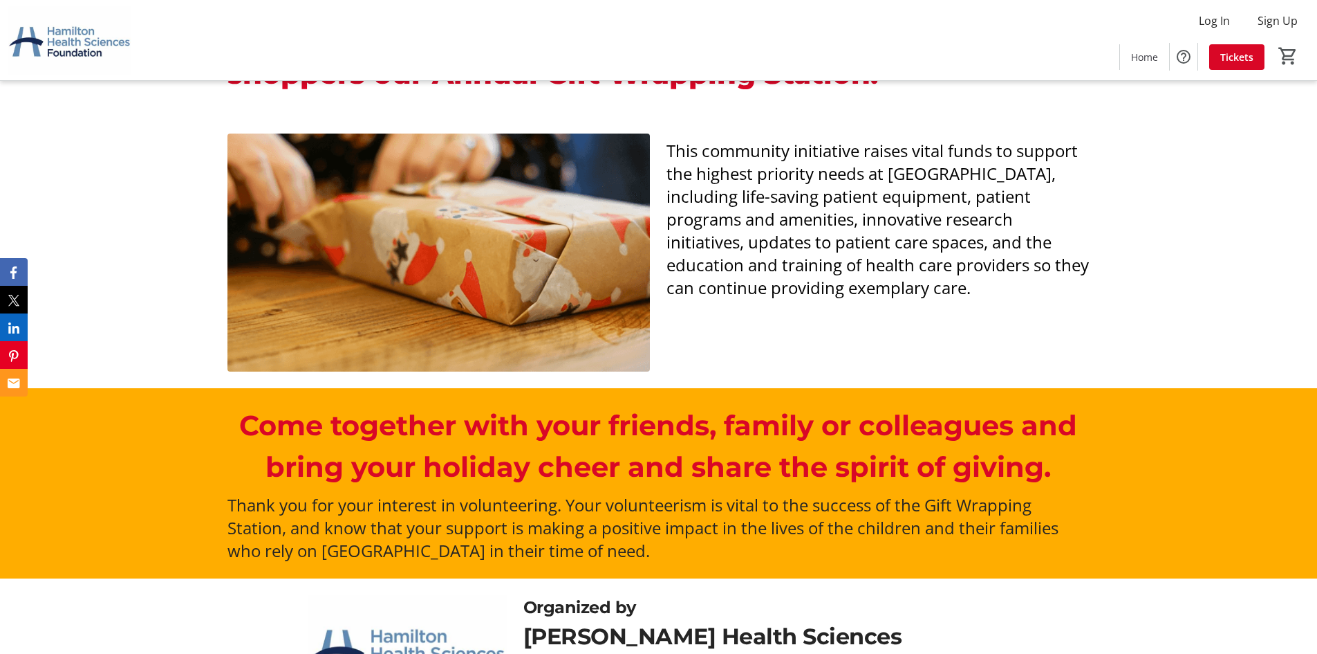
scroll to position [830, 0]
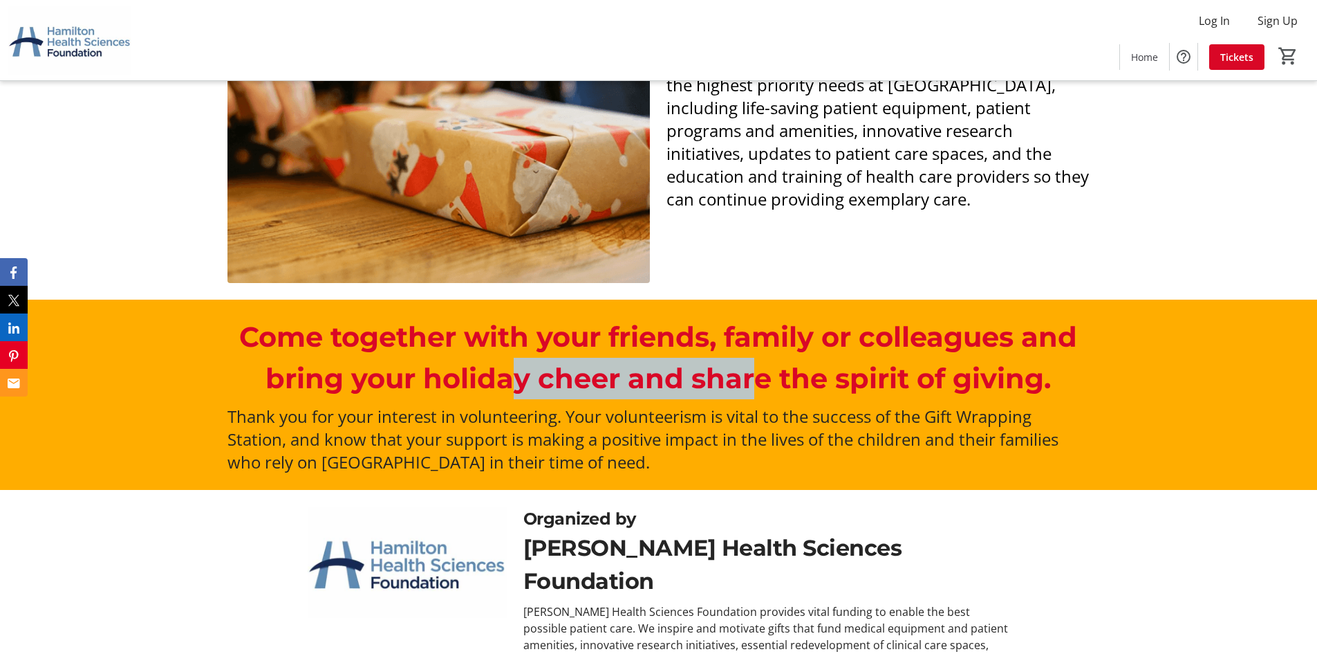
drag, startPoint x: 501, startPoint y: 386, endPoint x: 789, endPoint y: 371, distance: 288.1
click at [761, 382] on p "Come together with your friends, family or colleagues and bring your holiday ch…" at bounding box center [659, 357] width 862 height 83
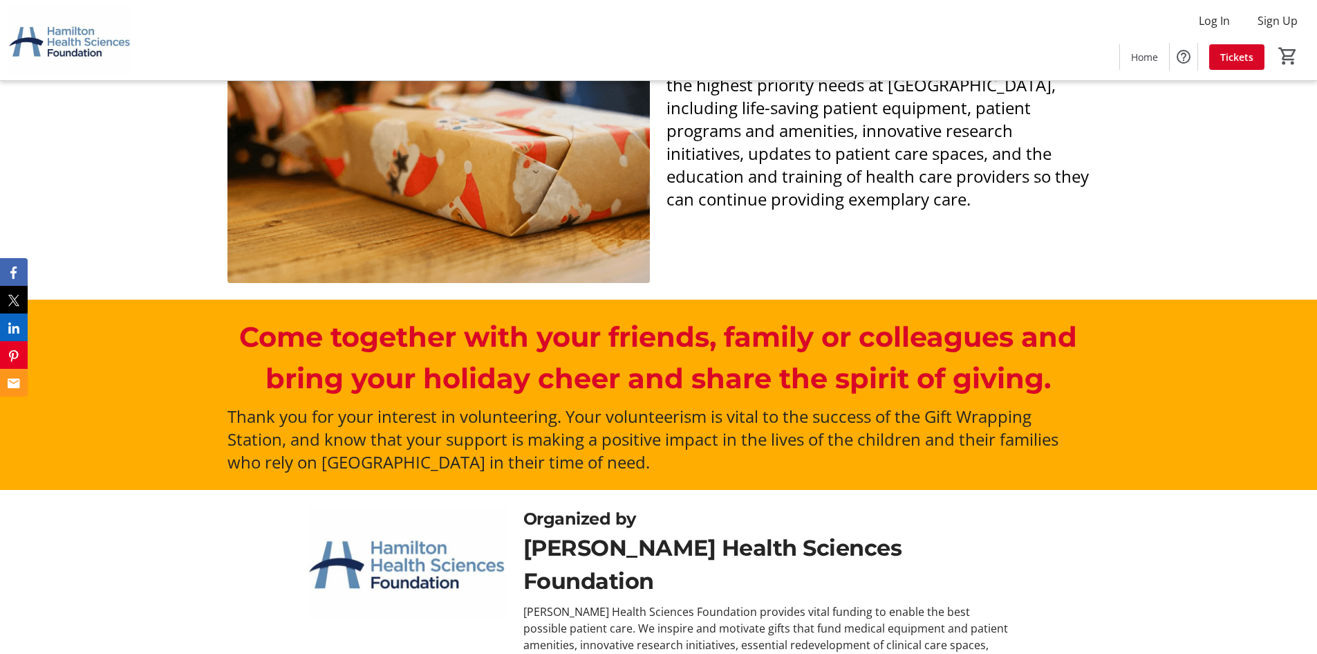
click at [978, 338] on p "Come together with your friends, family or colleagues and bring your holiday ch…" at bounding box center [659, 357] width 862 height 83
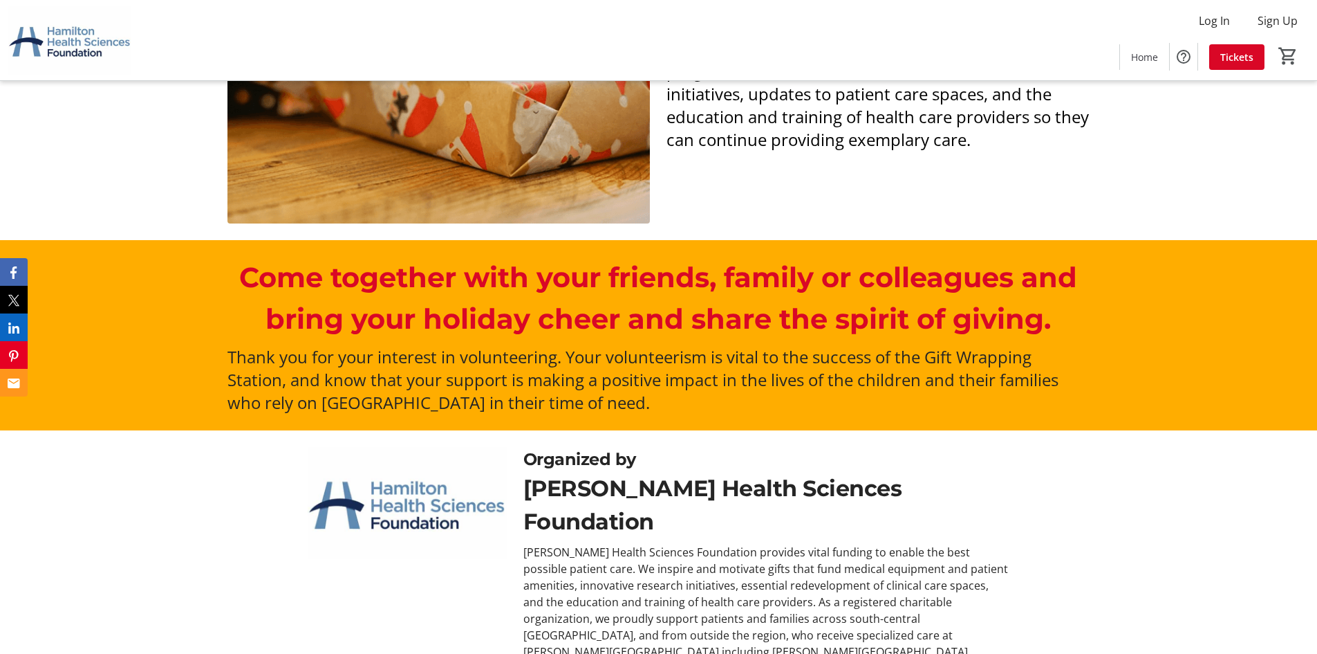
scroll to position [948, 0]
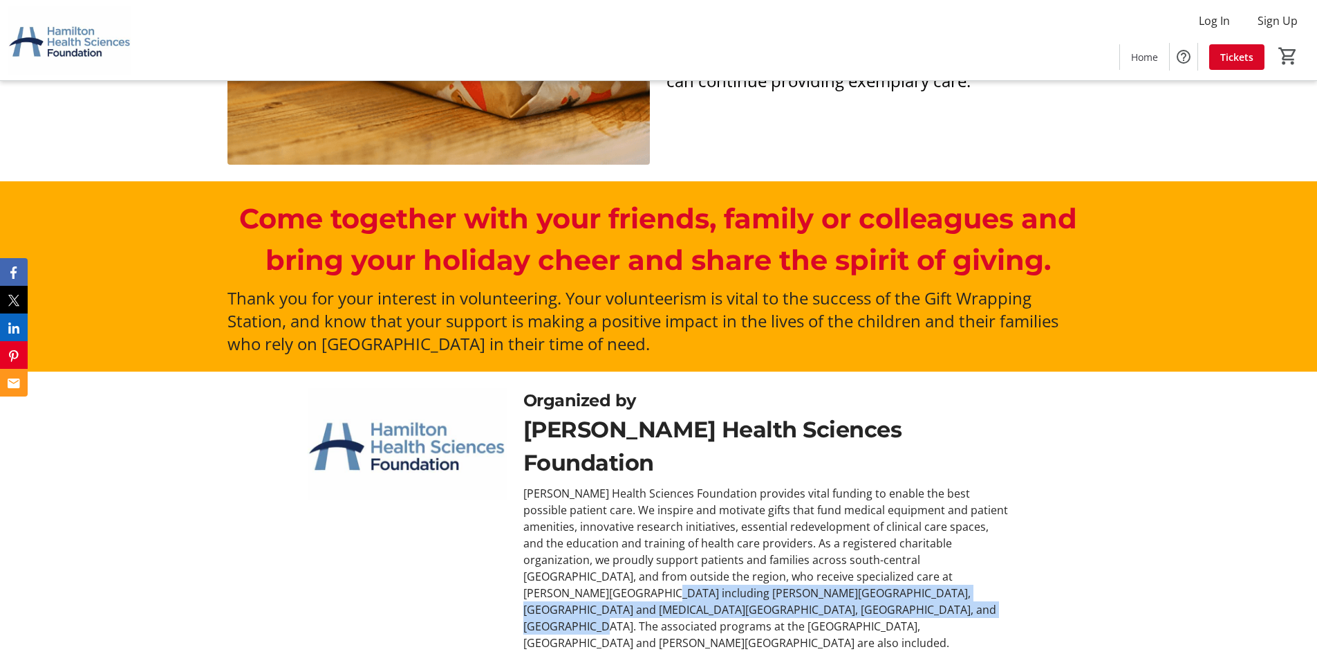
drag, startPoint x: 837, startPoint y: 570, endPoint x: 688, endPoint y: 572, distance: 148.7
click at [689, 573] on div "[PERSON_NAME] Health Sciences Foundation provides vital funding to enable the b…" at bounding box center [767, 568] width 486 height 166
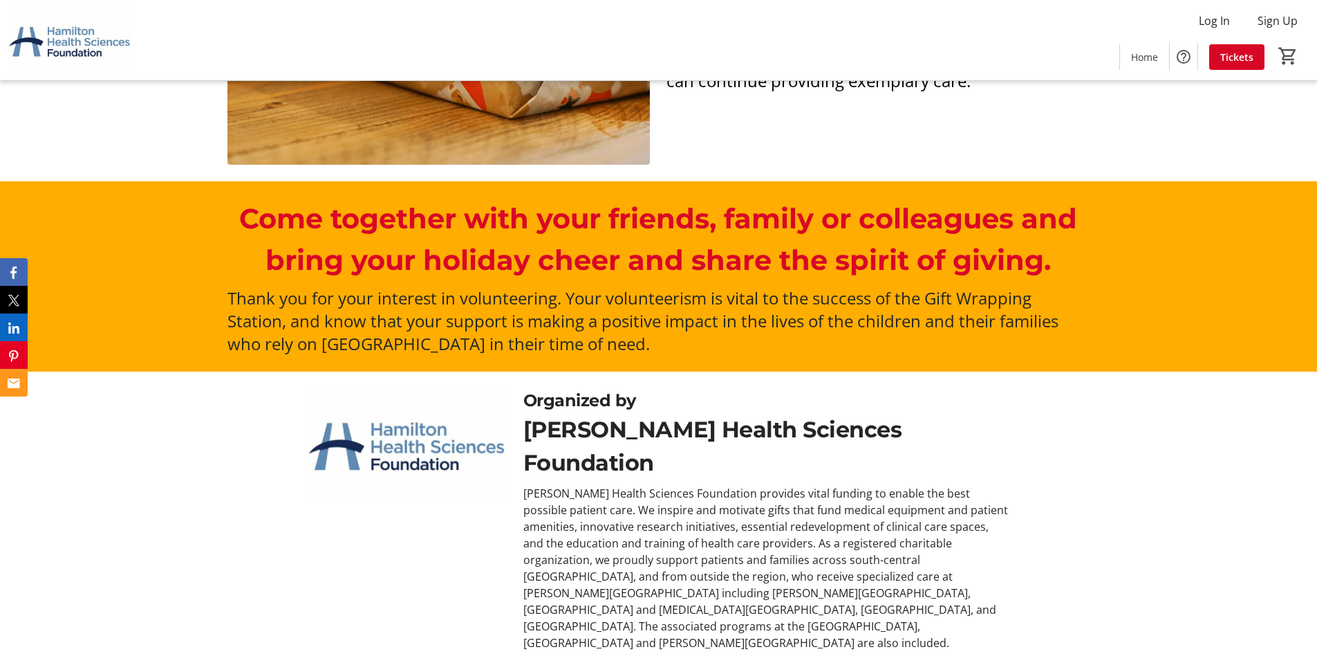
click at [710, 568] on div "[PERSON_NAME] Health Sciences Foundation provides vital funding to enable the b…" at bounding box center [767, 568] width 486 height 166
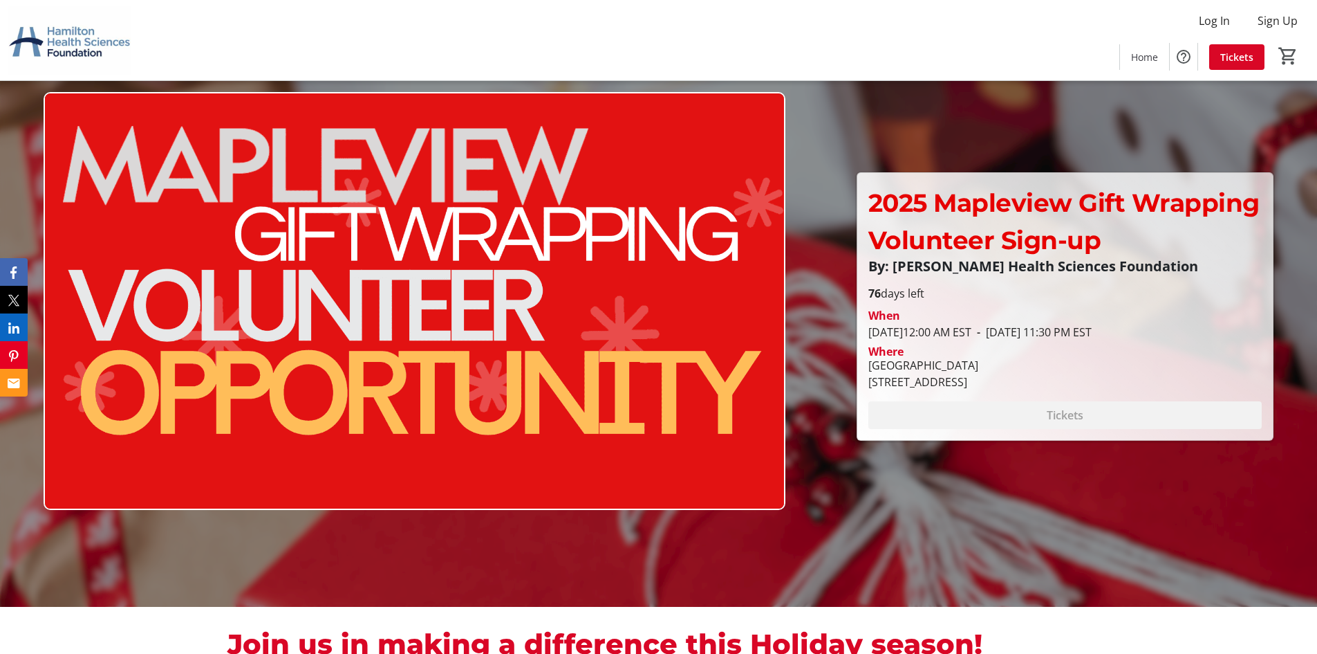
scroll to position [0, 0]
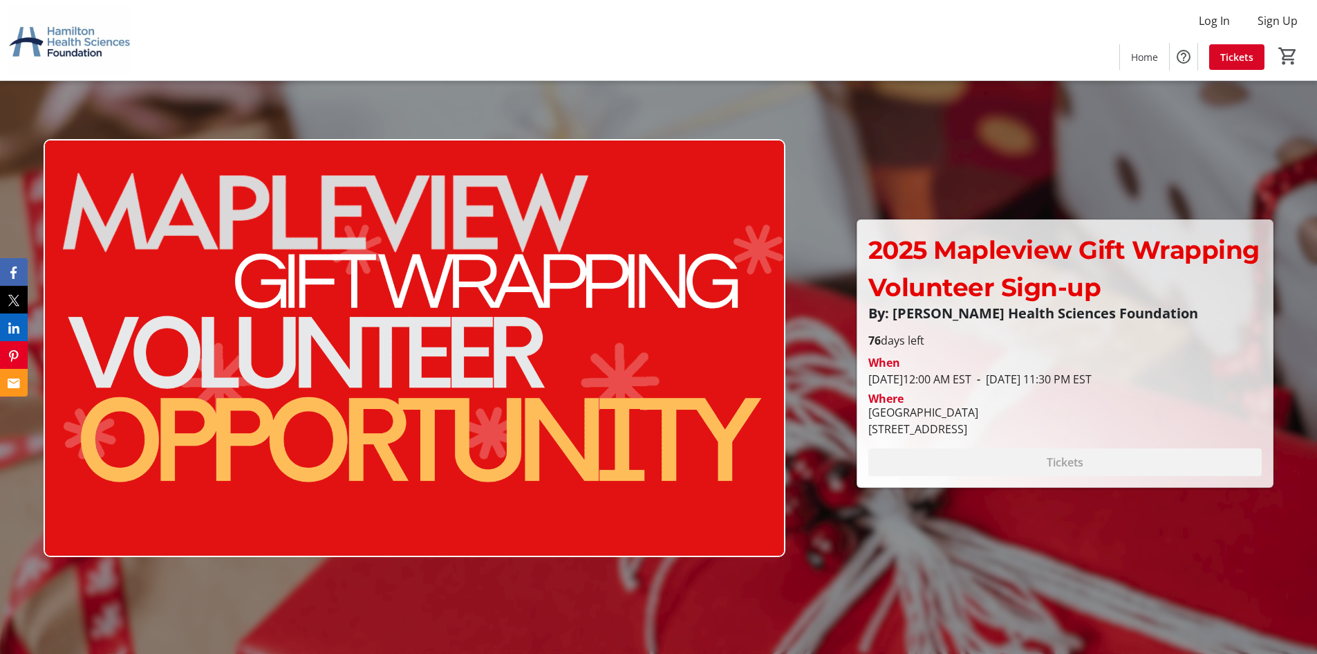
drag, startPoint x: 880, startPoint y: 254, endPoint x: 1114, endPoint y: 344, distance: 251.3
click at [1114, 344] on div "2025 Mapleview Gift Wrapping Volunteer Sign-up By: [PERSON_NAME] Health Science…" at bounding box center [1066, 353] width 416 height 267
click at [1113, 366] on div "When" at bounding box center [1066, 362] width 394 height 17
drag, startPoint x: 868, startPoint y: 362, endPoint x: 1013, endPoint y: 388, distance: 147.6
click at [1009, 405] on div "When [DATE] 12:00 AM EST - [DATE] 11:30 PM EST Where [GEOGRAPHIC_DATA] [STREET_…" at bounding box center [1065, 393] width 410 height 89
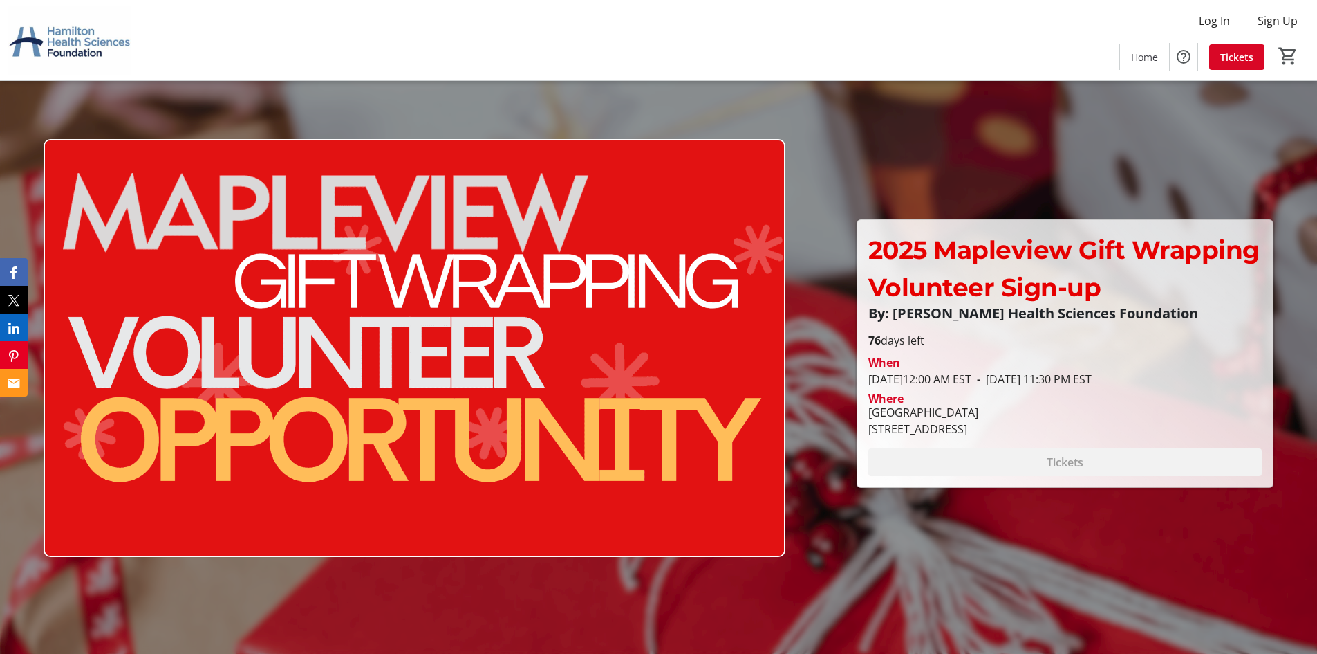
click at [999, 322] on div "2025 Mapleview Gift Wrapping Volunteer Sign-up By: [PERSON_NAME] Health Science…" at bounding box center [1065, 281] width 410 height 101
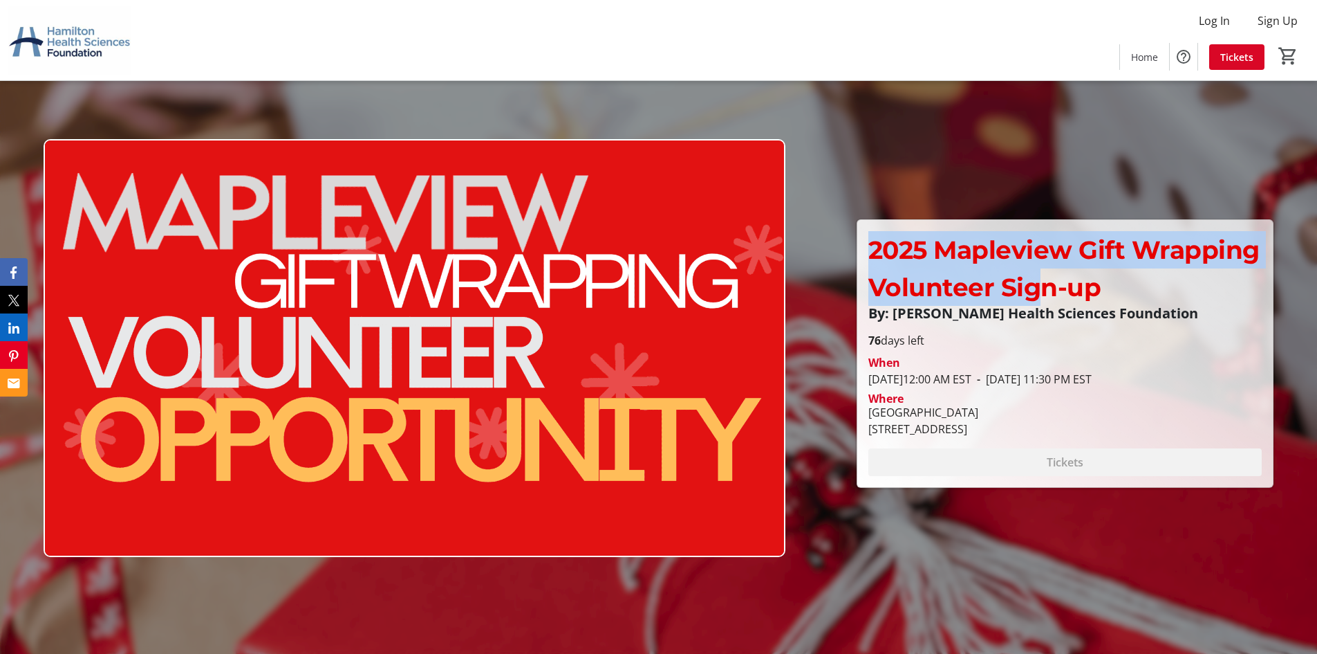
drag, startPoint x: 871, startPoint y: 248, endPoint x: 1039, endPoint y: 291, distance: 173.6
click at [1038, 291] on div "2025 Mapleview Gift Wrapping Volunteer Sign-up By: [PERSON_NAME] Health Science…" at bounding box center [1065, 281] width 410 height 101
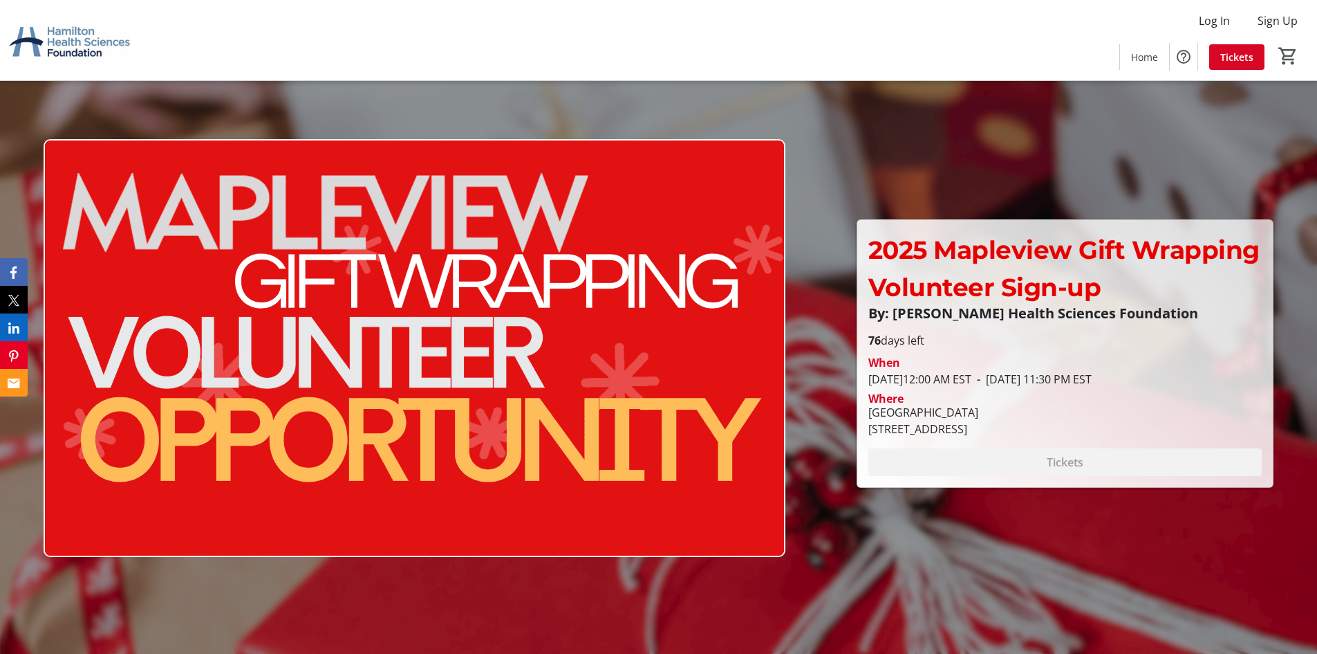
click at [1138, 286] on p "2025 Mapleview Gift Wrapping Volunteer Sign-up" at bounding box center [1066, 268] width 394 height 75
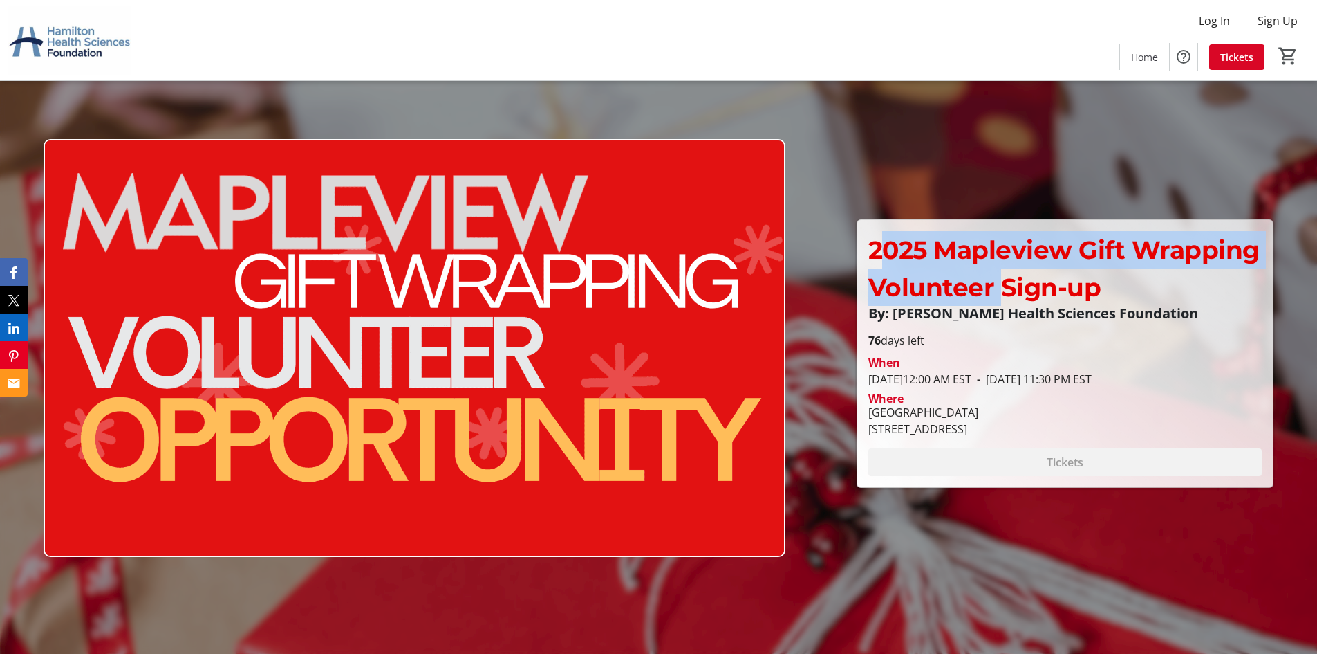
drag, startPoint x: 909, startPoint y: 254, endPoint x: 1041, endPoint y: 292, distance: 136.8
click at [1032, 290] on span "2025 Mapleview Gift Wrapping Volunteer Sign-up" at bounding box center [1064, 268] width 391 height 68
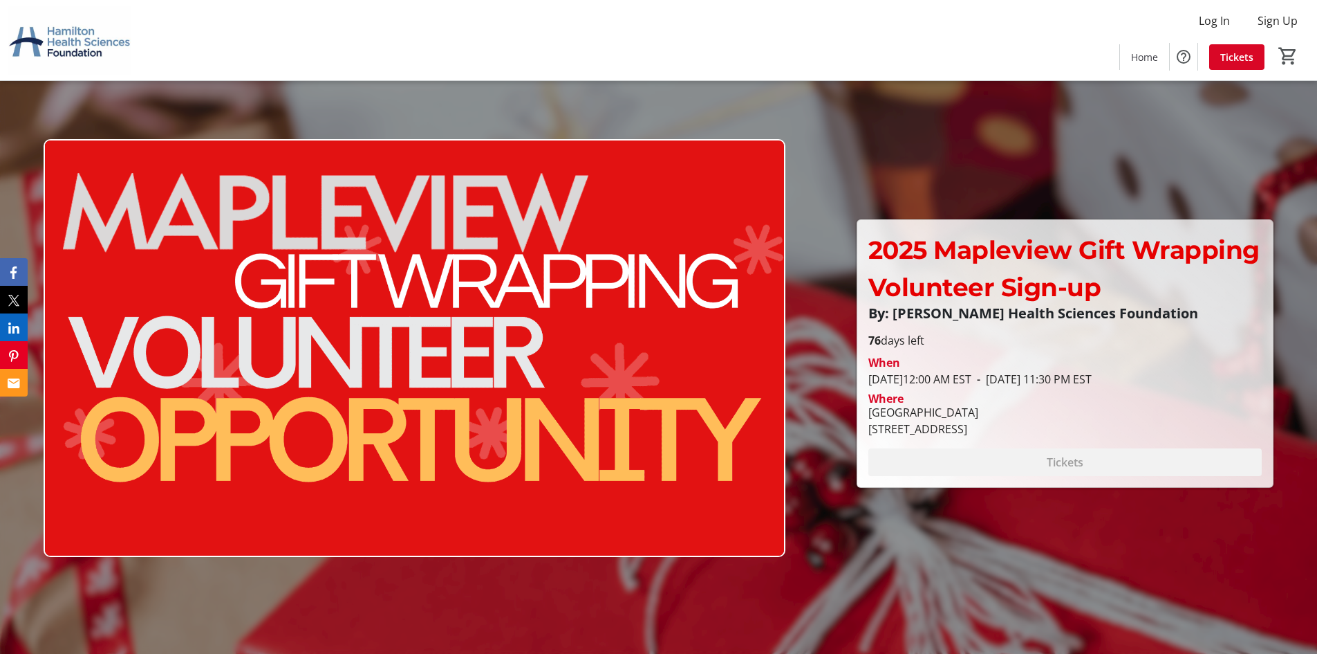
click at [1118, 291] on p "2025 Mapleview Gift Wrapping Volunteer Sign-up" at bounding box center [1066, 268] width 394 height 75
drag, startPoint x: 1107, startPoint y: 436, endPoint x: 862, endPoint y: 246, distance: 310.0
click at [862, 242] on div "2025 Mapleview Gift Wrapping Volunteer Sign-up By: [PERSON_NAME] Health Science…" at bounding box center [1066, 353] width 416 height 267
click at [1125, 346] on p "76 days left" at bounding box center [1066, 340] width 394 height 17
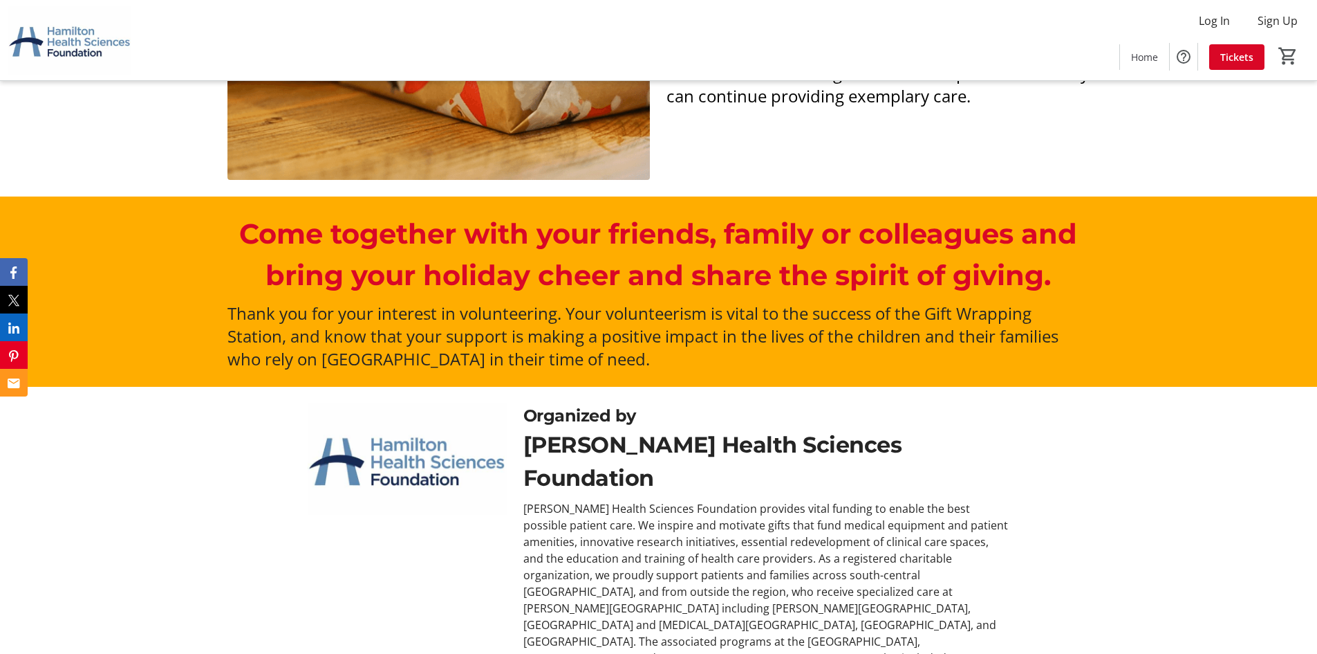
scroll to position [948, 0]
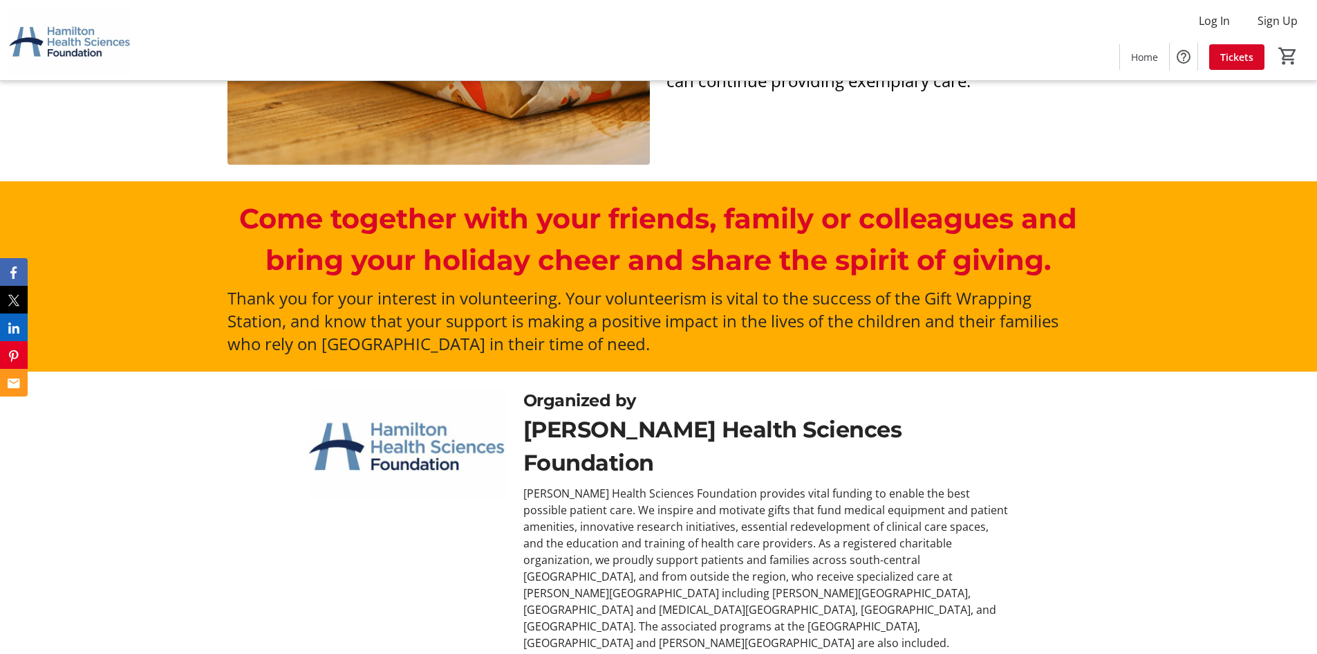
drag, startPoint x: 225, startPoint y: 295, endPoint x: 715, endPoint y: 339, distance: 491.6
click at [715, 339] on div "Thank you for your interest in volunteering. Your volunteerism is vital to the …" at bounding box center [658, 320] width 878 height 68
click at [719, 338] on p "Thank you for your interest in volunteering. Your volunteerism is vital to the …" at bounding box center [659, 320] width 862 height 68
click at [716, 344] on p "Thank you for your interest in volunteering. Your volunteerism is vital to the …" at bounding box center [659, 320] width 862 height 68
drag, startPoint x: 314, startPoint y: 310, endPoint x: 94, endPoint y: 288, distance: 221.0
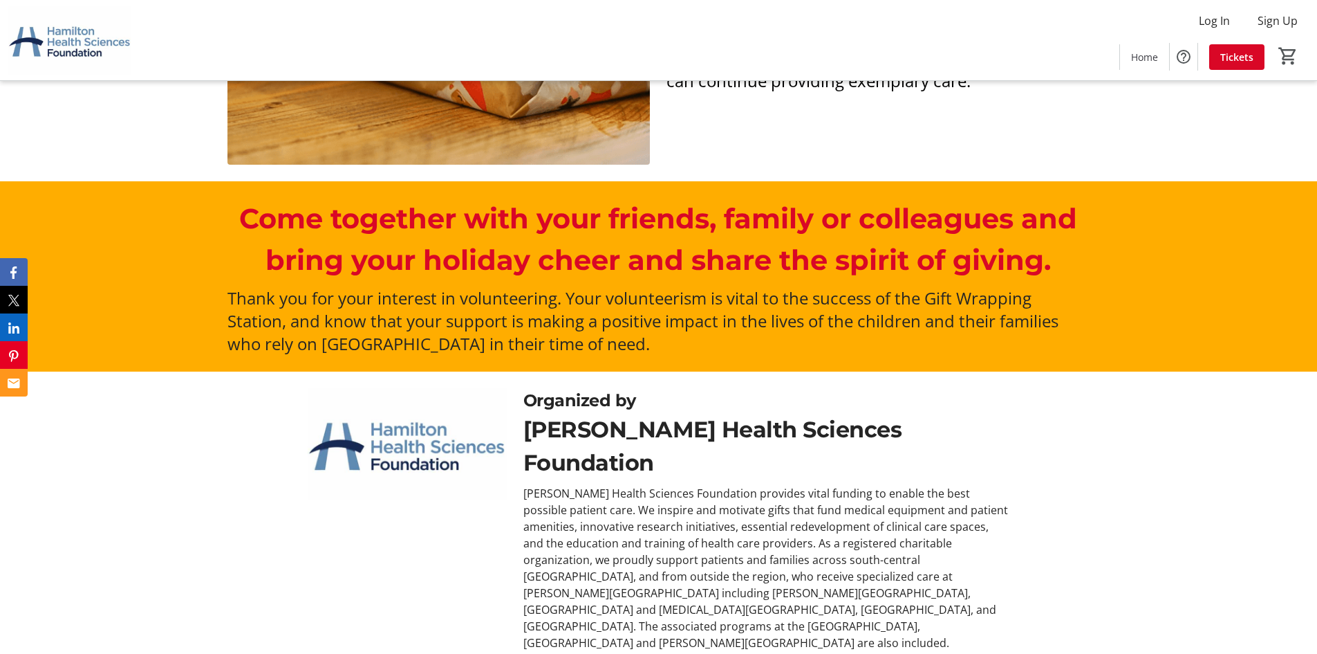
click at [94, 288] on div "Come together with your friends, family or colleagues and bring your holiday ch…" at bounding box center [658, 276] width 1317 height 190
click at [222, 320] on div "Thank you for your interest in volunteering. Your volunteerism is vital to the …" at bounding box center [658, 320] width 878 height 68
click at [359, 224] on p "Come together with your friends, family or colleagues and bring your holiday ch…" at bounding box center [659, 239] width 862 height 83
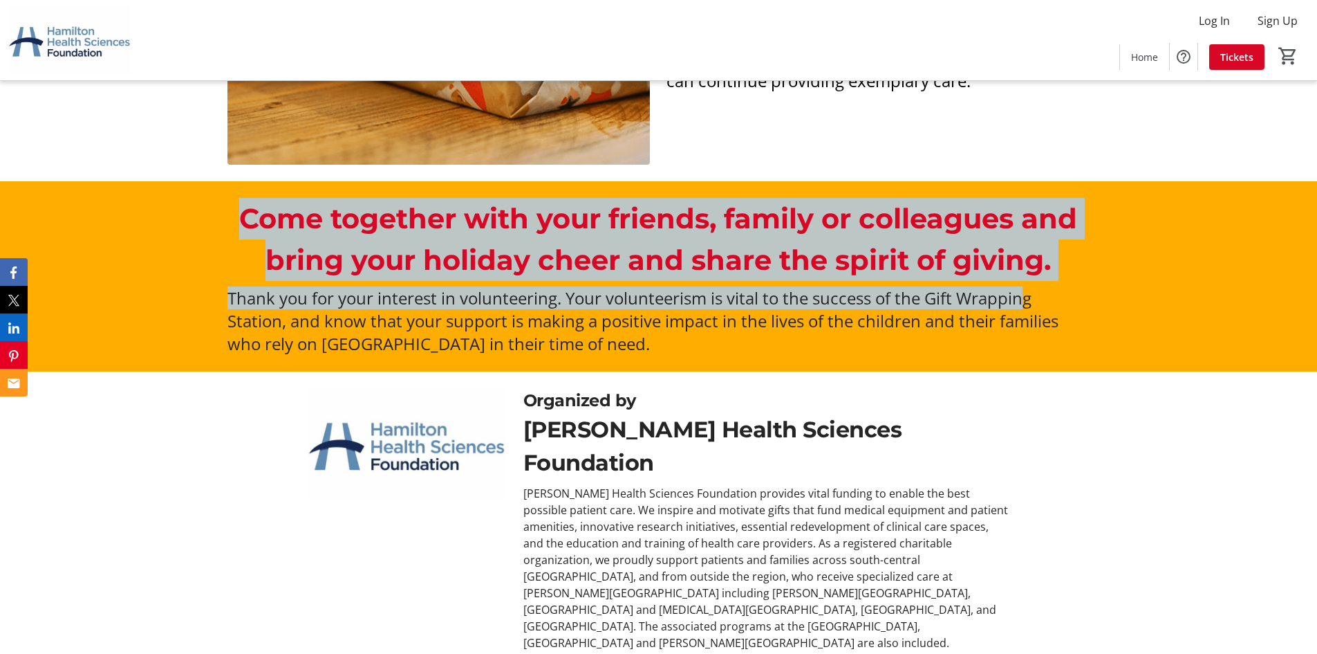
drag, startPoint x: 1025, startPoint y: 298, endPoint x: 1116, endPoint y: 311, distance: 91.4
click at [1089, 306] on div "Come together with your friends, family or colleagues and bring your holiday ch…" at bounding box center [659, 276] width 862 height 157
drag, startPoint x: 788, startPoint y: 239, endPoint x: 796, endPoint y: 221, distance: 19.5
click at [790, 239] on p "Come together with your friends, family or colleagues and bring your holiday ch…" at bounding box center [659, 239] width 862 height 83
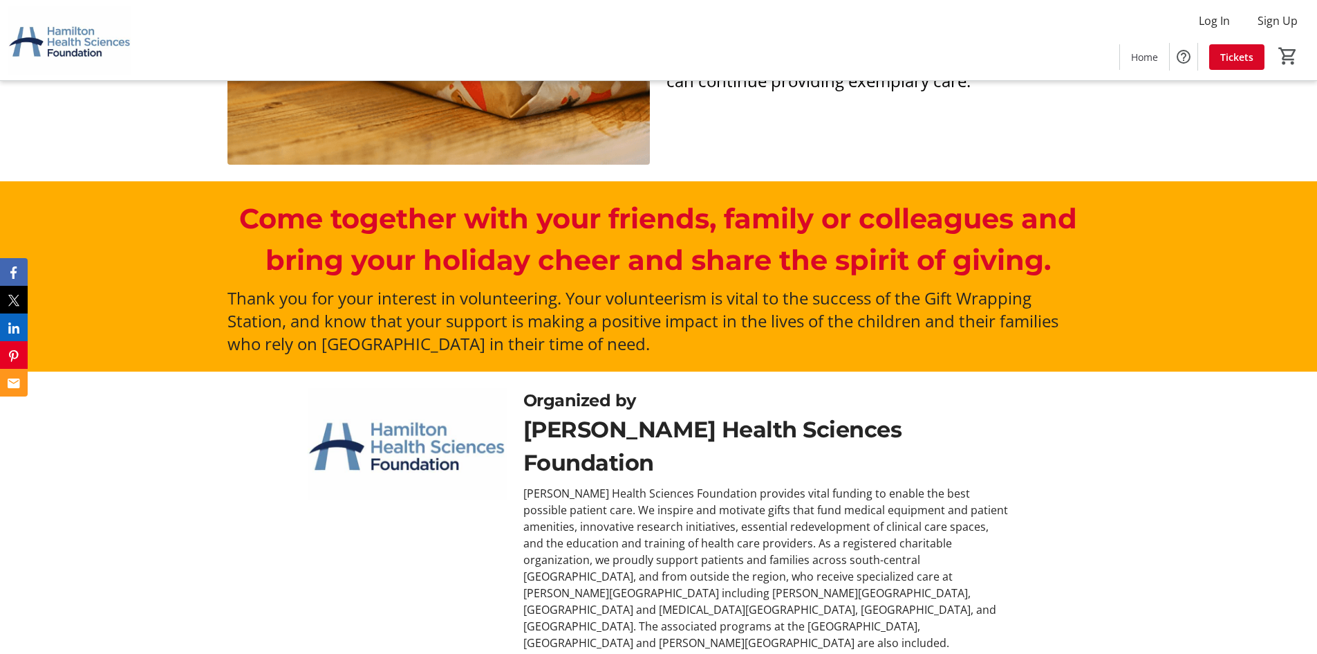
click at [766, 349] on p "Thank you for your interest in volunteering. Your volunteerism is vital to the …" at bounding box center [659, 320] width 862 height 68
drag, startPoint x: 651, startPoint y: 331, endPoint x: 136, endPoint y: 217, distance: 528.4
click at [136, 217] on div "Come together with your friends, family or colleagues and bring your holiday ch…" at bounding box center [658, 276] width 1317 height 190
click at [355, 283] on div "Come together with your friends, family or colleagues and bring your holiday ch…" at bounding box center [659, 276] width 862 height 157
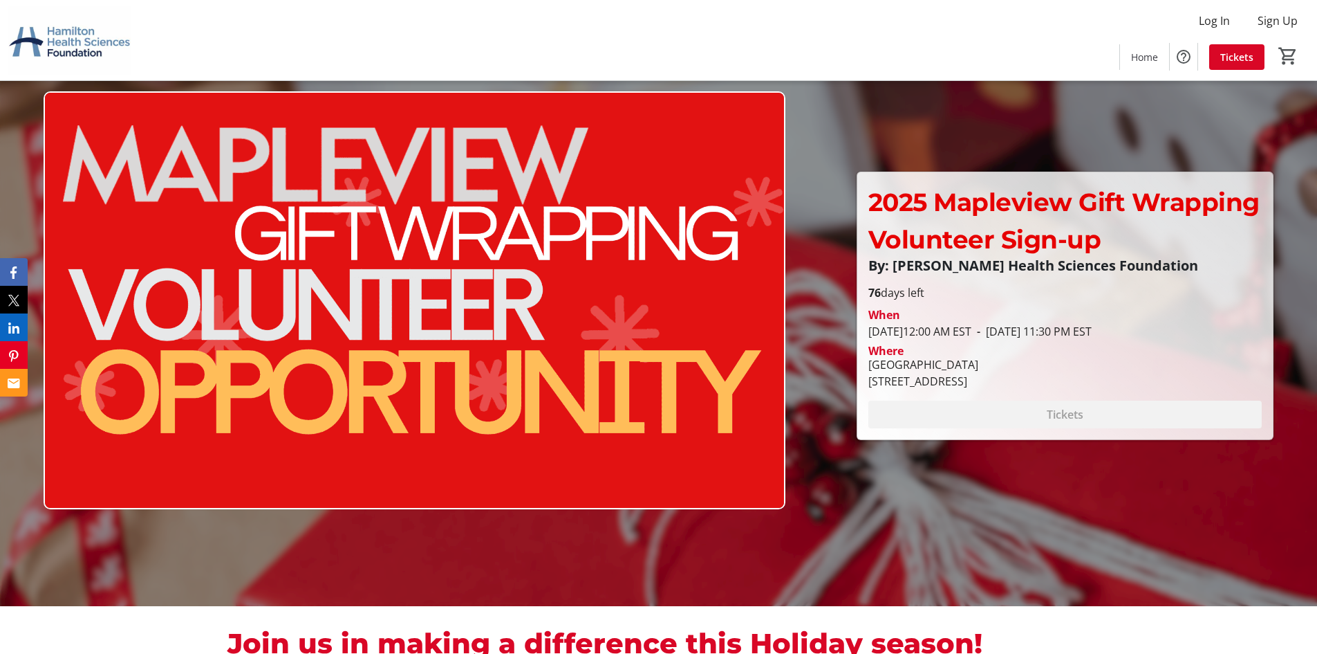
scroll to position [0, 0]
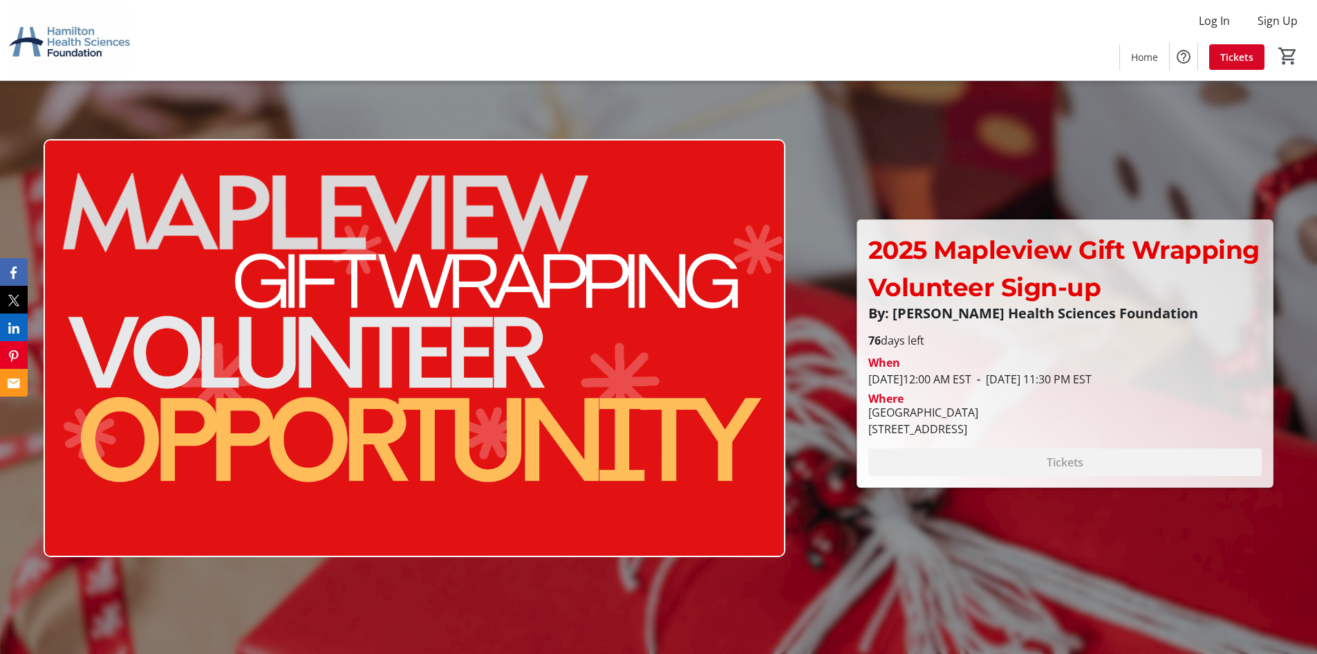
click at [41, 43] on img at bounding box center [69, 40] width 123 height 69
click at [42, 42] on img at bounding box center [69, 40] width 123 height 69
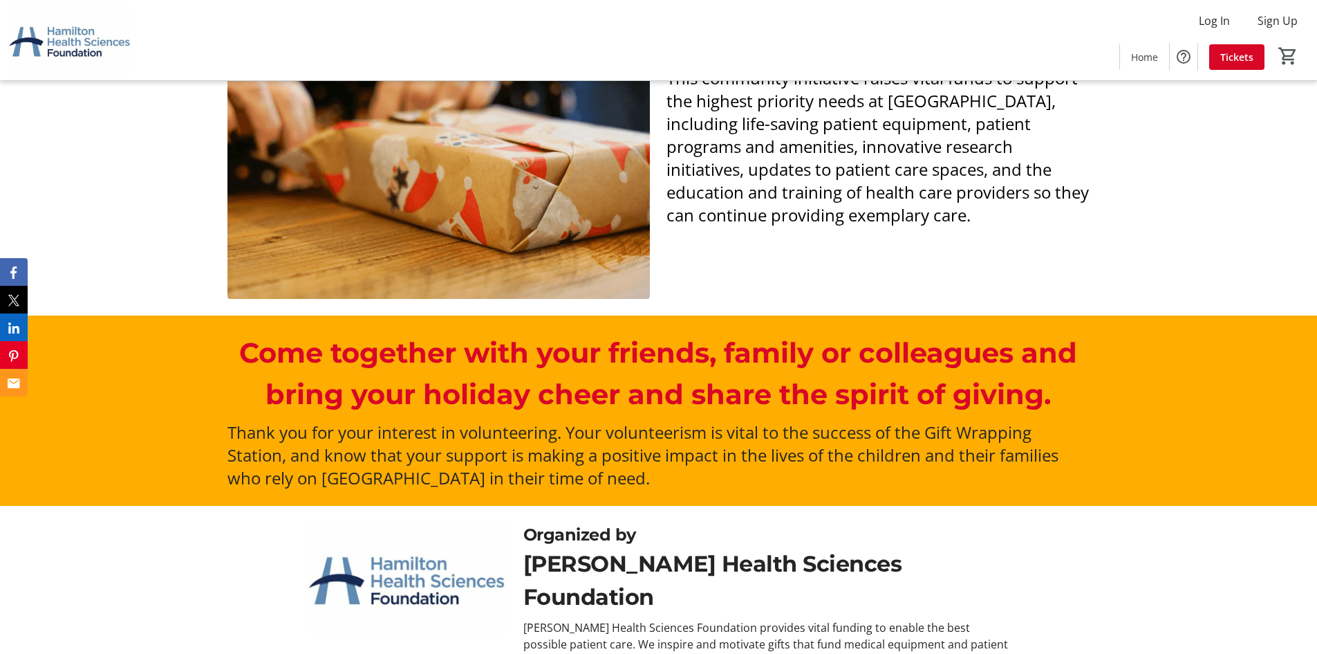
scroll to position [899, 0]
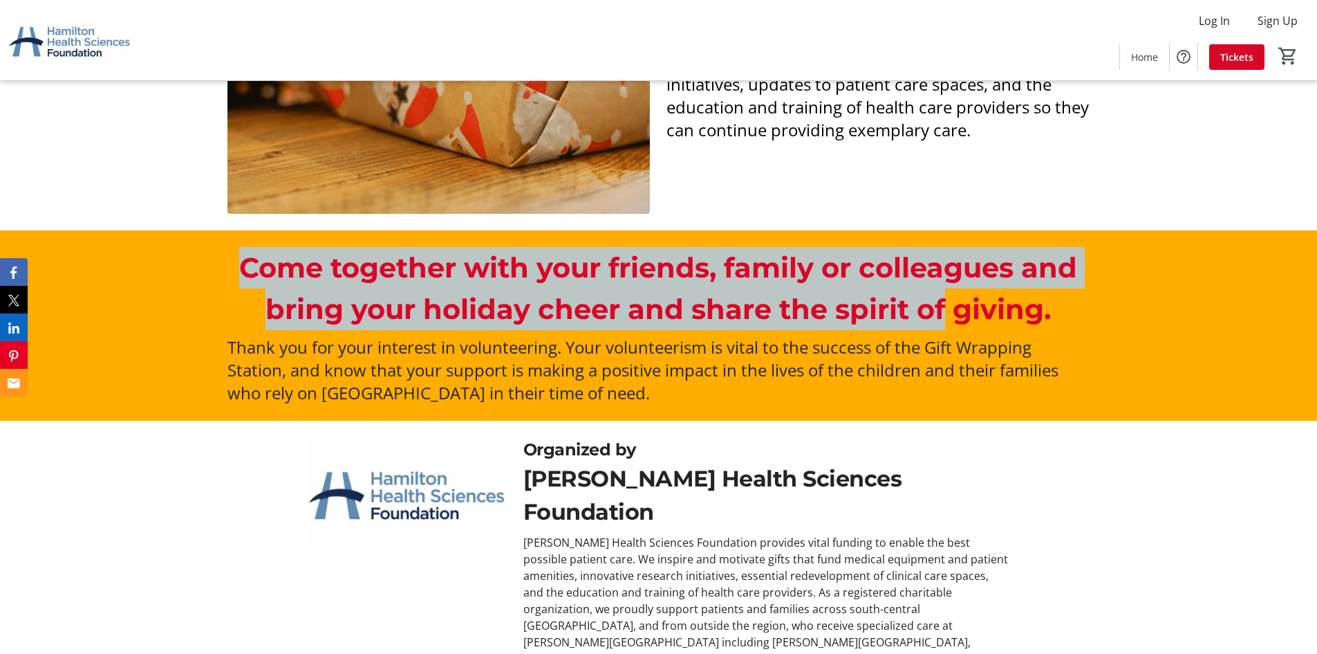
drag, startPoint x: 258, startPoint y: 272, endPoint x: 1000, endPoint y: 306, distance: 742.8
click at [942, 301] on div "Come together with your friends, family or colleagues and bring your holiday ch…" at bounding box center [658, 325] width 1317 height 190
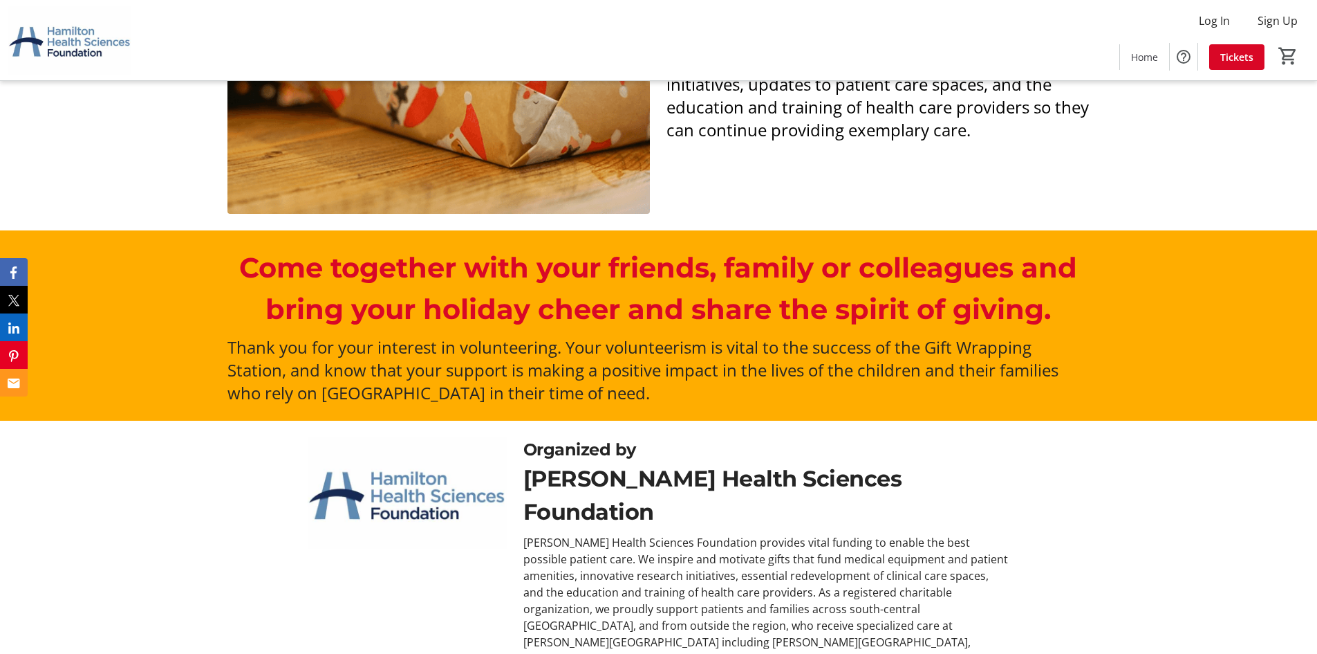
click at [1048, 308] on p "Come together with your friends, family or colleagues and bring your holiday ch…" at bounding box center [659, 288] width 862 height 83
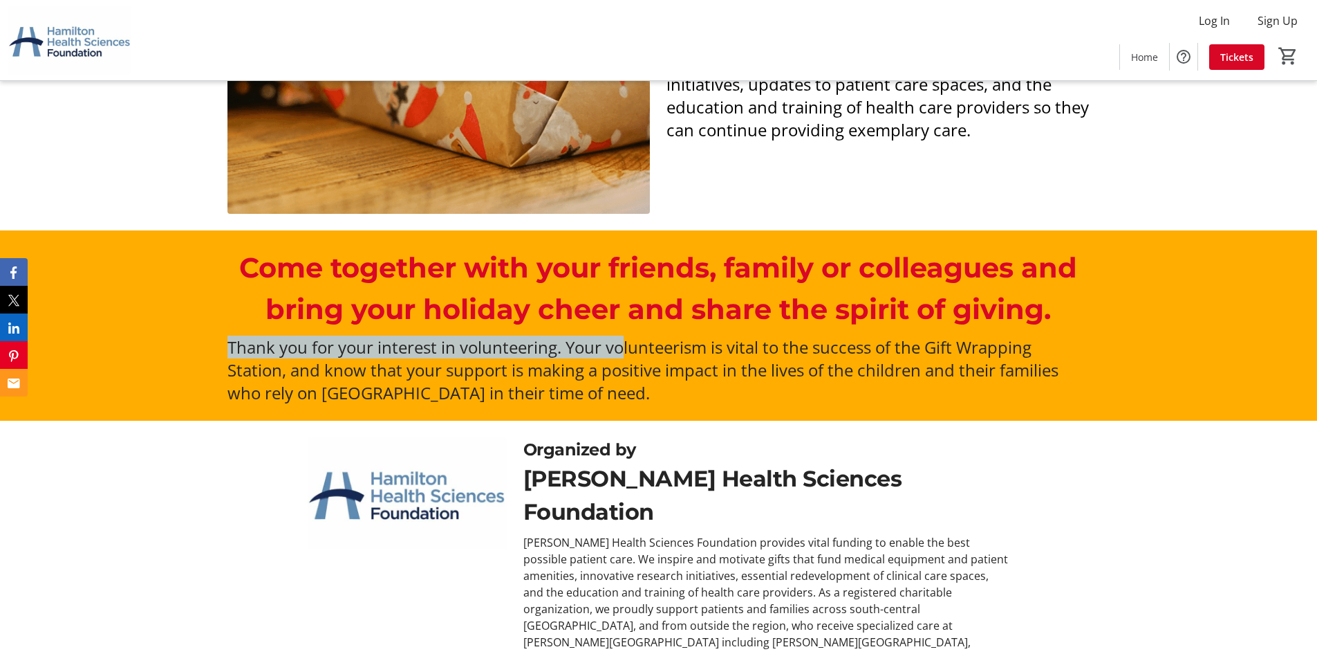
drag, startPoint x: 575, startPoint y: 337, endPoint x: 727, endPoint y: 366, distance: 154.8
click at [690, 360] on div "Come together with your friends, family or colleagues and bring your holiday ch…" at bounding box center [658, 325] width 1317 height 190
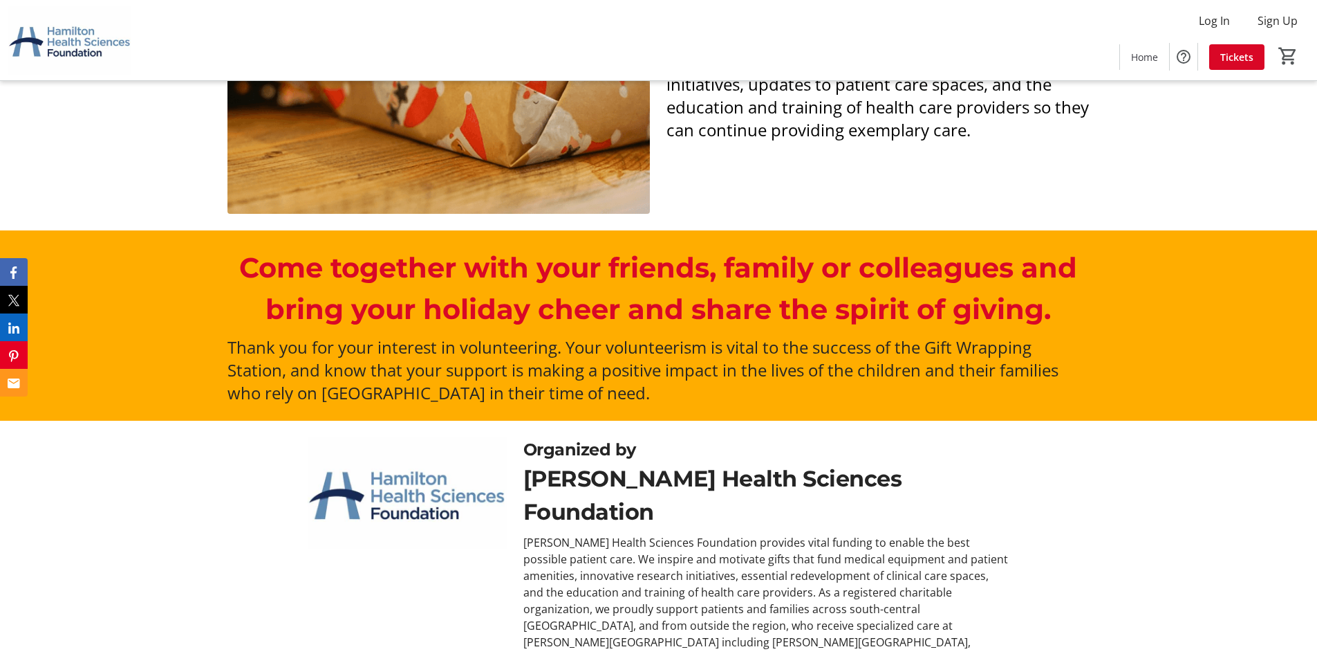
click at [802, 405] on div "Come together with your friends, family or colleagues and bring your holiday ch…" at bounding box center [658, 325] width 1317 height 190
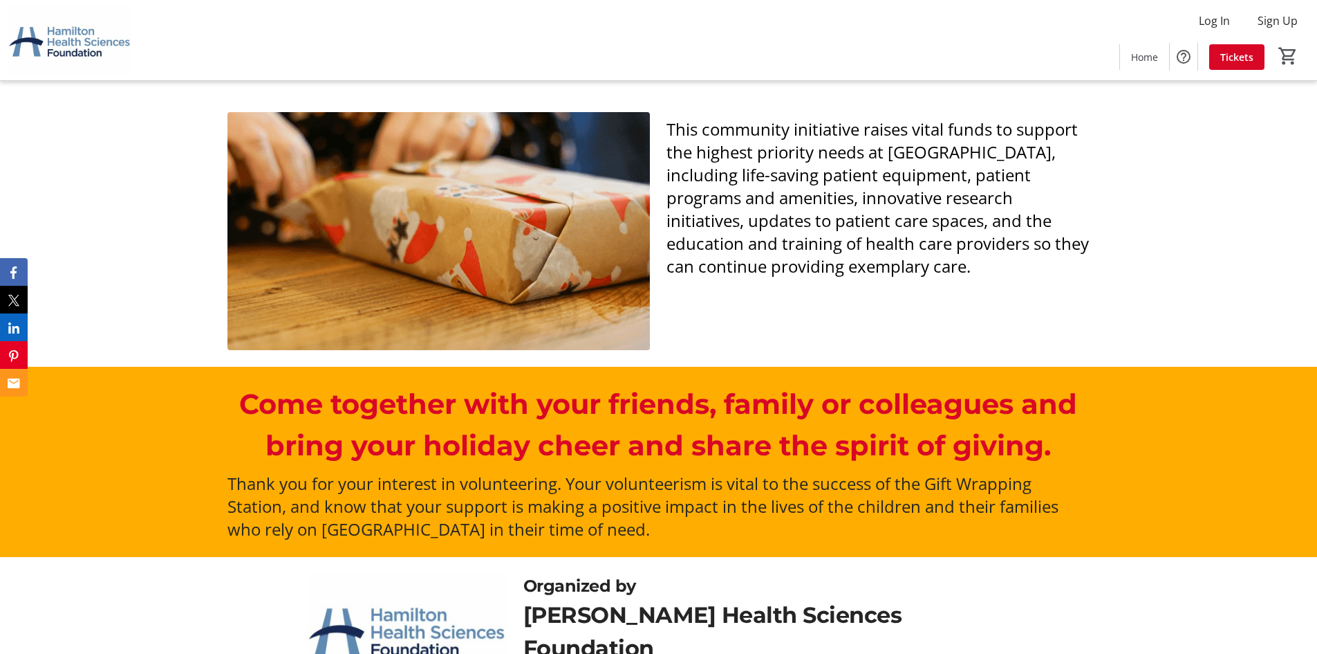
scroll to position [948, 0]
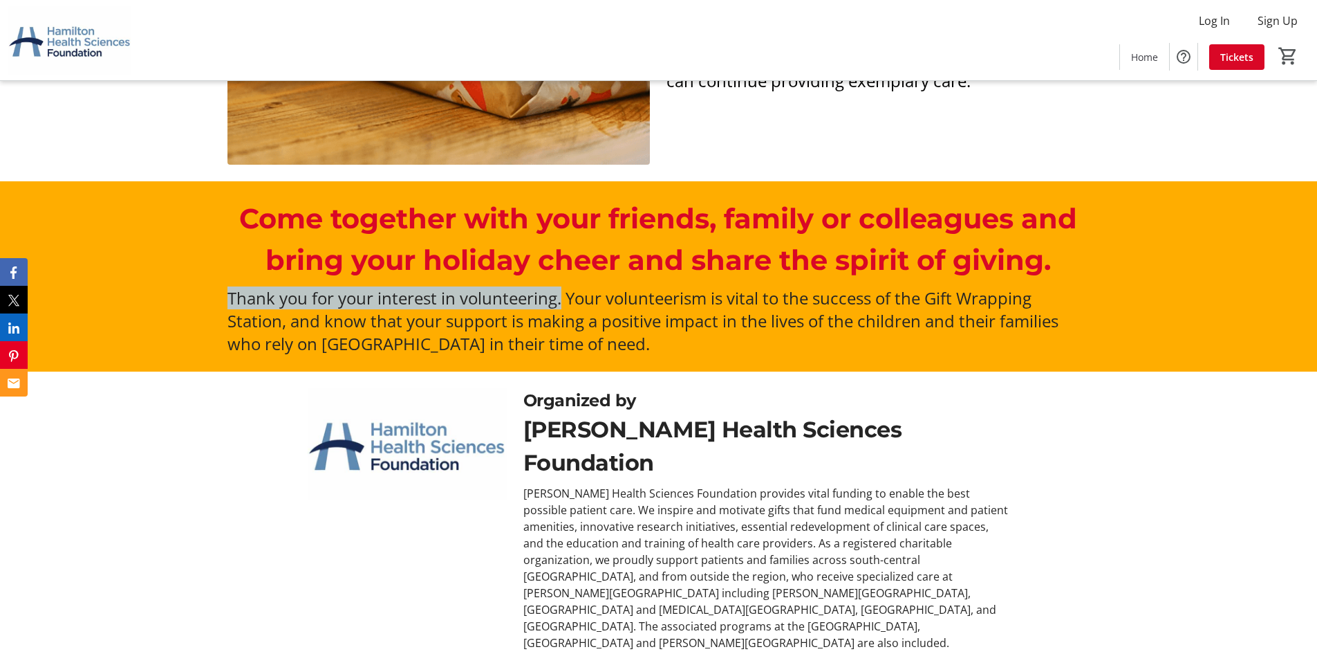
drag, startPoint x: 210, startPoint y: 303, endPoint x: 693, endPoint y: 322, distance: 483.1
click at [562, 304] on div "Come together with your friends, family or colleagues and bring your holiday ch…" at bounding box center [658, 276] width 1317 height 190
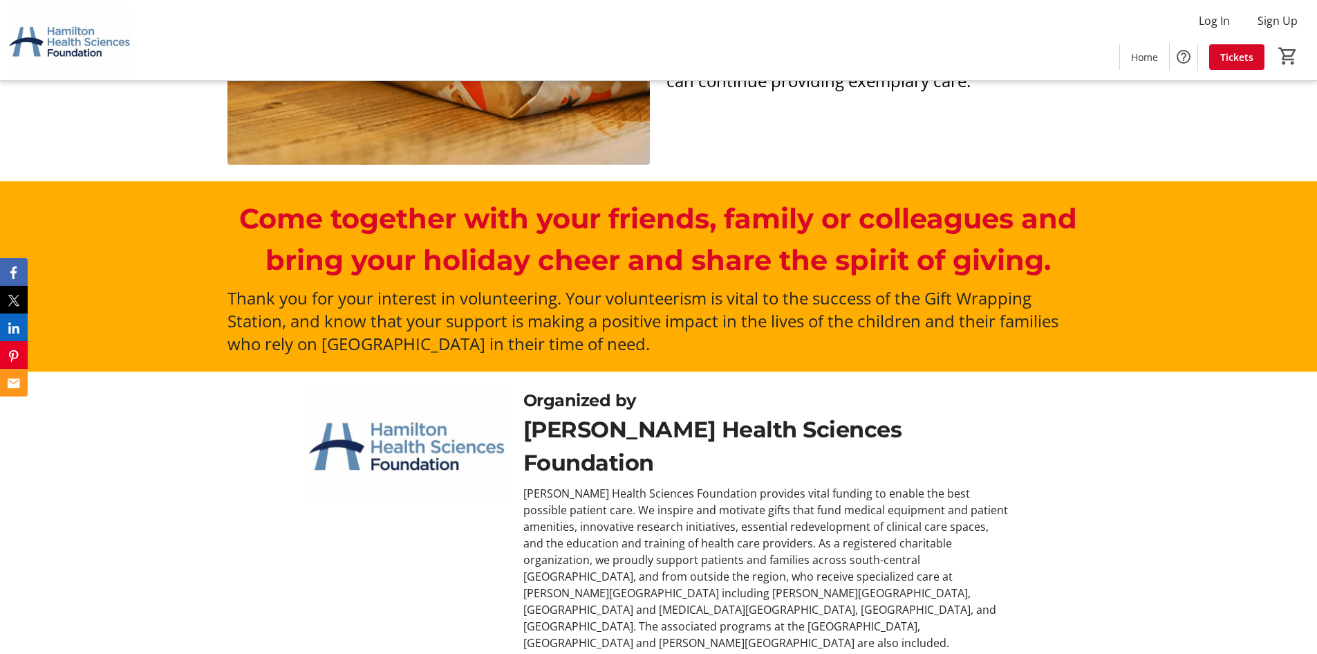
click at [708, 320] on span "Thank you for your interest in volunteering. Your volunteerism is vital to the …" at bounding box center [643, 320] width 831 height 68
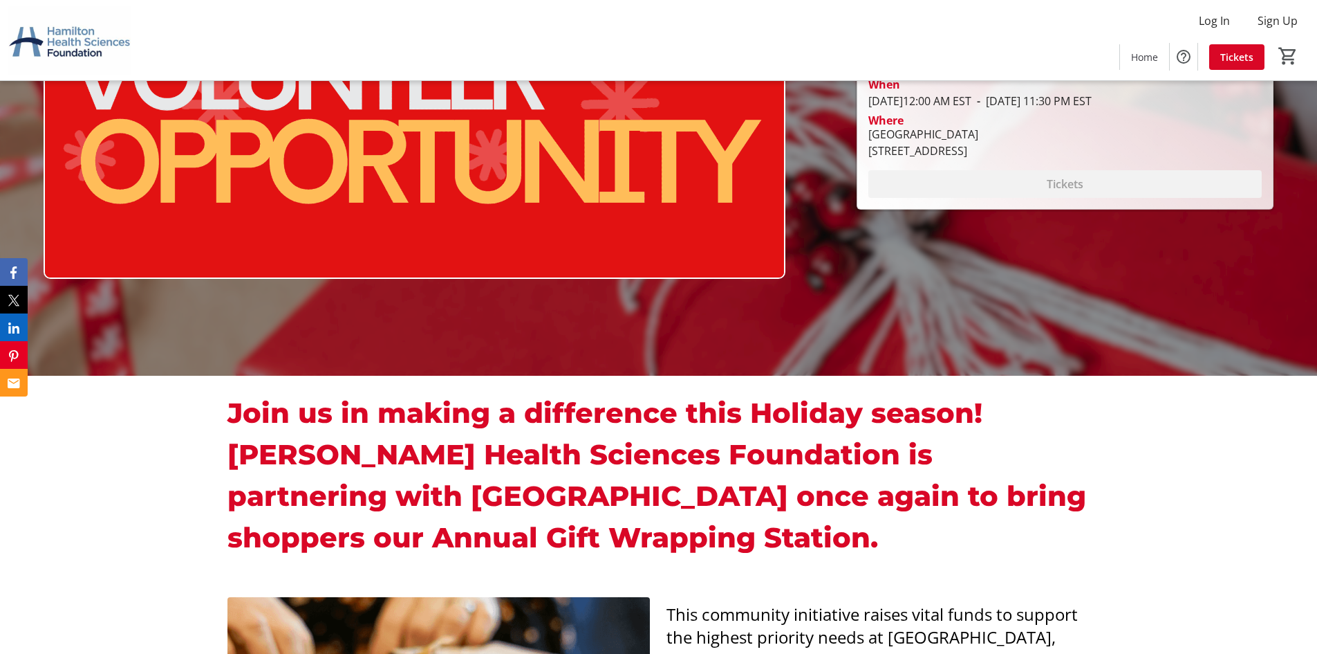
scroll to position [484, 0]
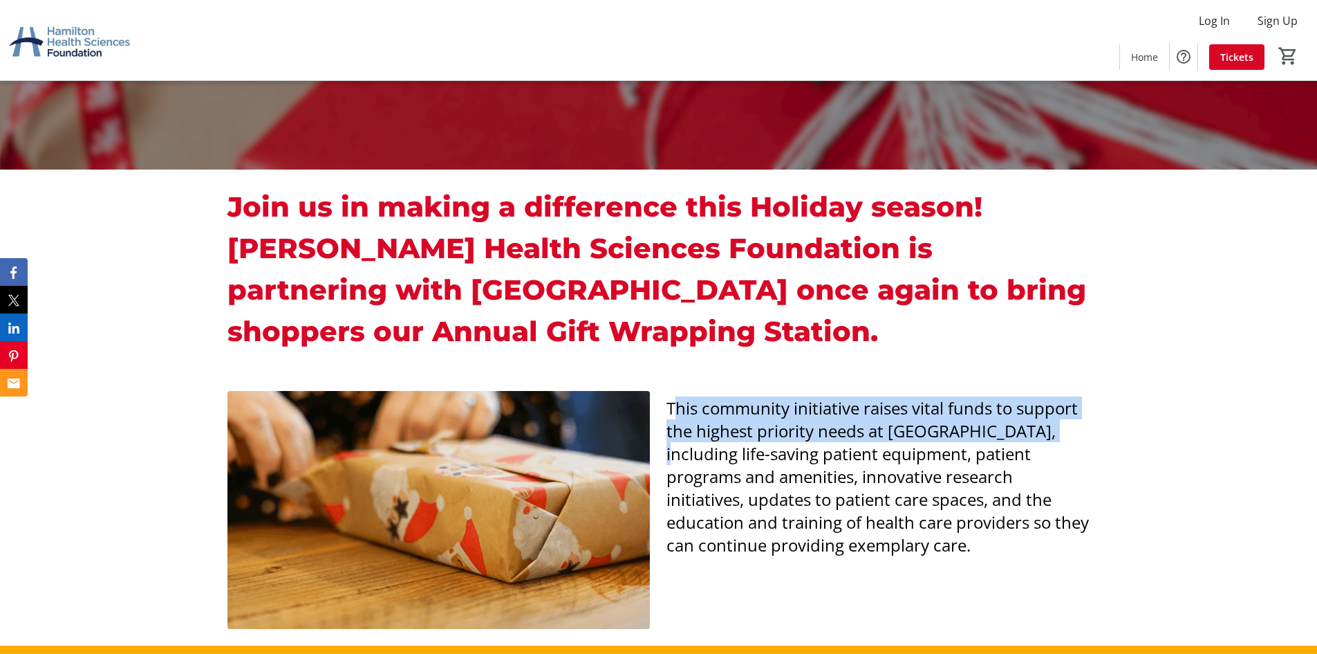
drag, startPoint x: 671, startPoint y: 410, endPoint x: 1109, endPoint y: 427, distance: 438.1
click at [1109, 427] on div "This community initiative raises vital funds to support the highest priority ne…" at bounding box center [658, 509] width 1317 height 271
click at [716, 417] on span "This community initiative raises vital funds to support the highest priority ne…" at bounding box center [878, 476] width 423 height 160
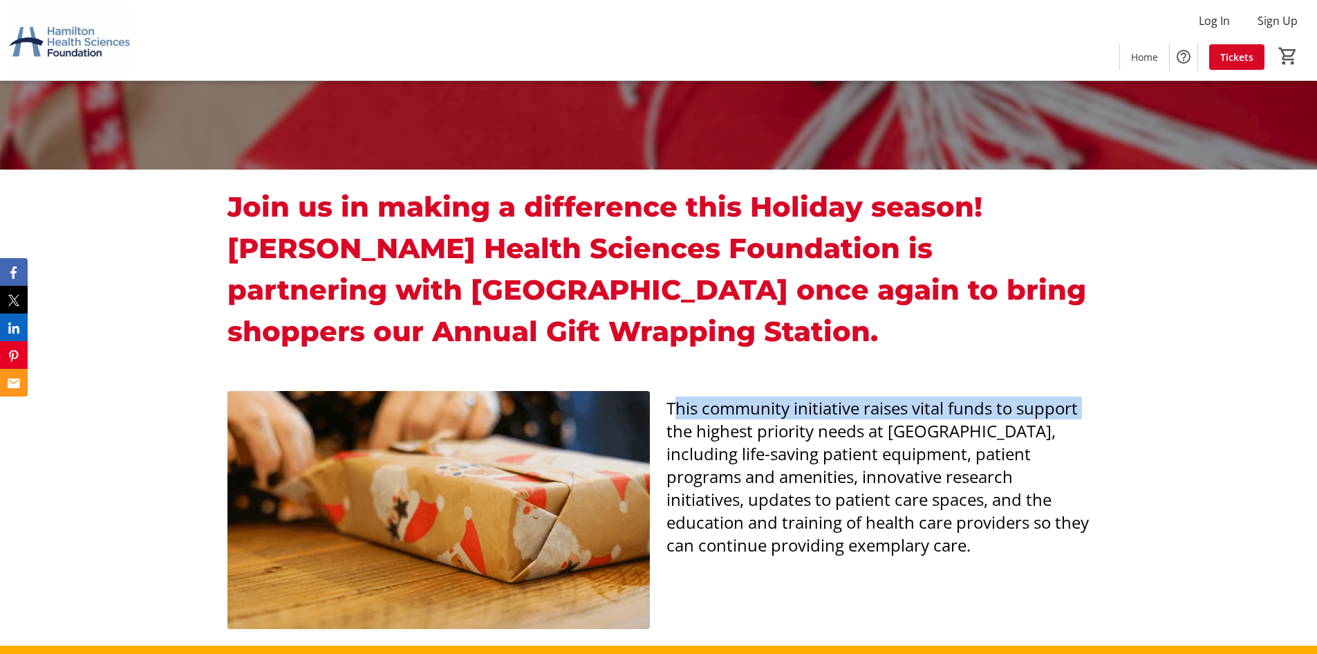
drag, startPoint x: 672, startPoint y: 411, endPoint x: 1110, endPoint y: 405, distance: 438.5
click at [1110, 405] on div "This community initiative raises vital funds to support the highest priority ne…" at bounding box center [658, 509] width 1317 height 271
copy span "This community initiative raises vital funds to support"
click at [696, 431] on span "This community initiative raises vital funds to support the highest priority ne…" at bounding box center [878, 476] width 423 height 160
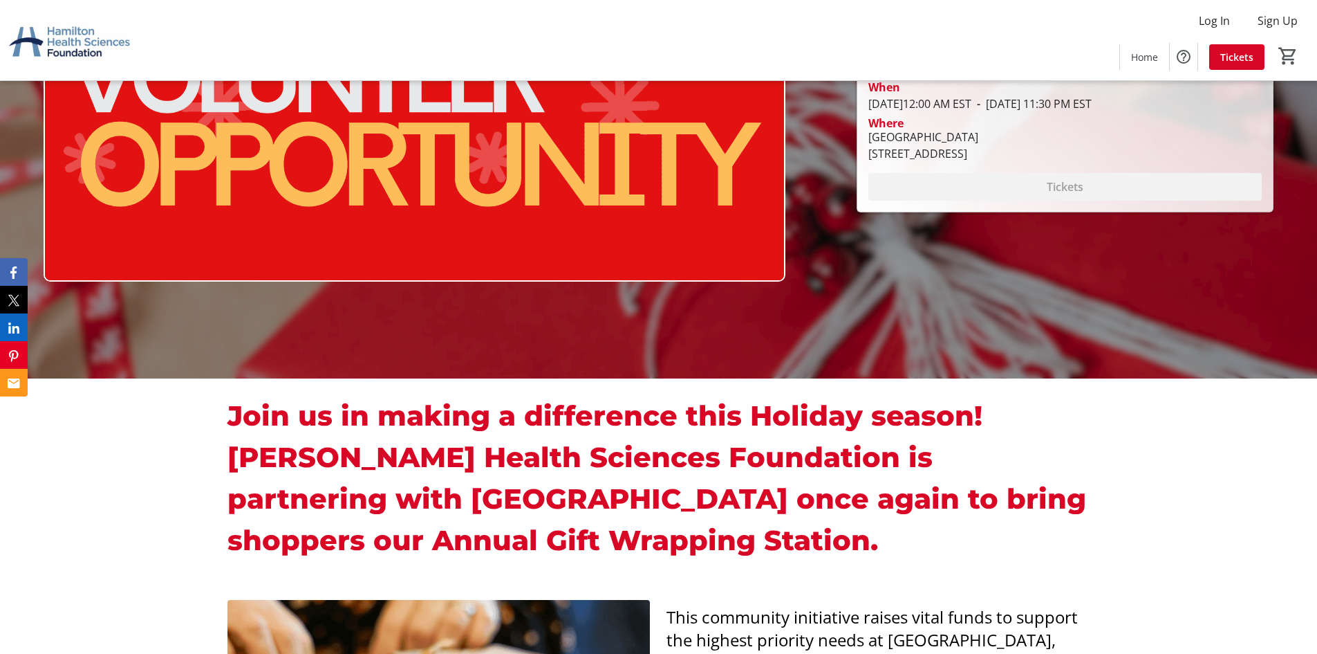
scroll to position [415, 0]
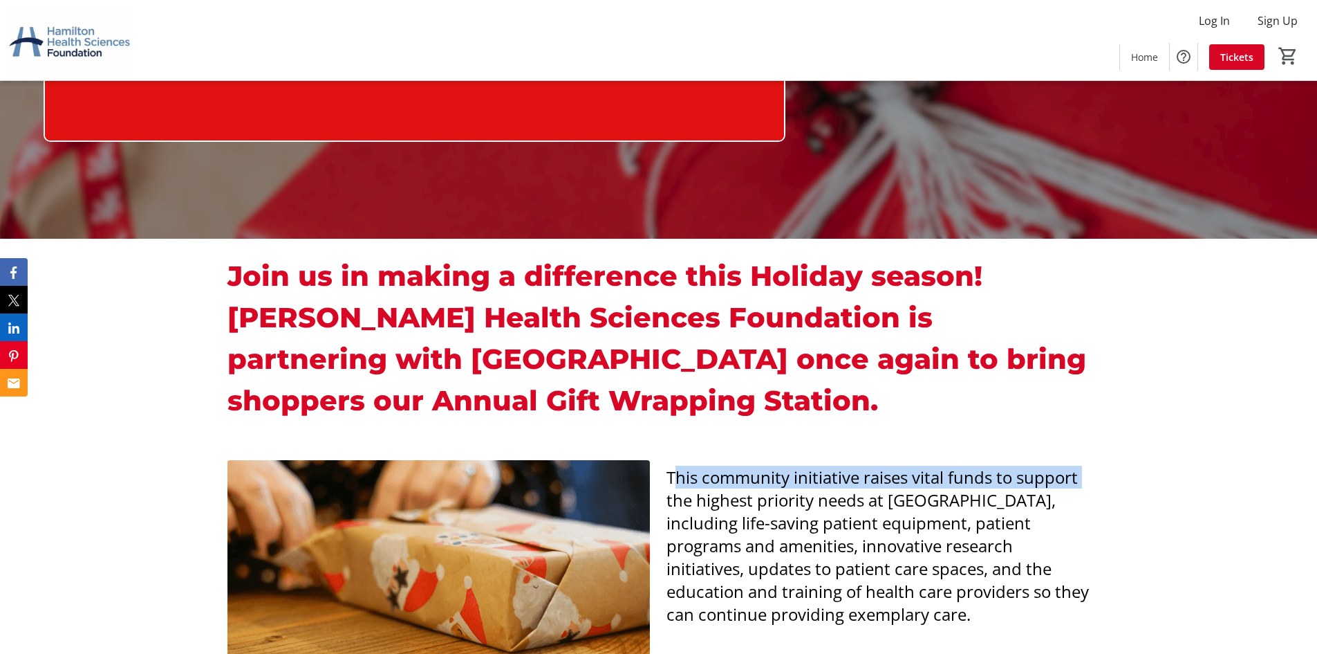
drag, startPoint x: 672, startPoint y: 476, endPoint x: 985, endPoint y: 479, distance: 313.3
click at [1140, 479] on div "This community initiative raises vital funds to support the highest priority ne…" at bounding box center [658, 578] width 1317 height 271
copy span "This community initiative raises vital funds to support"
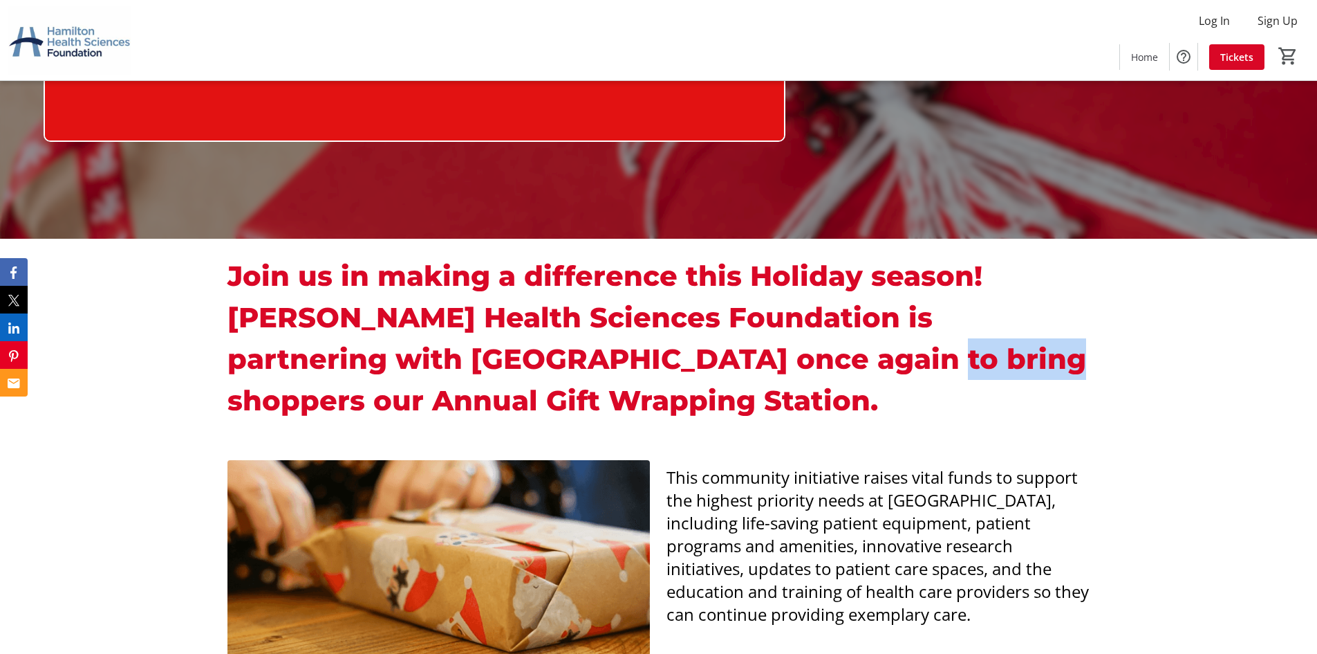
drag, startPoint x: 786, startPoint y: 358, endPoint x: 889, endPoint y: 358, distance: 102.4
click at [889, 358] on strong "Join us in making a difference this Holiday season! [PERSON_NAME] Health Scienc…" at bounding box center [657, 338] width 859 height 158
click at [873, 301] on strong "Join us in making a difference this Holiday season! [PERSON_NAME] Health Scienc…" at bounding box center [657, 338] width 859 height 158
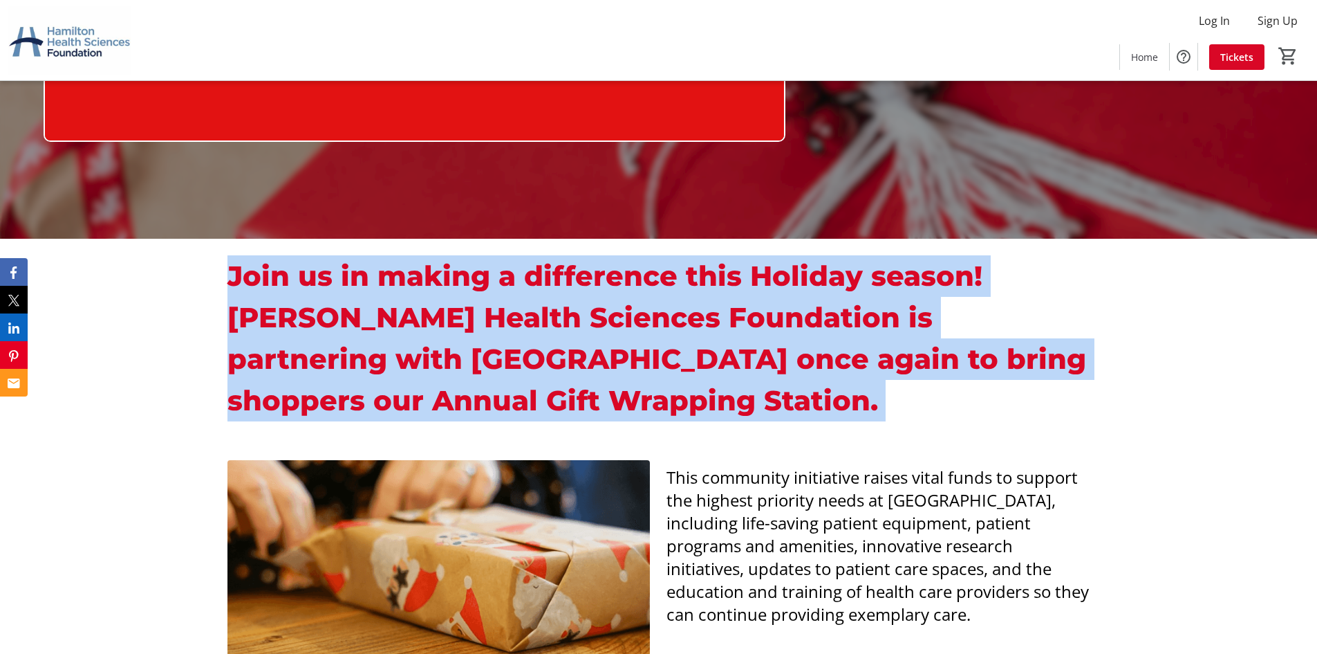
drag, startPoint x: 476, startPoint y: 312, endPoint x: 874, endPoint y: 438, distance: 417.1
click at [874, 438] on div "Join us in making a difference this Holiday season! [PERSON_NAME] Health Scienc…" at bounding box center [658, 341] width 1317 height 205
copy p "Join us in making a difference this Holiday season! [PERSON_NAME] Health Scienc…"
click at [782, 385] on p "Join us in making a difference this Holiday season! [PERSON_NAME] Health Scienc…" at bounding box center [659, 338] width 862 height 166
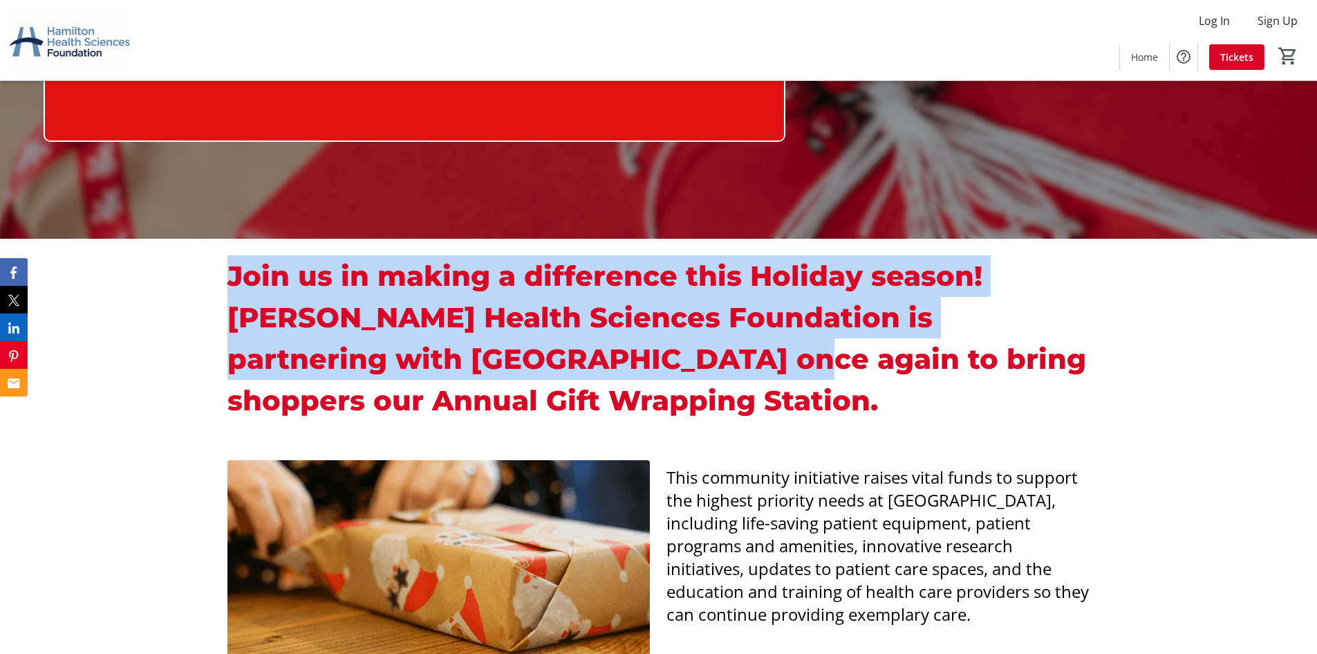
drag, startPoint x: 349, startPoint y: 291, endPoint x: 676, endPoint y: 351, distance: 331.9
click at [674, 349] on div "Join us in making a difference this Holiday season! [PERSON_NAME] Health Scienc…" at bounding box center [658, 341] width 1317 height 205
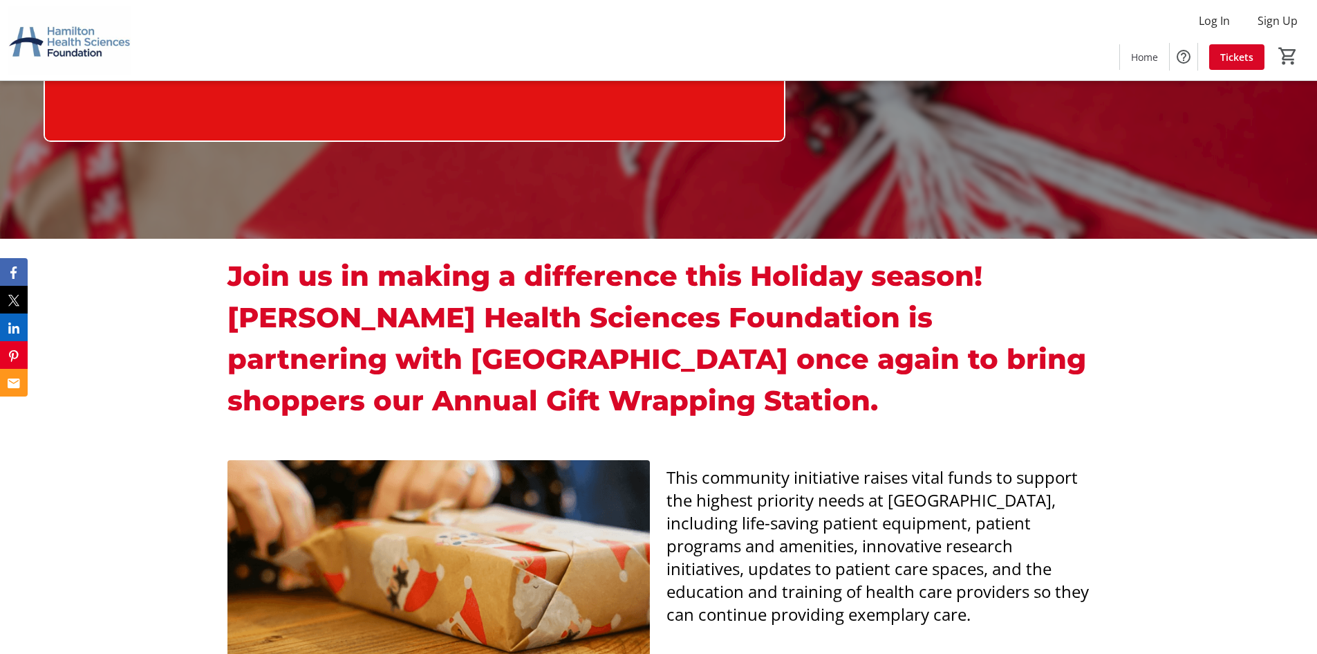
click at [797, 407] on p "Join us in making a difference this Holiday season! [PERSON_NAME] Health Scienc…" at bounding box center [659, 338] width 862 height 166
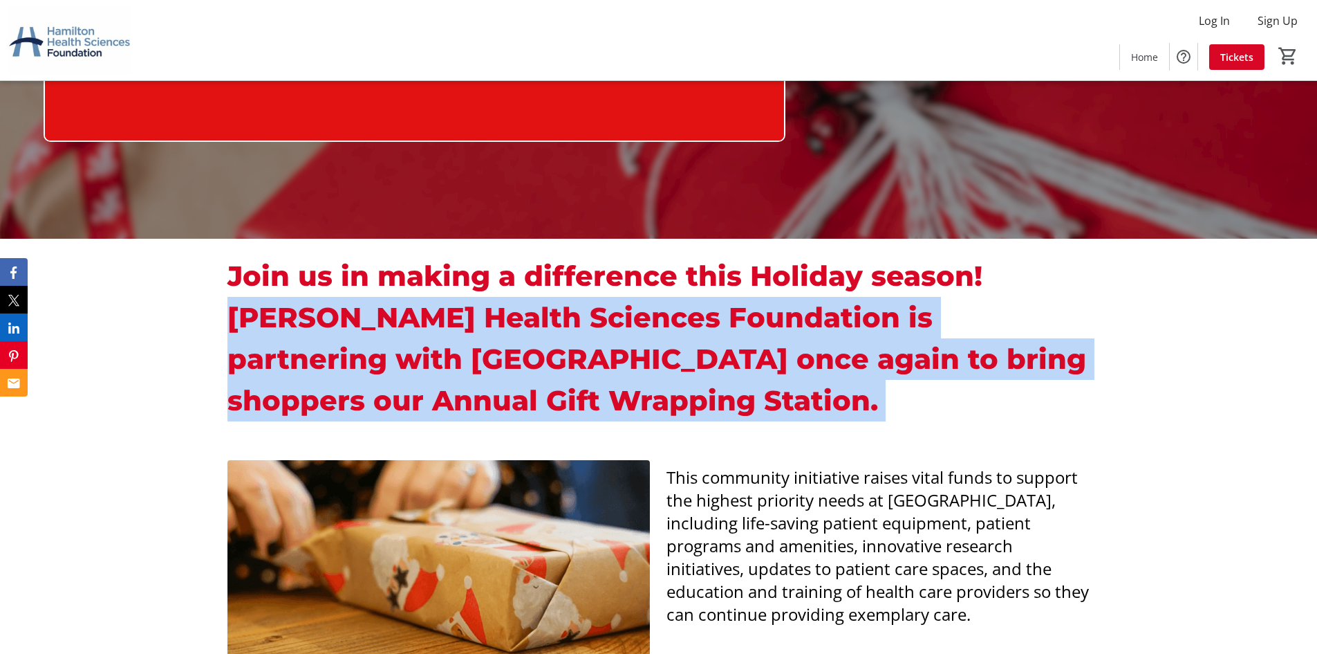
drag, startPoint x: 701, startPoint y: 412, endPoint x: 78, endPoint y: 307, distance: 631.9
click at [82, 321] on div "Join us in making a difference this Holiday season! [PERSON_NAME] Health Scienc…" at bounding box center [658, 341] width 1317 height 205
click at [166, 327] on div "Join us in making a difference this Holiday season! [PERSON_NAME] Health Scienc…" at bounding box center [658, 341] width 1317 height 205
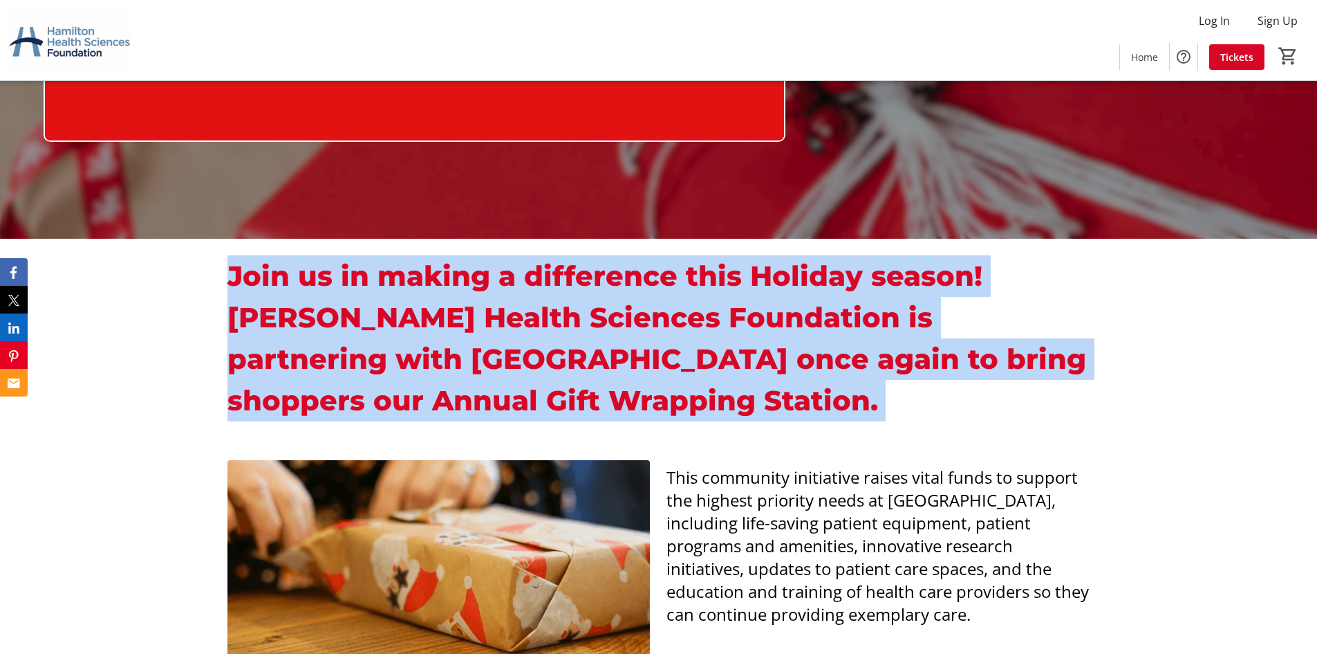
drag, startPoint x: 259, startPoint y: 260, endPoint x: 843, endPoint y: 425, distance: 607.1
click at [843, 425] on div "Join us in making a difference this Holiday season! [PERSON_NAME] Health Scienc…" at bounding box center [659, 341] width 862 height 172
click at [835, 424] on div "Join us in making a difference this Holiday season! [PERSON_NAME] Health Scienc…" at bounding box center [659, 341] width 862 height 172
drag, startPoint x: 743, startPoint y: 398, endPoint x: 153, endPoint y: 257, distance: 606.4
click at [153, 257] on div "Join us in making a difference this Holiday season! [PERSON_NAME] Health Scienc…" at bounding box center [658, 341] width 1317 height 205
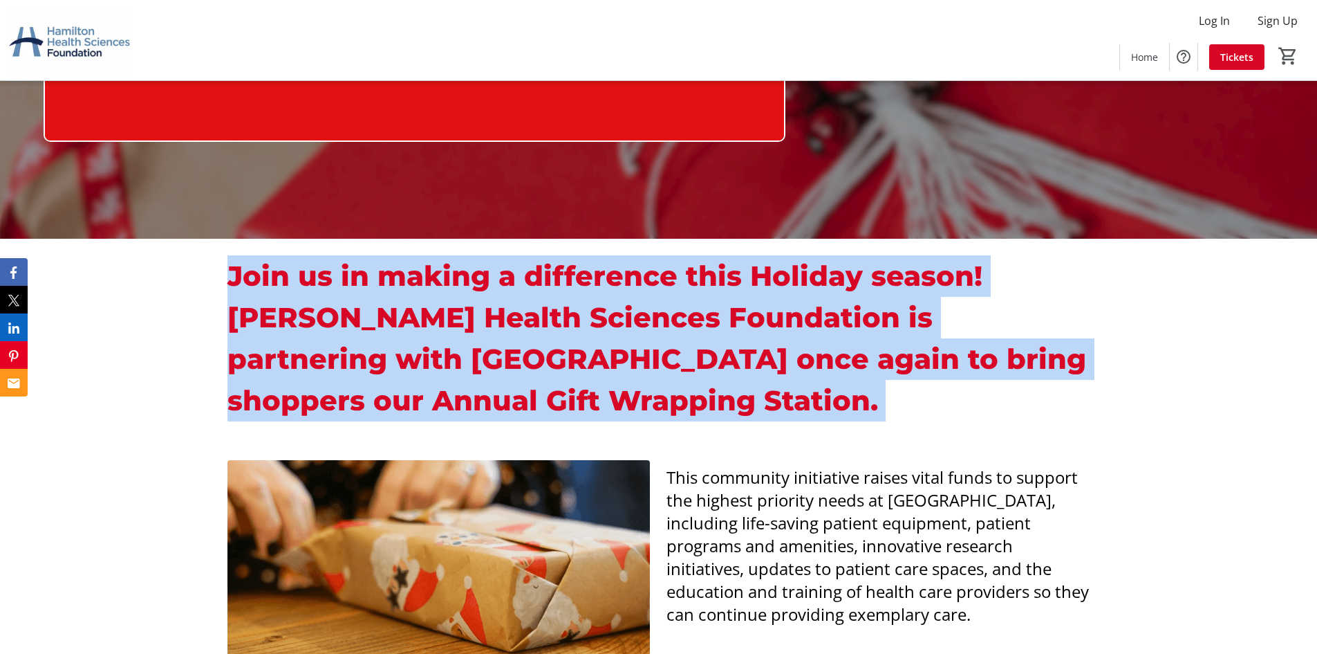
drag, startPoint x: 285, startPoint y: 393, endPoint x: 296, endPoint y: 390, distance: 11.4
click at [285, 392] on strong "Join us in making a difference this Holiday season! [PERSON_NAME] Health Scienc…" at bounding box center [657, 338] width 859 height 158
click at [349, 430] on div "Join us in making a difference this Holiday season! [PERSON_NAME] Health Scienc…" at bounding box center [658, 341] width 1317 height 205
click at [745, 429] on div "Join us in making a difference this Holiday season! [PERSON_NAME] Health Scienc…" at bounding box center [658, 341] width 1317 height 205
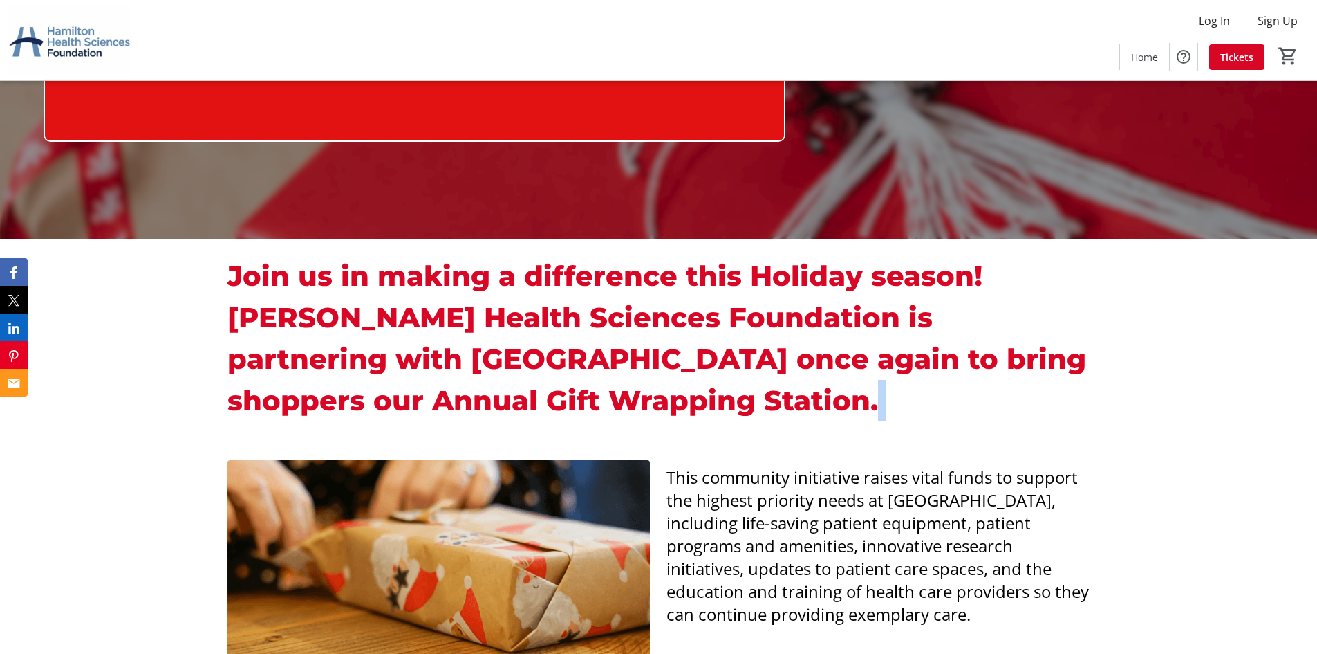
click at [730, 404] on p "Join us in making a difference this Holiday season! [PERSON_NAME] Health Scienc…" at bounding box center [659, 338] width 862 height 166
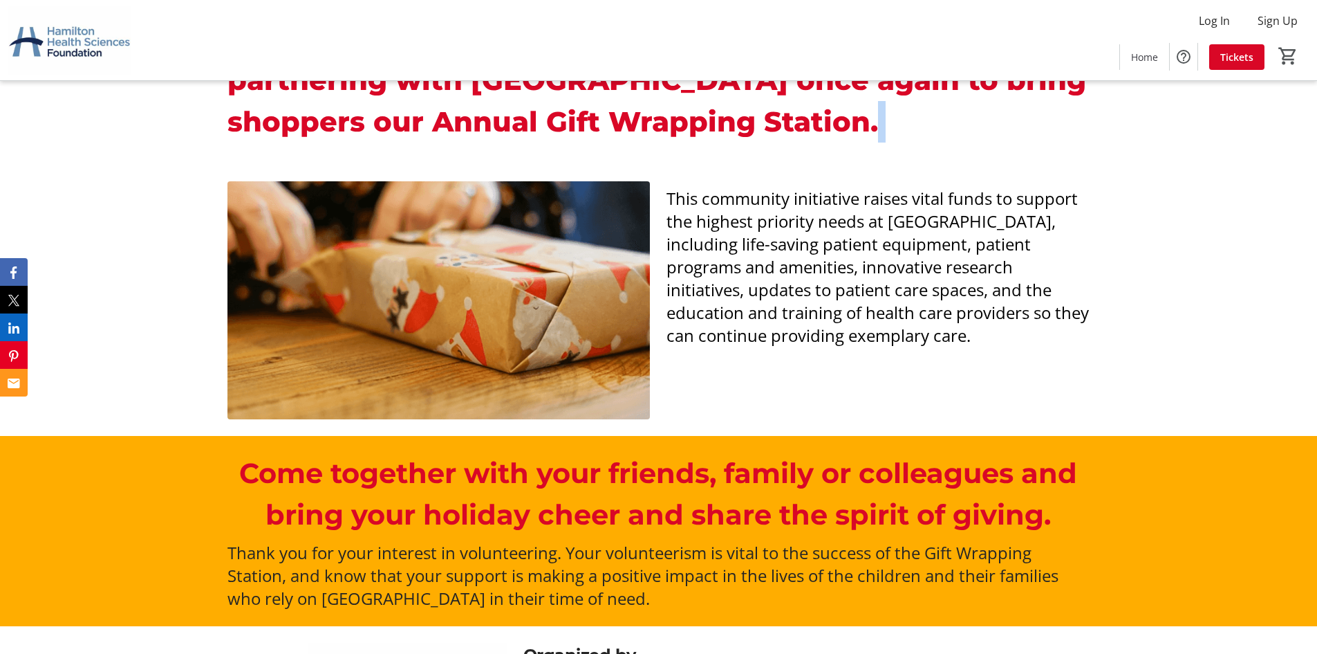
scroll to position [622, 0]
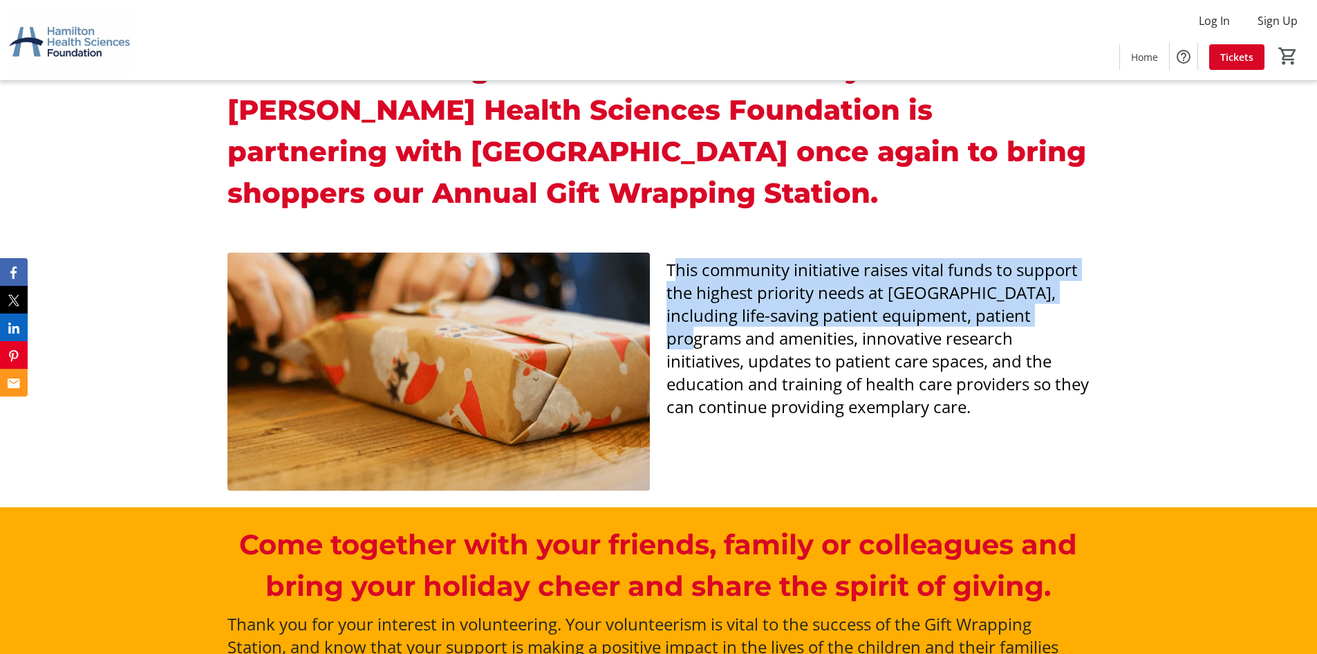
drag, startPoint x: 674, startPoint y: 272, endPoint x: 1080, endPoint y: 319, distance: 408.6
click at [1100, 316] on div "This community initiative raises vital funds to support the highest priority ne…" at bounding box center [658, 371] width 1317 height 271
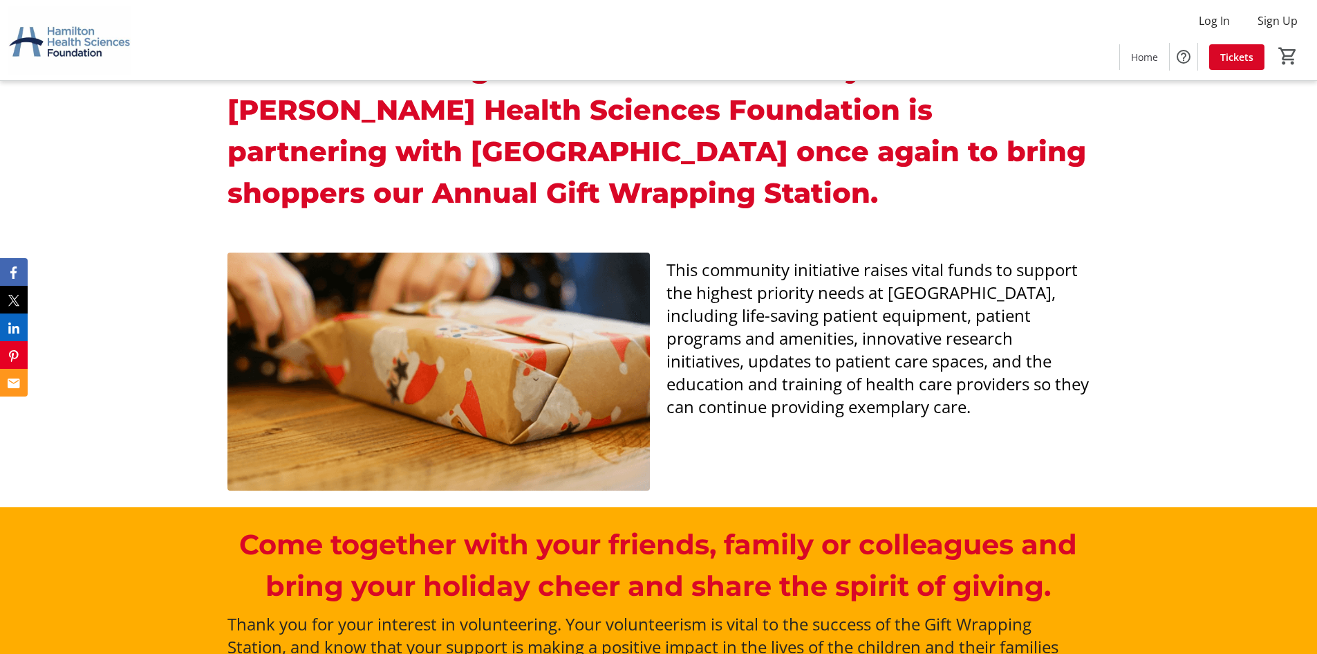
click at [1061, 400] on p "This community initiative raises vital funds to support the highest priority ne…" at bounding box center [878, 338] width 423 height 160
drag, startPoint x: 674, startPoint y: 270, endPoint x: 1160, endPoint y: 454, distance: 518.9
click at [1161, 454] on div "This community initiative raises vital funds to support the highest priority ne…" at bounding box center [658, 371] width 1317 height 271
click at [1099, 407] on div "This community initiative raises vital funds to support the highest priority ne…" at bounding box center [658, 371] width 1317 height 271
drag, startPoint x: 996, startPoint y: 407, endPoint x: 667, endPoint y: 248, distance: 365.3
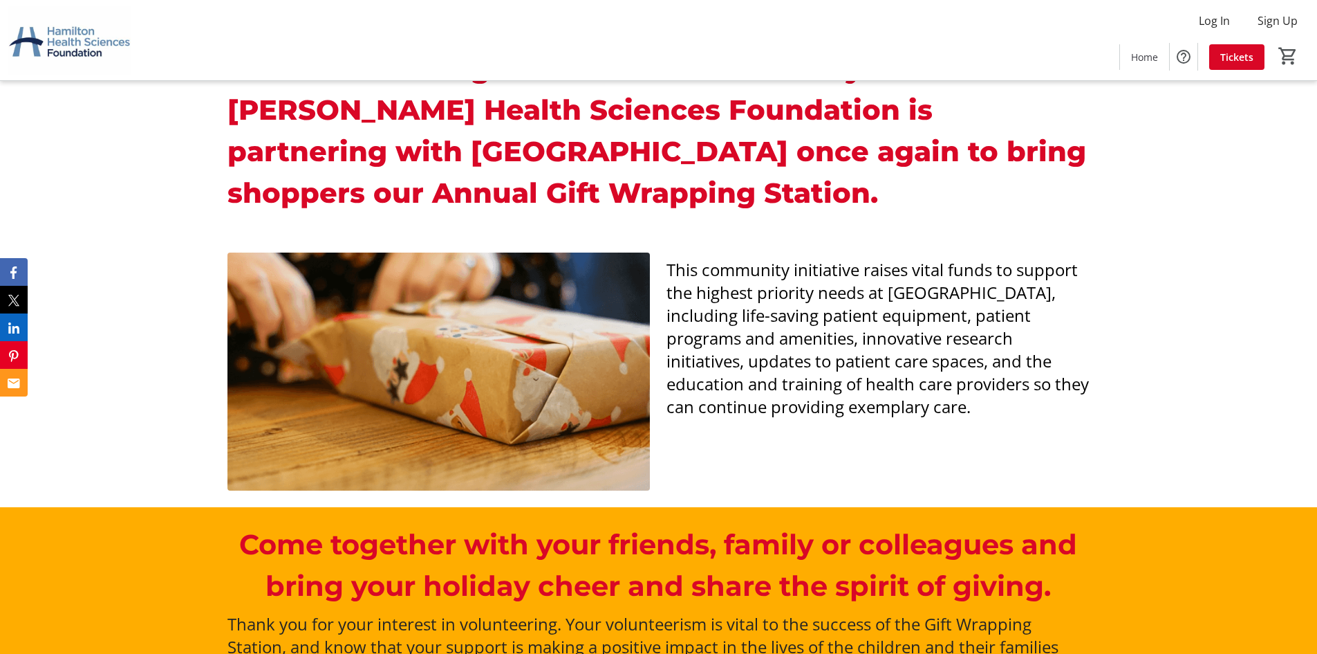
click at [680, 253] on div "This community initiative raises vital funds to support the highest priority ne…" at bounding box center [878, 334] width 423 height 165
click at [688, 234] on div "Join us in making a difference this Holiday season! [PERSON_NAME] Health Scienc…" at bounding box center [658, 133] width 1317 height 205
drag, startPoint x: 672, startPoint y: 270, endPoint x: 701, endPoint y: 279, distance: 30.2
click at [687, 281] on span "This community initiative raises vital funds to support the highest priority ne…" at bounding box center [878, 338] width 423 height 160
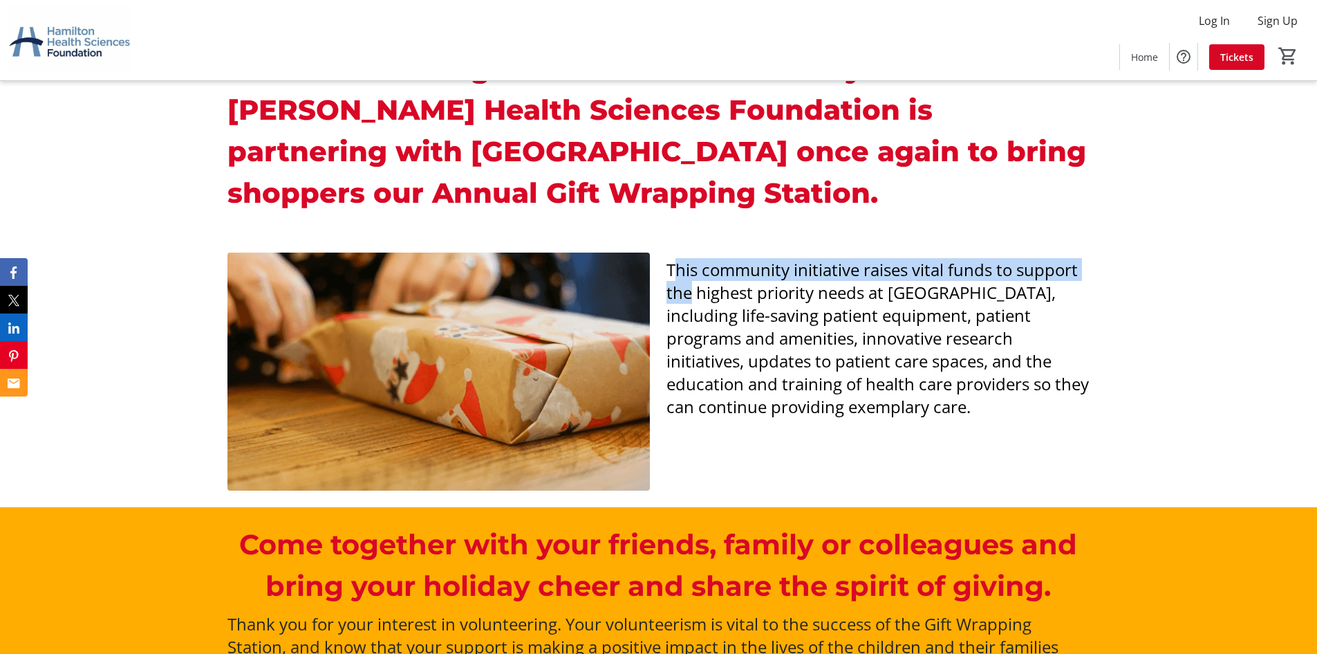
click at [776, 260] on span "This community initiative raises vital funds to support the highest priority ne…" at bounding box center [878, 338] width 423 height 160
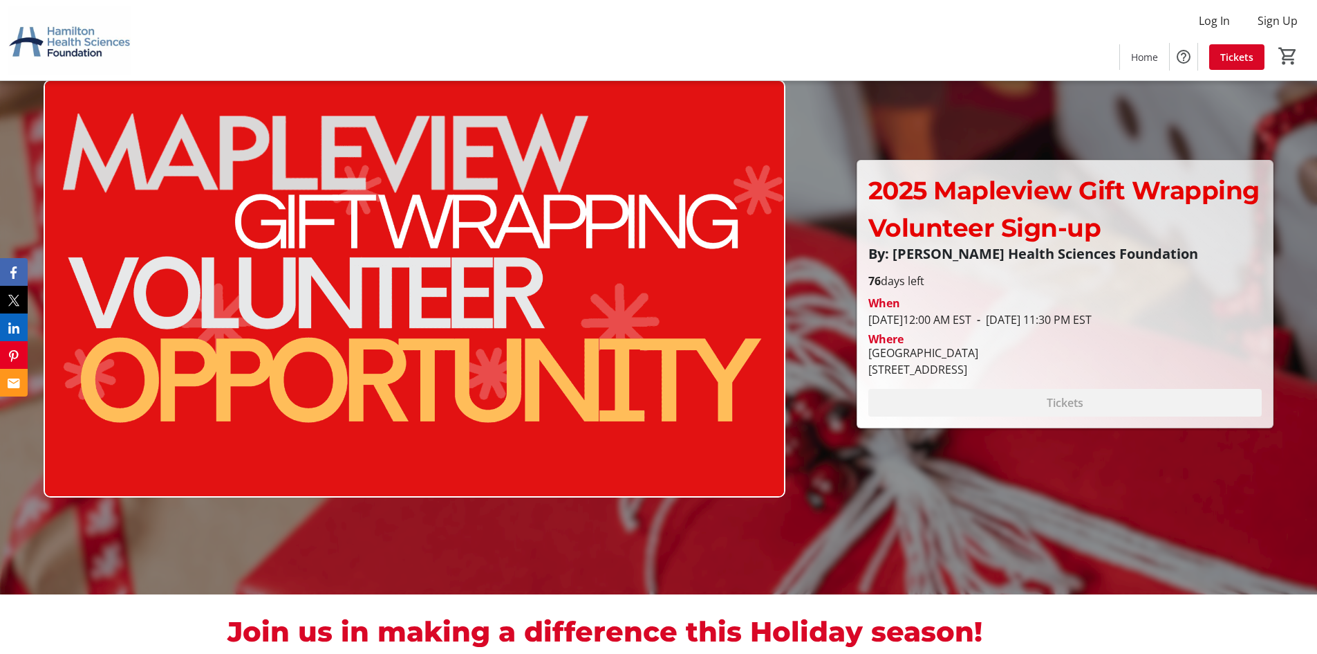
scroll to position [0, 0]
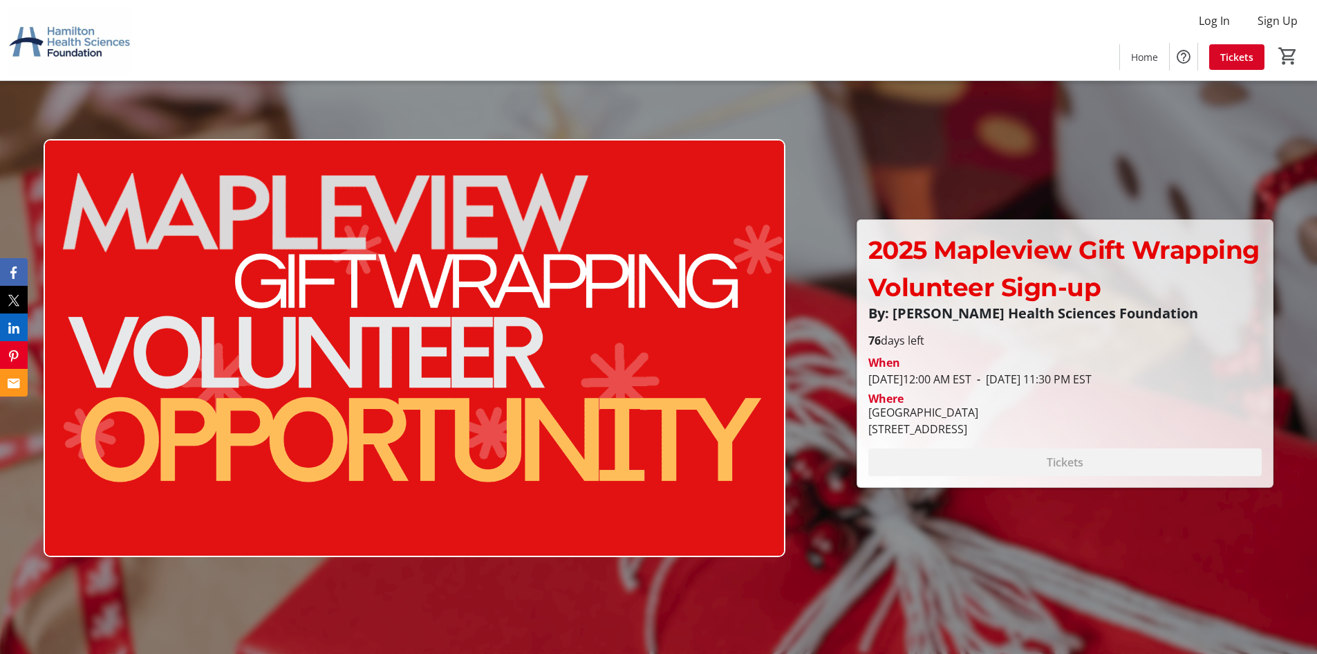
click at [804, 365] on div at bounding box center [658, 327] width 1317 height 654
click at [18, 378] on icon "Email" at bounding box center [16, 383] width 12 height 10
click at [1296, 56] on mat-icon "0" at bounding box center [1288, 56] width 21 height 21
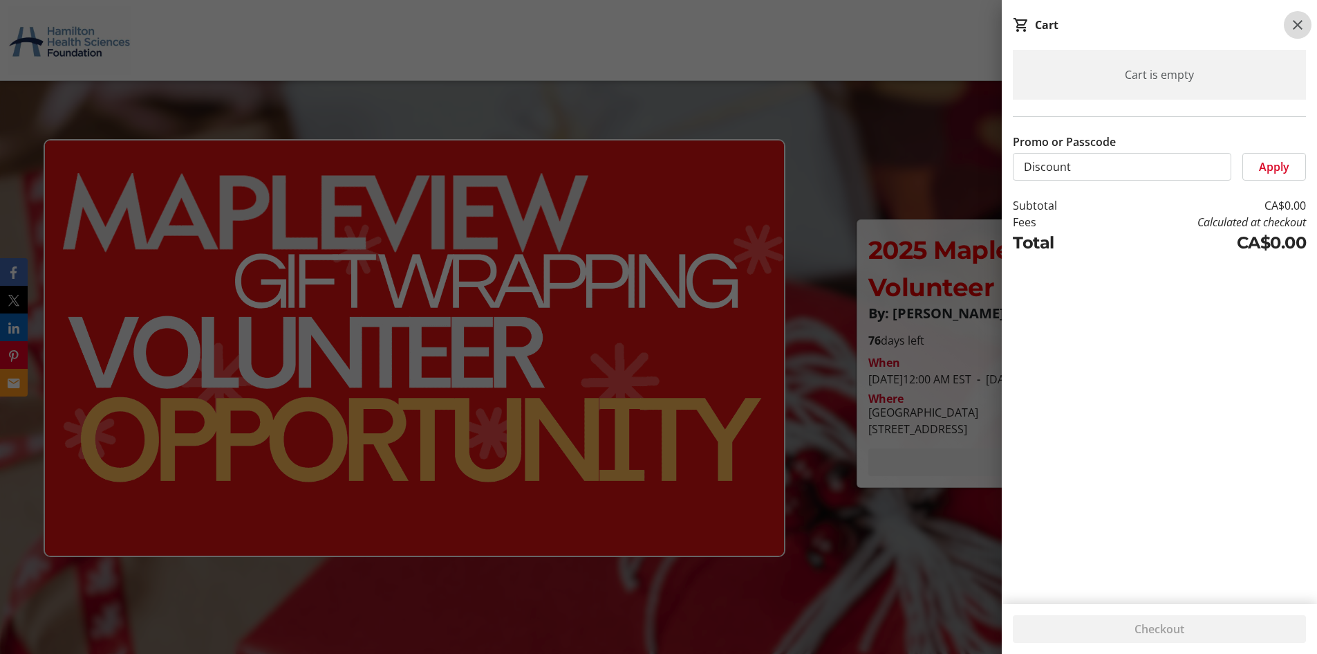
click at [1299, 33] on mat-icon at bounding box center [1298, 25] width 17 height 17
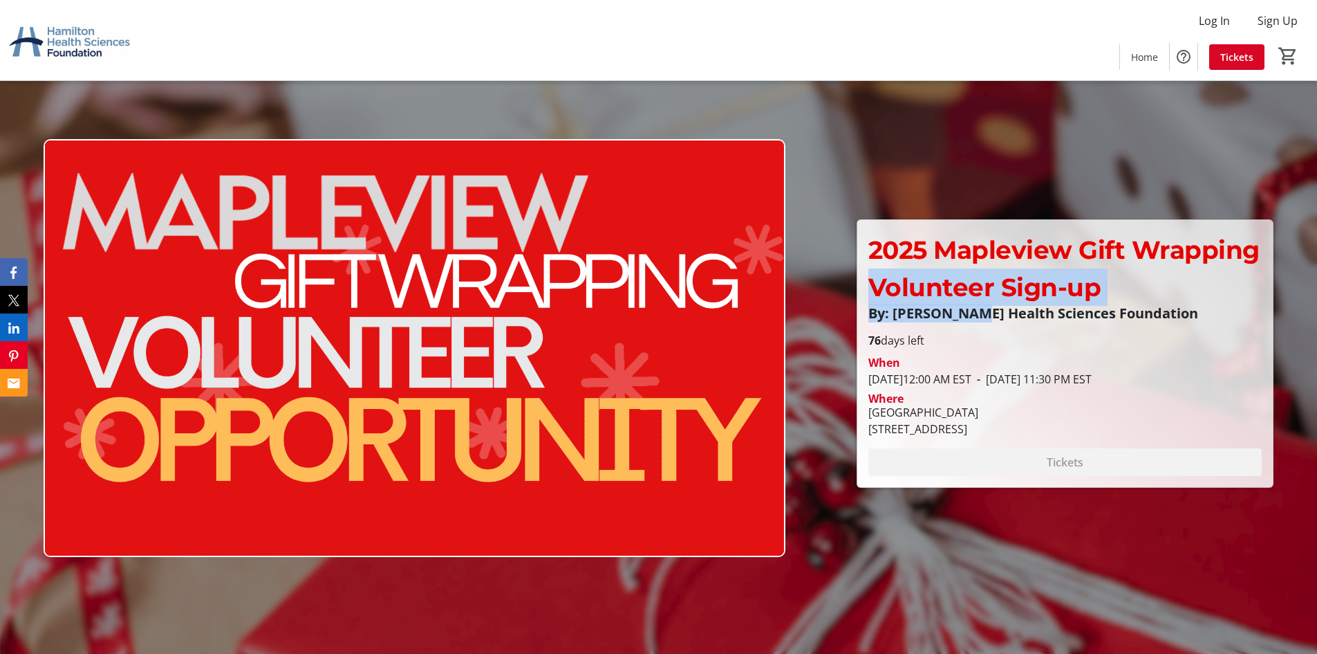
drag, startPoint x: 886, startPoint y: 305, endPoint x: 986, endPoint y: 326, distance: 102.4
click at [985, 325] on div "2025 Mapleview Gift Wrapping Volunteer Sign-up By: [PERSON_NAME] Health Science…" at bounding box center [1065, 281] width 410 height 101
click at [990, 329] on div "2025 Mapleview Gift Wrapping Volunteer Sign-up By: [PERSON_NAME] Health Science…" at bounding box center [1065, 281] width 410 height 101
click at [990, 308] on p "By: [PERSON_NAME] Health Sciences Foundation" at bounding box center [1066, 313] width 394 height 15
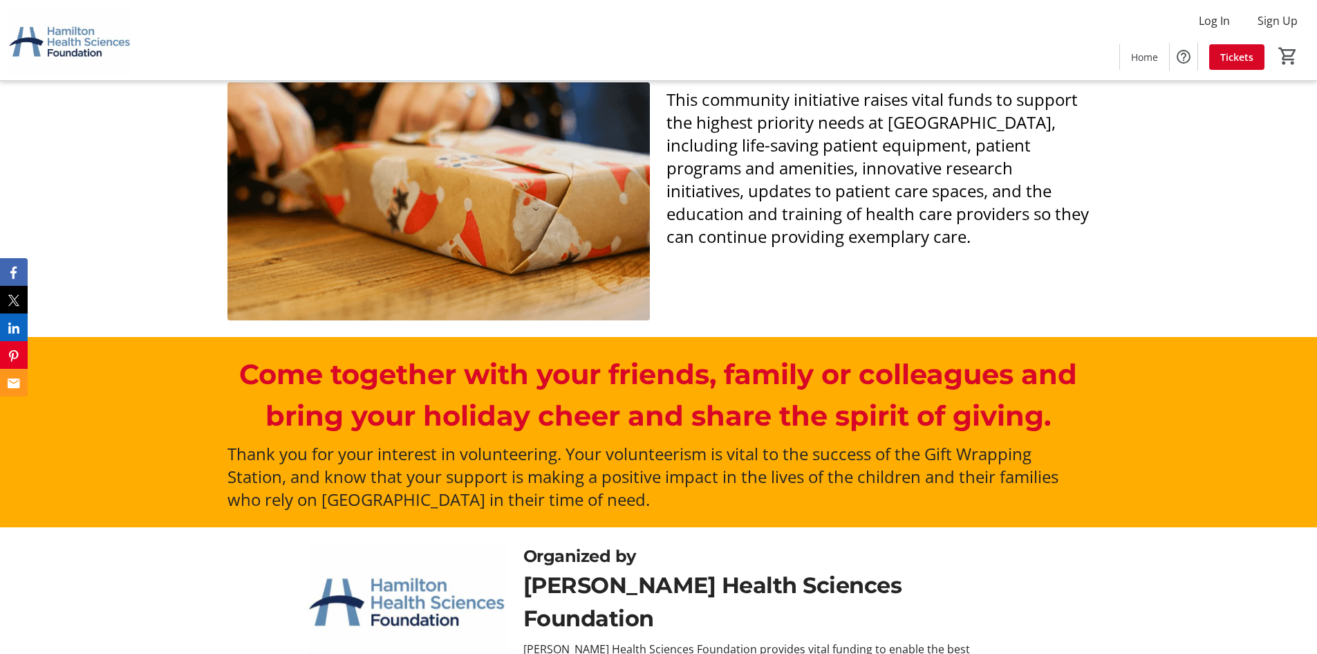
scroll to position [533, 0]
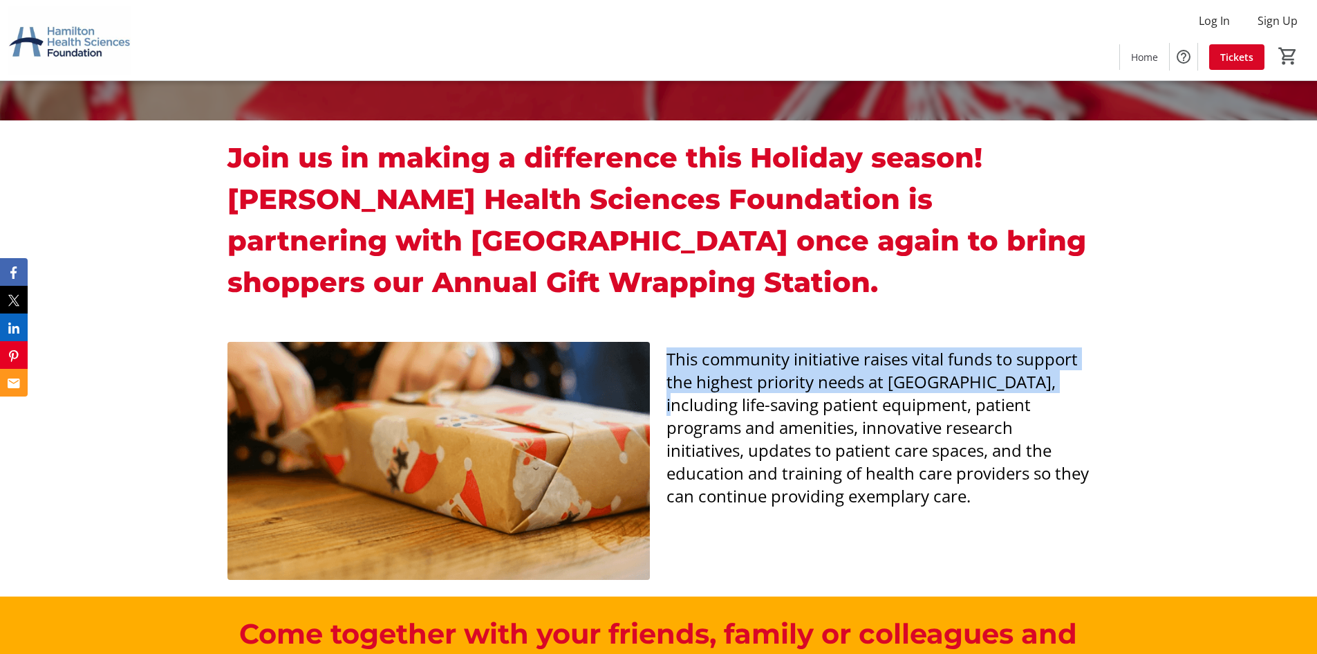
drag, startPoint x: 697, startPoint y: 357, endPoint x: 1060, endPoint y: 385, distance: 364.1
click at [1060, 385] on div "This community initiative raises vital funds to support the highest priority ne…" at bounding box center [877, 427] width 439 height 160
copy span "This community initiative raises vital funds to support the highest priority ne…"
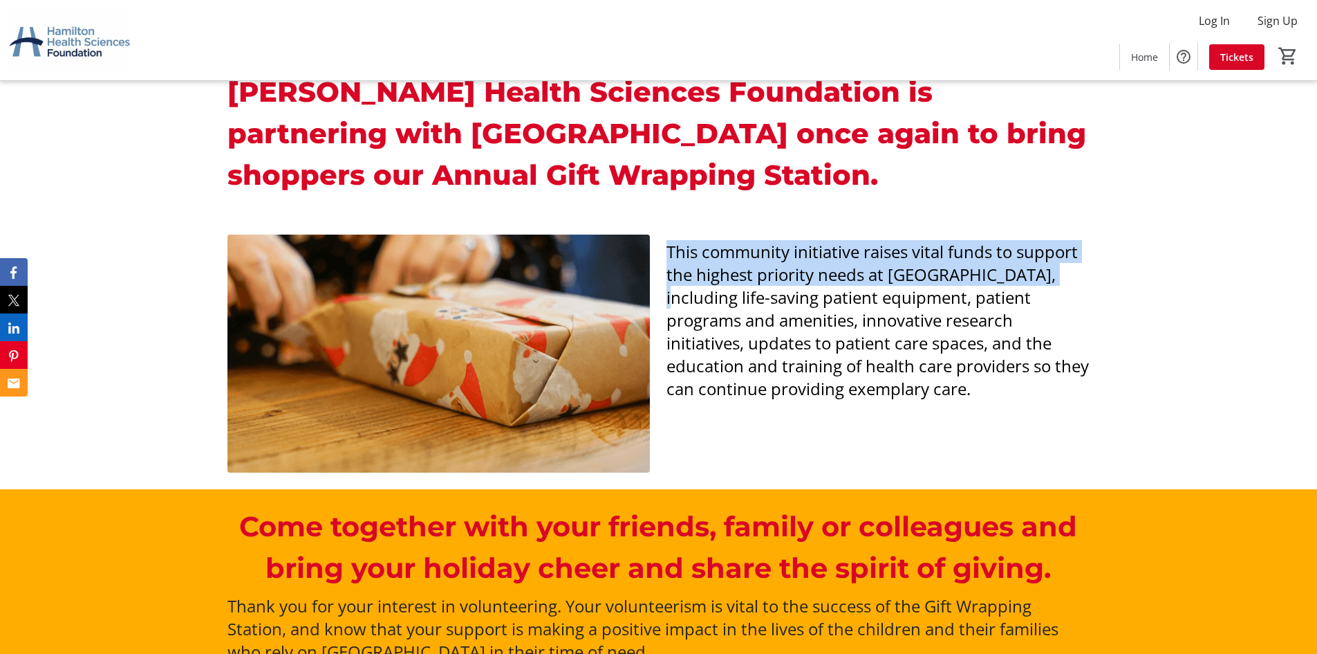
scroll to position [602, 0]
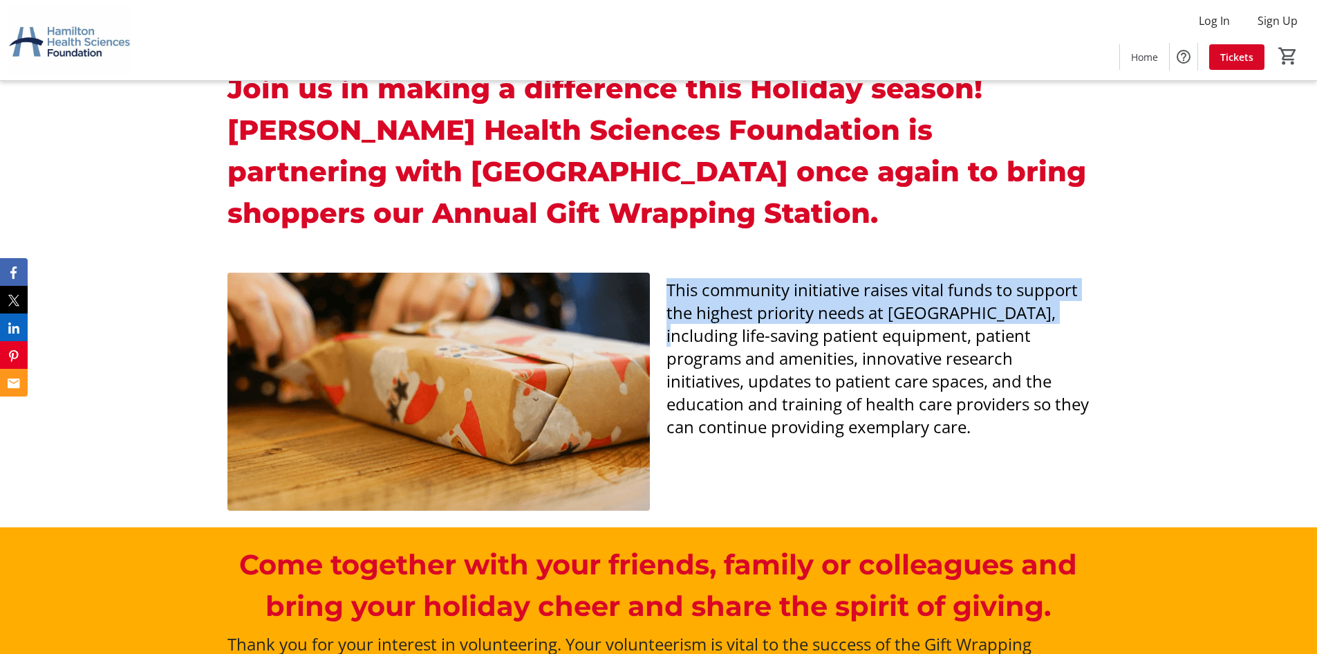
click at [737, 323] on span "This community initiative raises vital funds to support the highest priority ne…" at bounding box center [878, 358] width 423 height 160
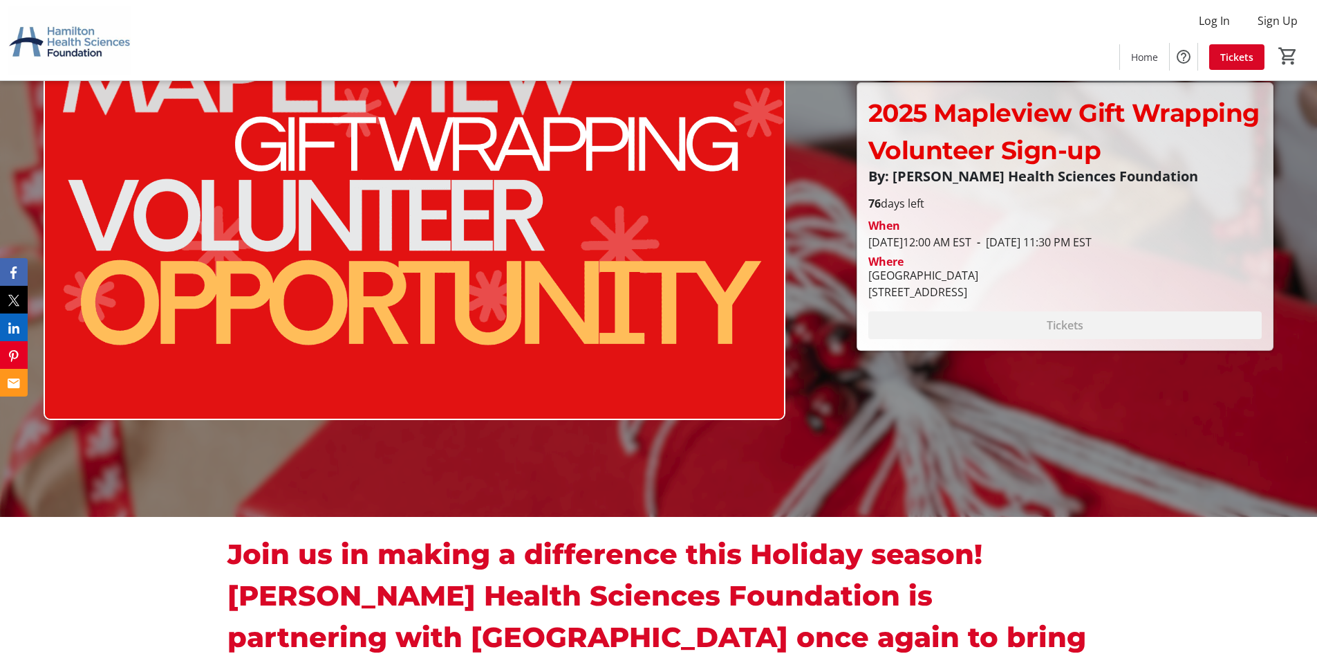
scroll to position [415, 0]
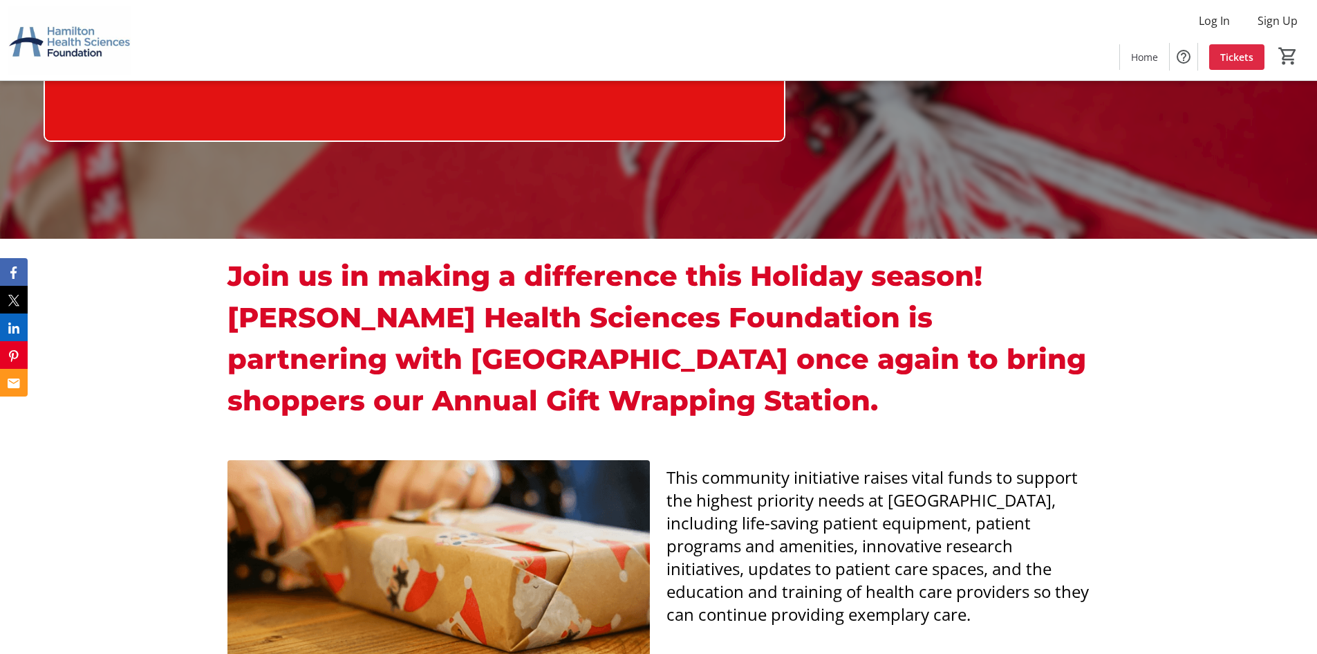
click at [1255, 48] on span at bounding box center [1237, 56] width 55 height 33
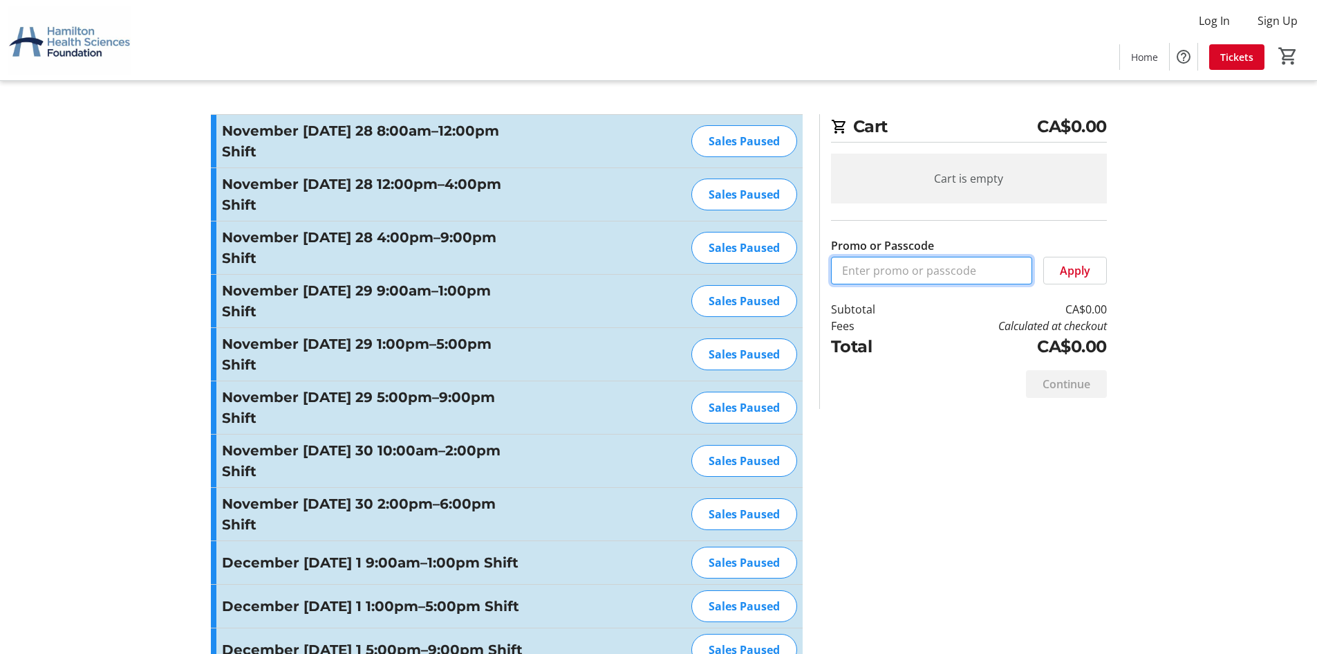
click at [956, 271] on input "Promo or Passcode" at bounding box center [931, 271] width 201 height 28
click at [1298, 58] on mat-icon "0" at bounding box center [1288, 56] width 21 height 21
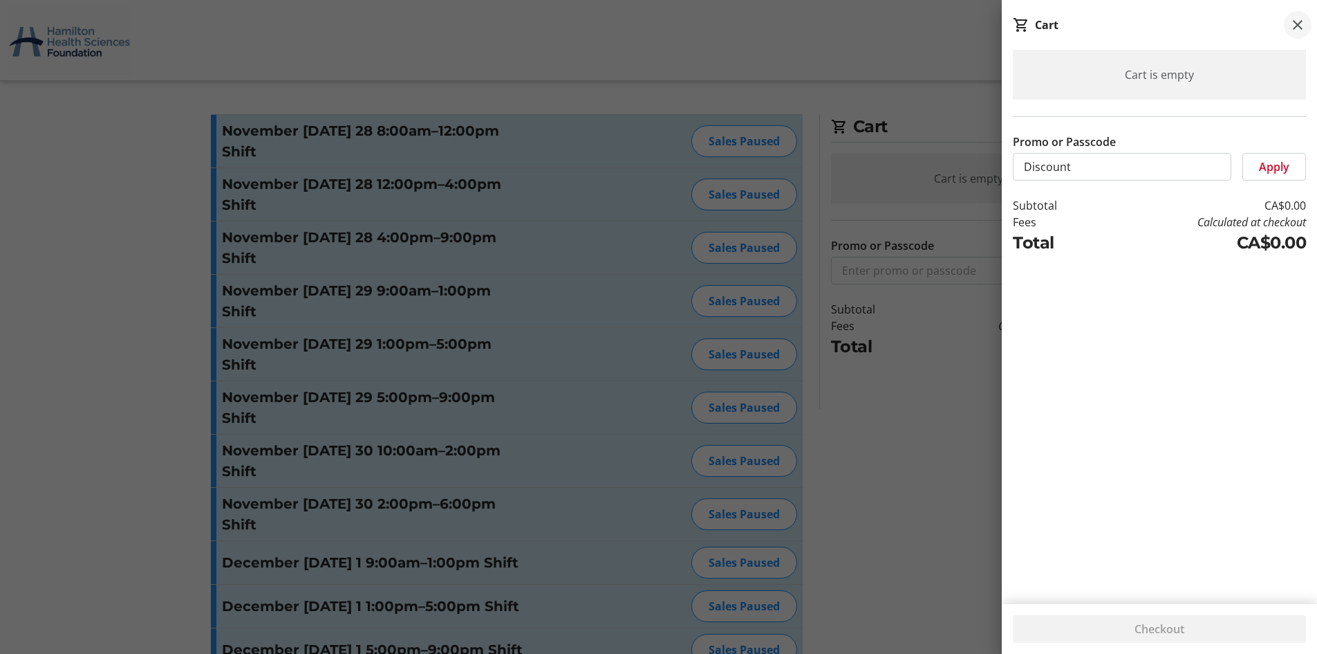
click at [1287, 26] on span at bounding box center [1298, 25] width 28 height 28
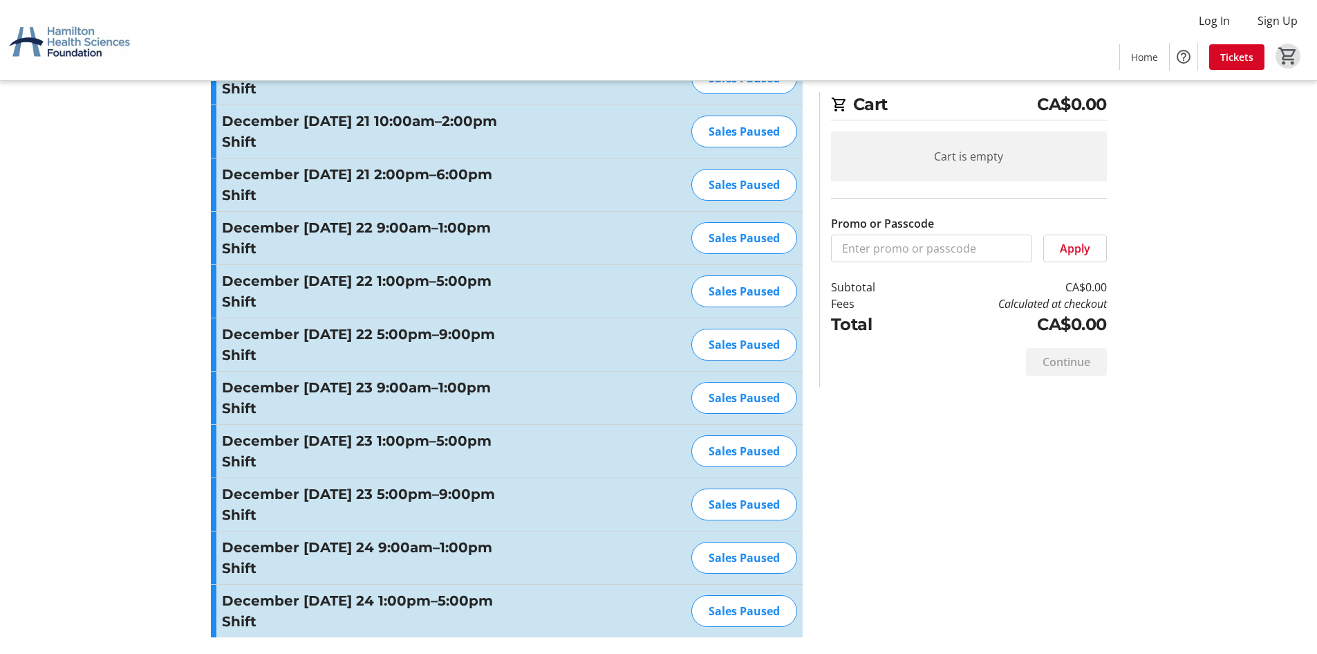
scroll to position [3220, 0]
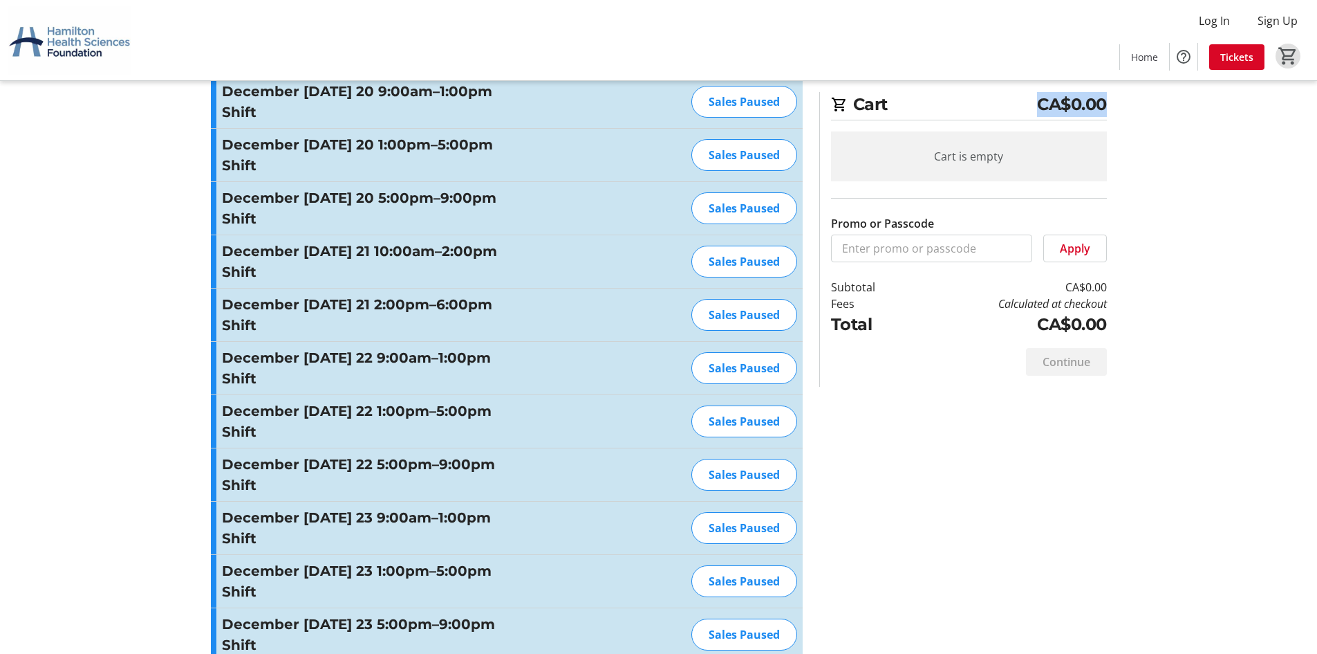
click at [911, 353] on div "Continue" at bounding box center [969, 362] width 276 height 50
drag, startPoint x: 875, startPoint y: 292, endPoint x: 997, endPoint y: 295, distance: 121.8
click at [977, 292] on tr "Subtotal CA$0.00" at bounding box center [969, 287] width 276 height 17
drag, startPoint x: 990, startPoint y: 304, endPoint x: 936, endPoint y: 326, distance: 58.7
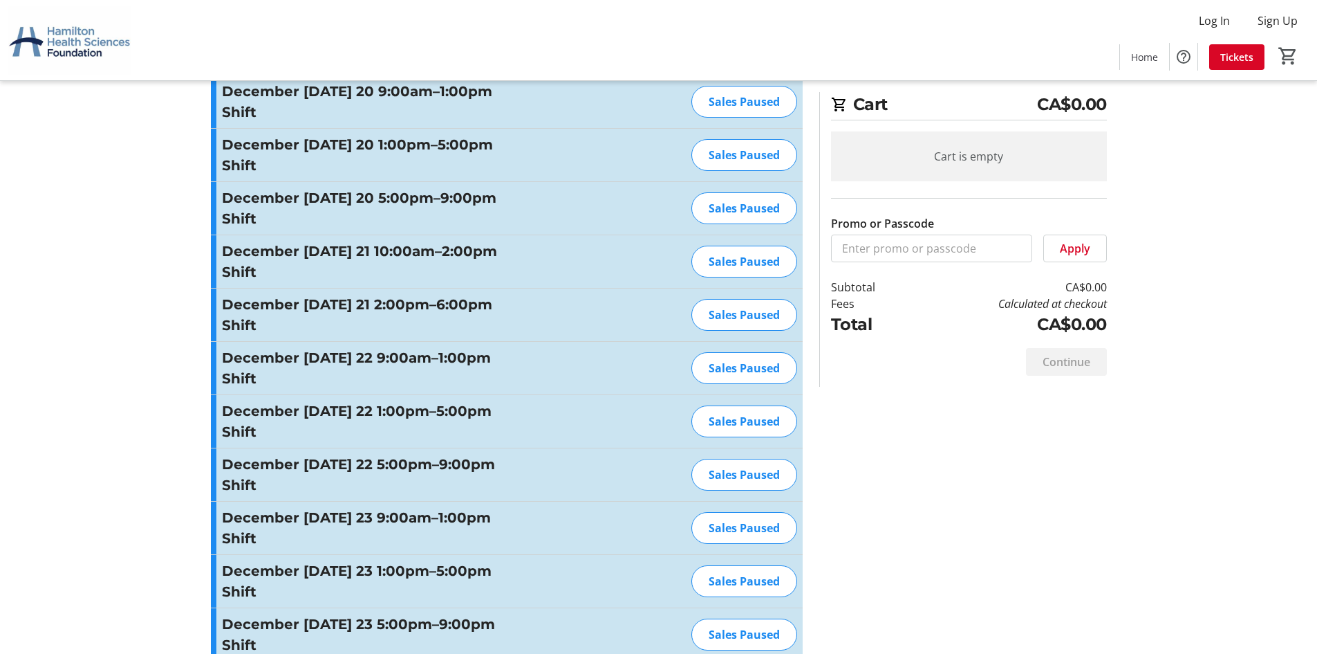
click at [990, 304] on td "Calculated at checkout" at bounding box center [1009, 303] width 196 height 17
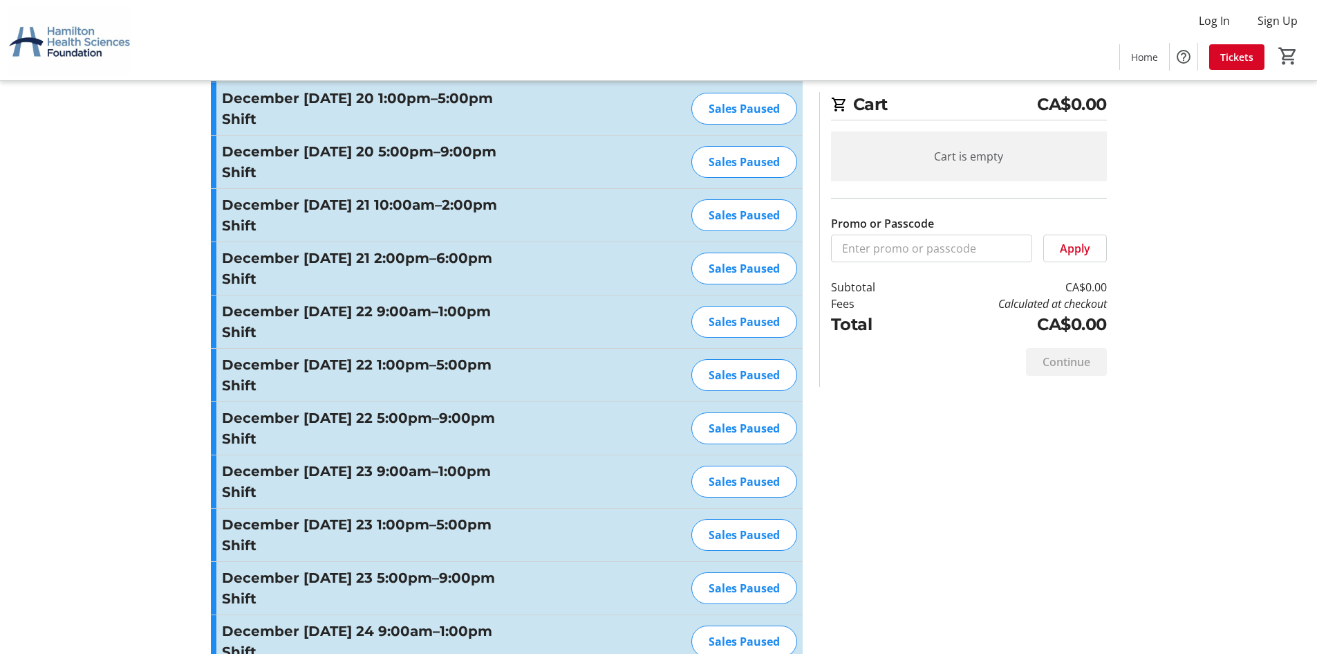
scroll to position [3427, 0]
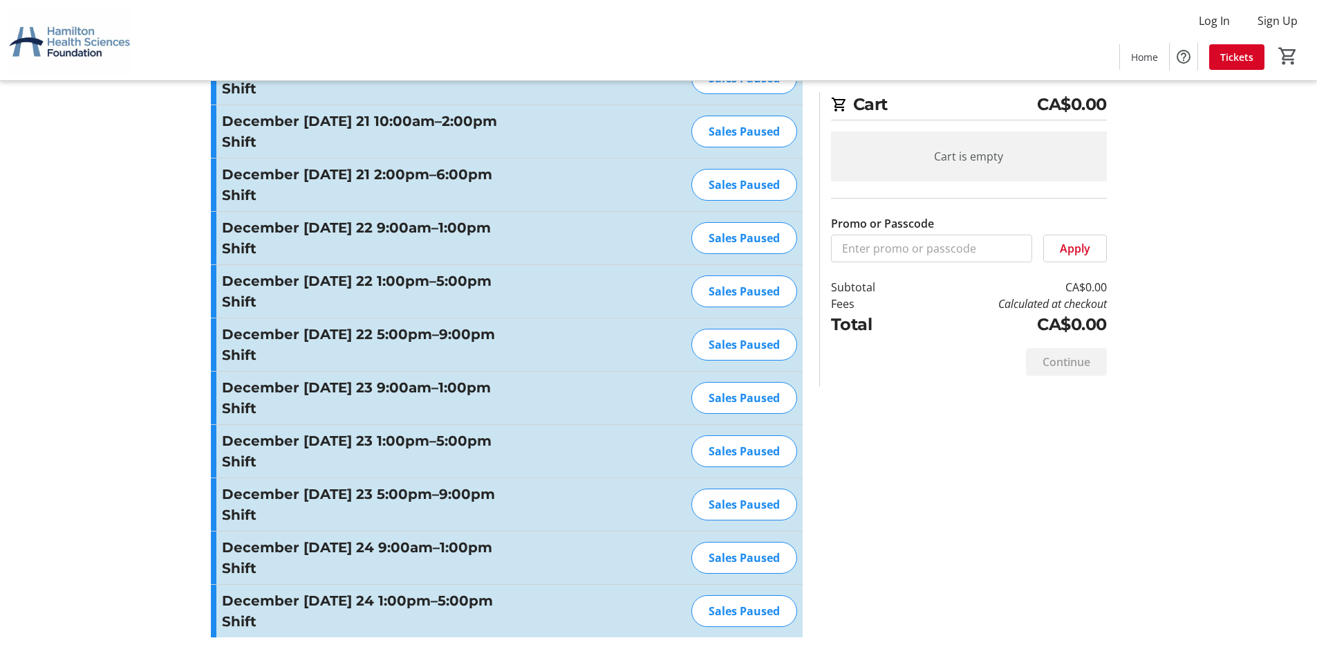
click at [746, 614] on div "Sales Paused" at bounding box center [745, 611] width 106 height 32
click at [349, 618] on h3 "December [DATE] 24 1:00pm–5:00pm Shift" at bounding box center [373, 610] width 302 height 41
drag, startPoint x: 351, startPoint y: 616, endPoint x: 369, endPoint y: 591, distance: 30.7
click at [360, 607] on h3 "December [DATE] 24 1:00pm–5:00pm Shift" at bounding box center [373, 610] width 302 height 41
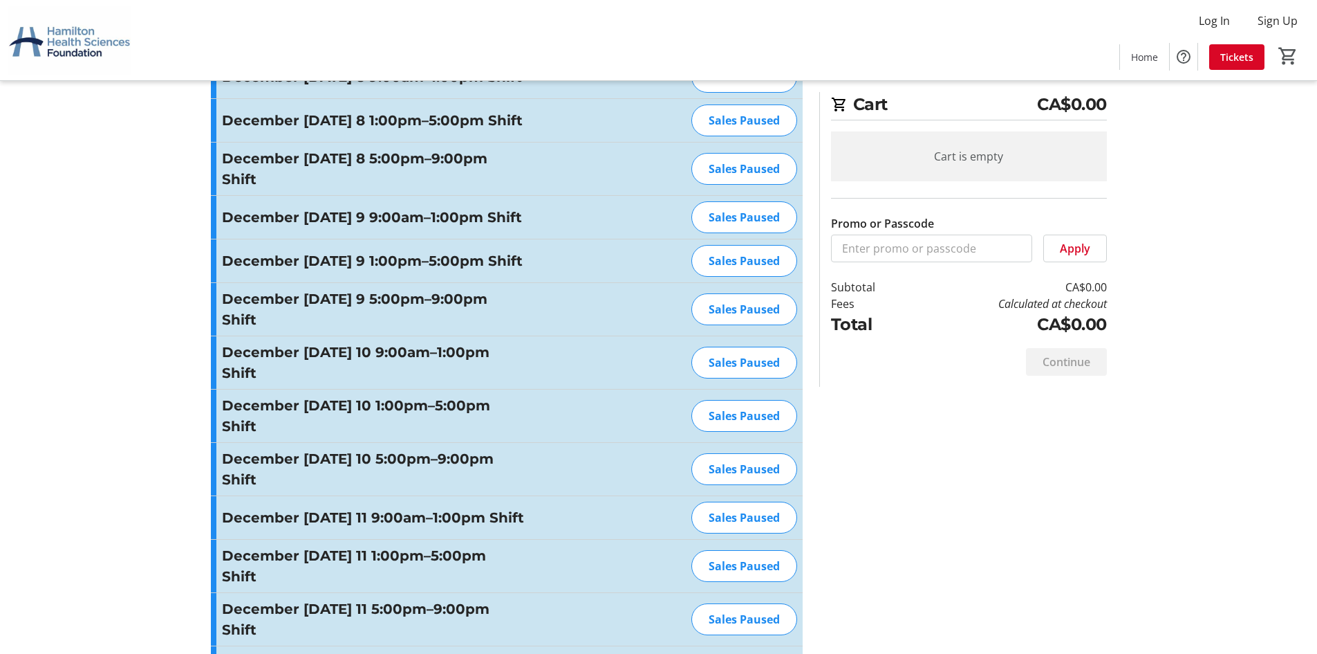
scroll to position [1422, 0]
